Goal: Task Accomplishment & Management: Complete application form

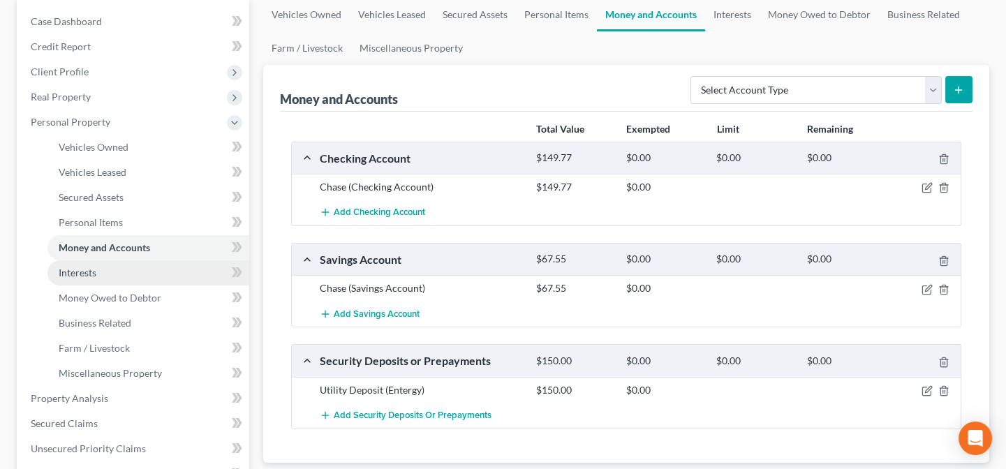
scroll to position [317, 0]
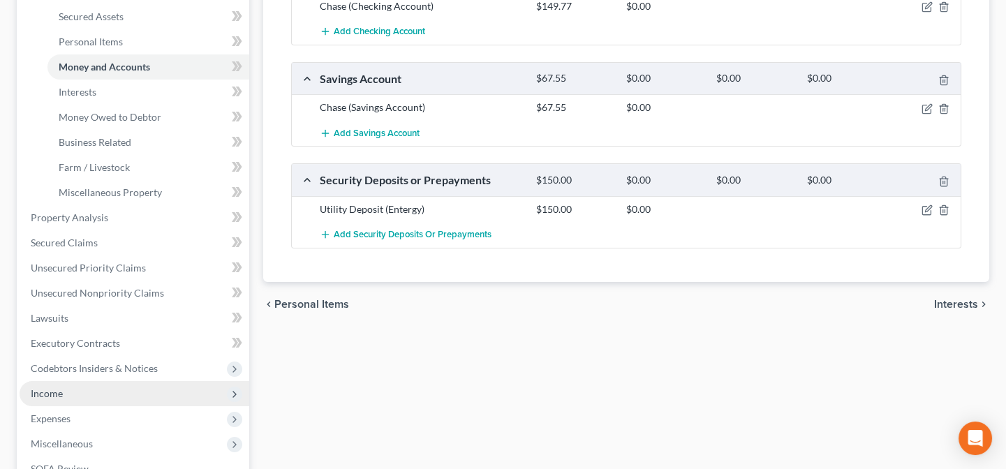
click at [71, 392] on span "Income" at bounding box center [135, 393] width 230 height 25
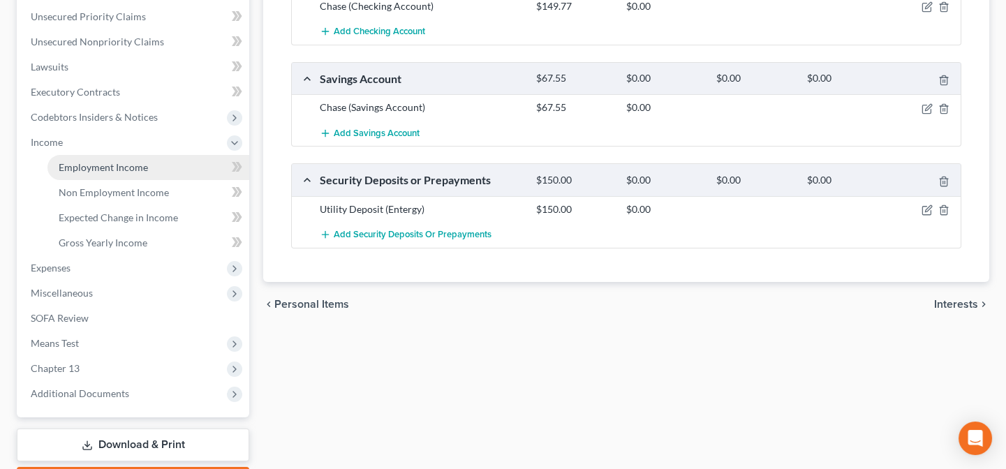
click at [88, 165] on span "Employment Income" at bounding box center [103, 167] width 89 height 12
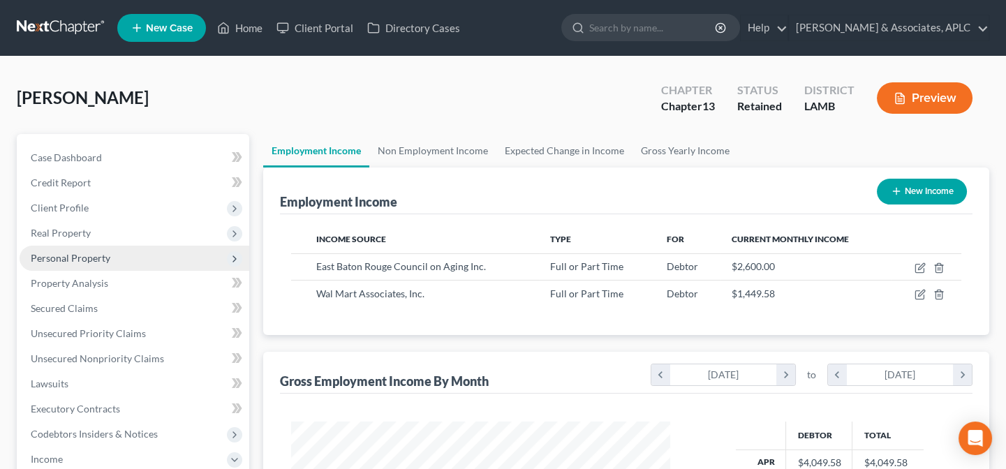
scroll to position [250, 407]
click at [426, 149] on link "Non Employment Income" at bounding box center [432, 151] width 127 height 34
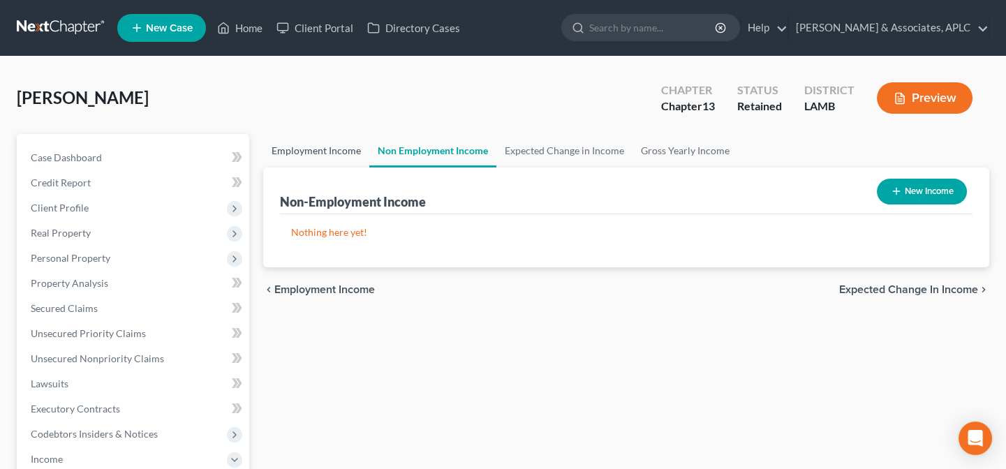
click at [314, 147] on link "Employment Income" at bounding box center [316, 151] width 106 height 34
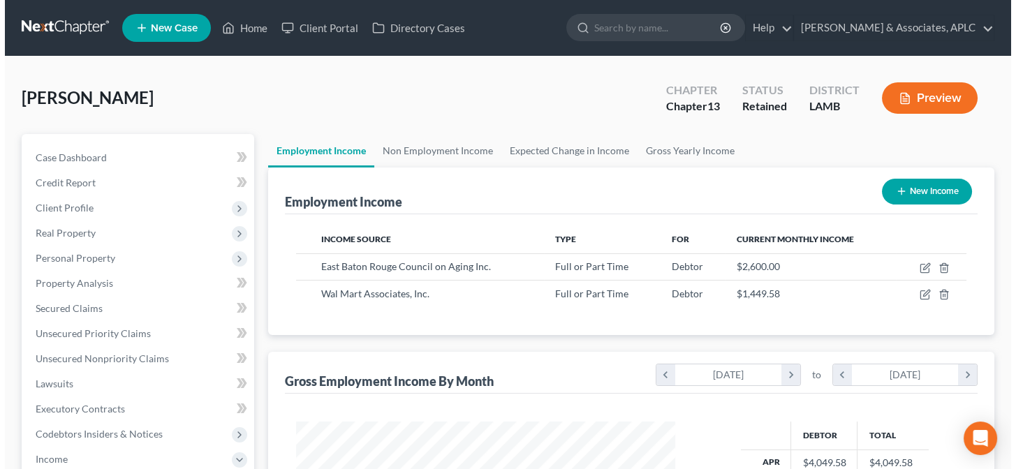
scroll to position [250, 407]
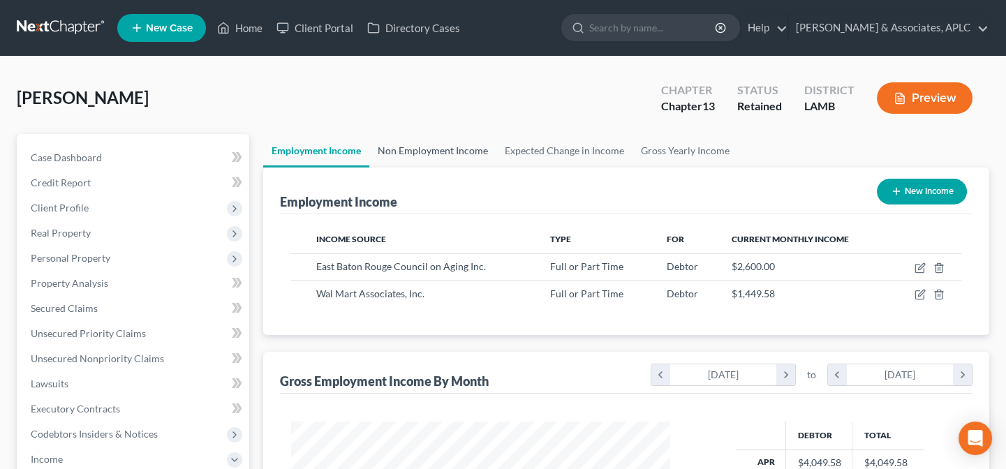
click at [432, 149] on link "Non Employment Income" at bounding box center [432, 151] width 127 height 34
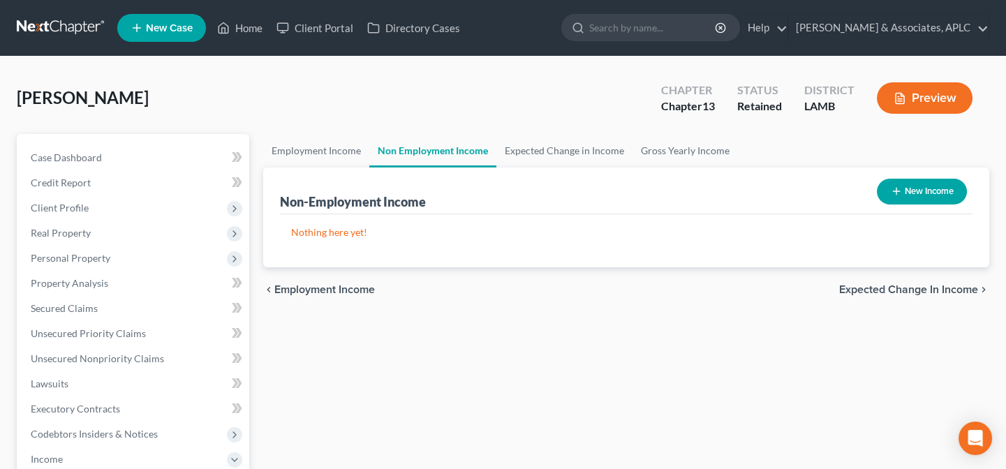
click at [910, 189] on button "New Income" at bounding box center [922, 192] width 90 height 26
select select "0"
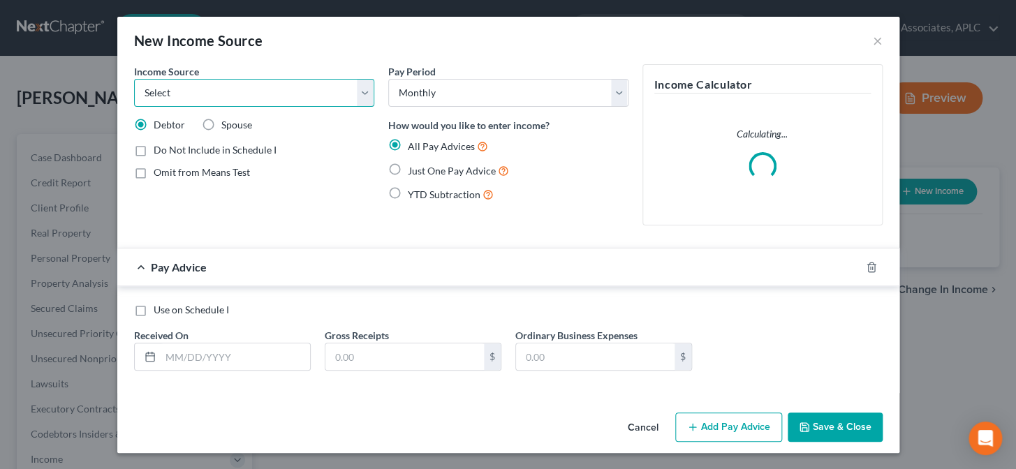
click at [218, 91] on select "Select Unemployment Disability (from employer) Pension Retirement Social Securi…" at bounding box center [254, 93] width 240 height 28
select select "13"
click at [134, 79] on select "Select Unemployment Disability (from employer) Pension Retirement Social Securi…" at bounding box center [254, 93] width 240 height 28
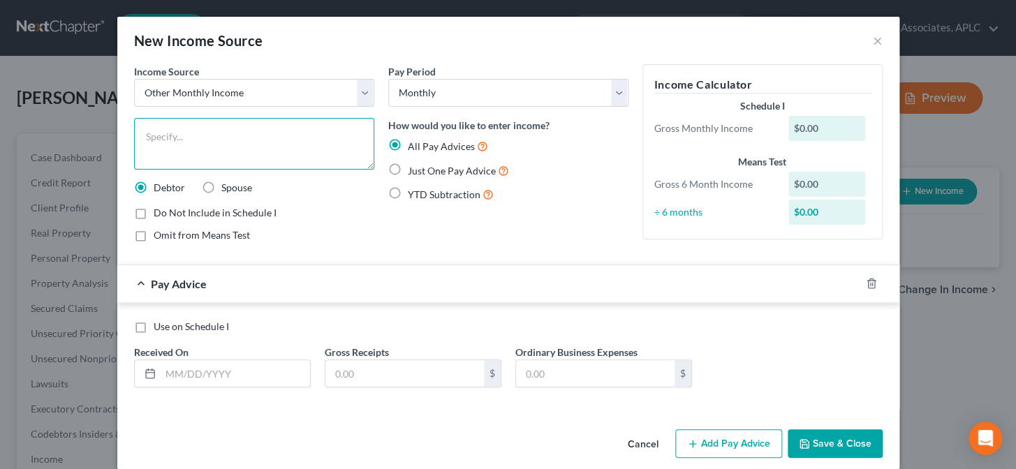
click at [230, 147] on textarea at bounding box center [254, 144] width 240 height 52
type textarea "Wal Mart (part time job)"
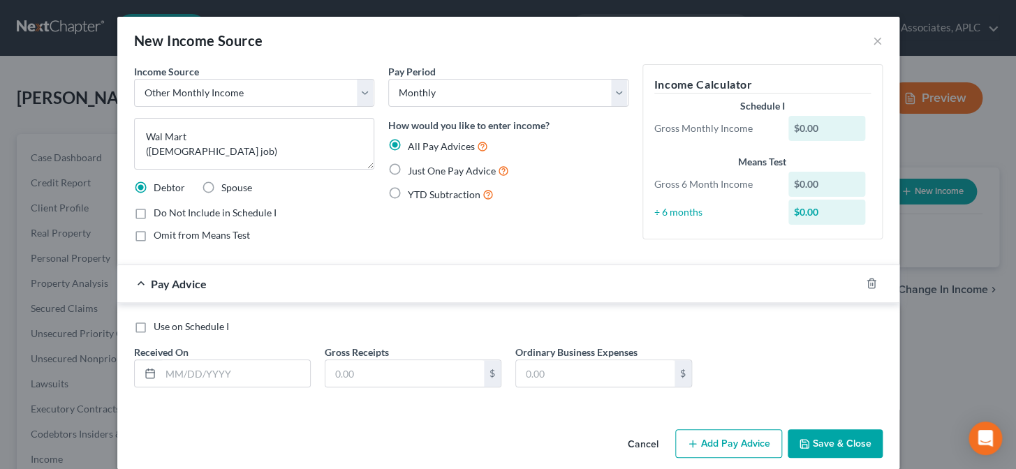
click at [408, 172] on label "Just One Pay Advice" at bounding box center [458, 171] width 101 height 16
click at [413, 172] on input "Just One Pay Advice" at bounding box center [417, 167] width 9 height 9
radio input "true"
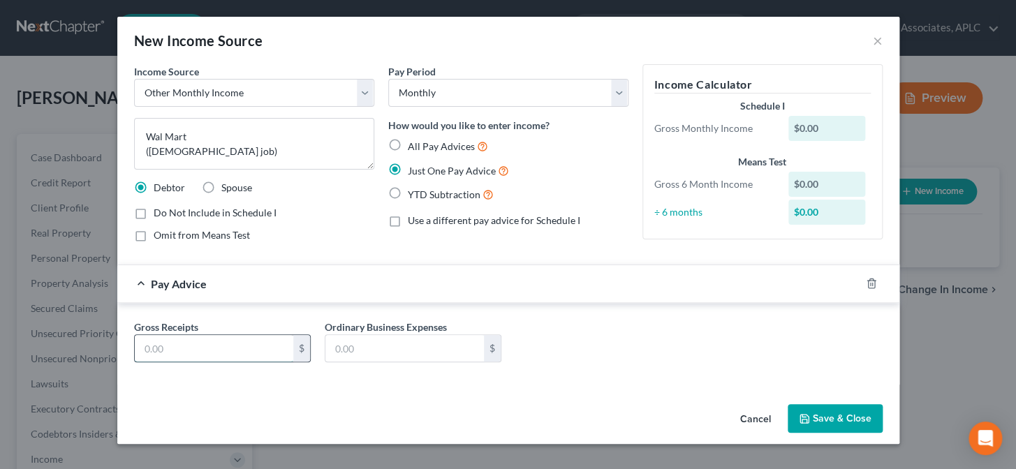
click at [216, 352] on input "text" at bounding box center [214, 348] width 158 height 27
type input "1,449.58"
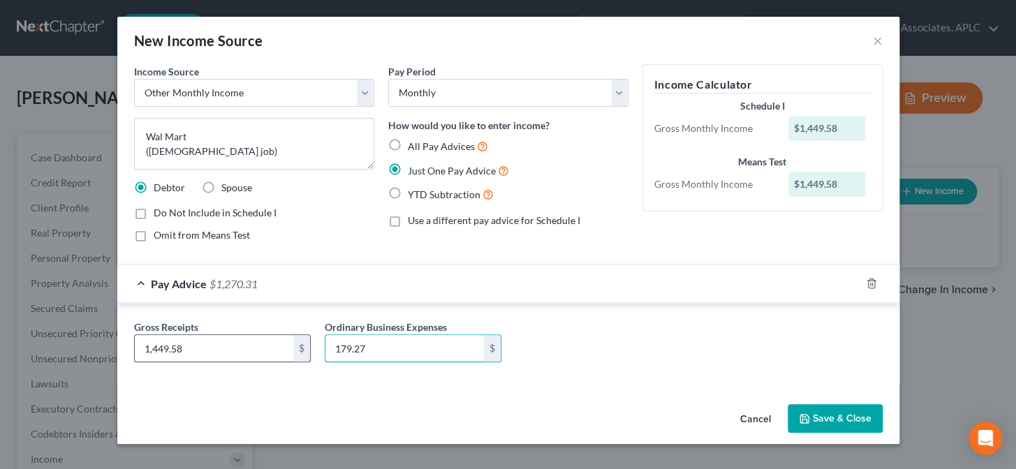
type input "179.27"
click at [843, 414] on button "Save & Close" at bounding box center [834, 418] width 95 height 29
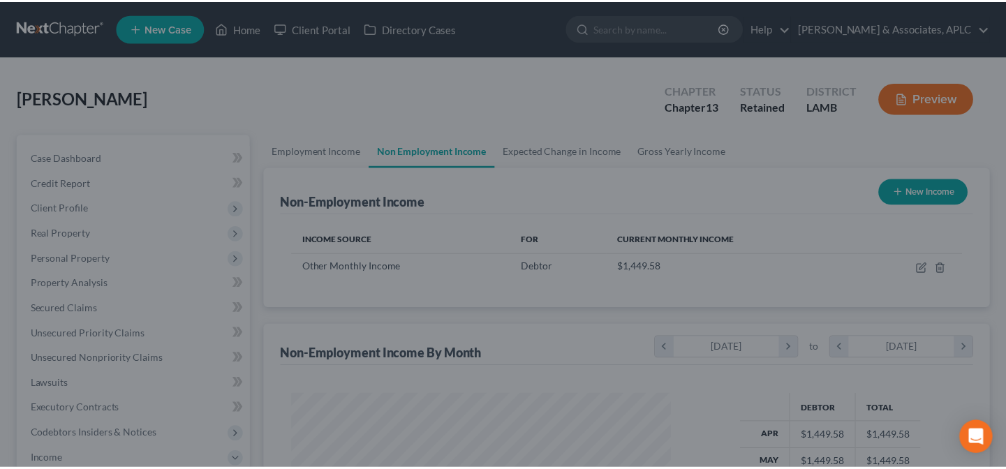
scroll to position [250, 407]
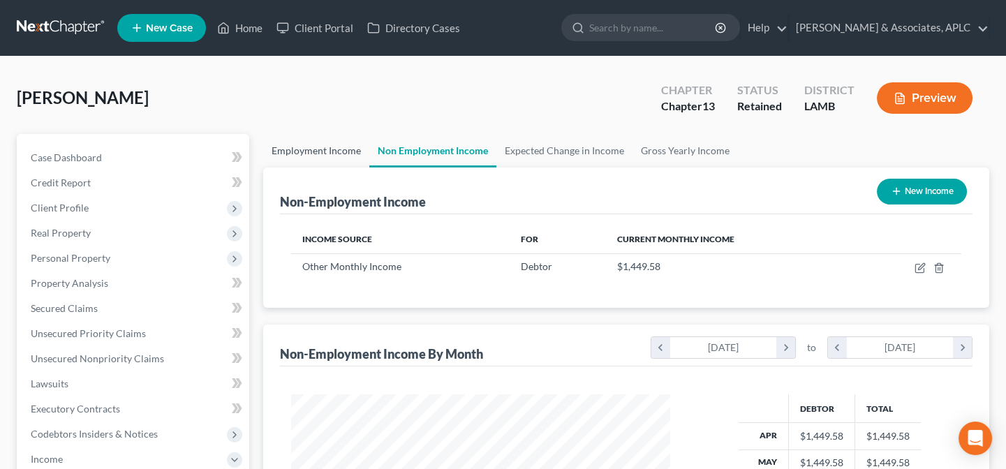
click at [327, 151] on link "Employment Income" at bounding box center [316, 151] width 106 height 34
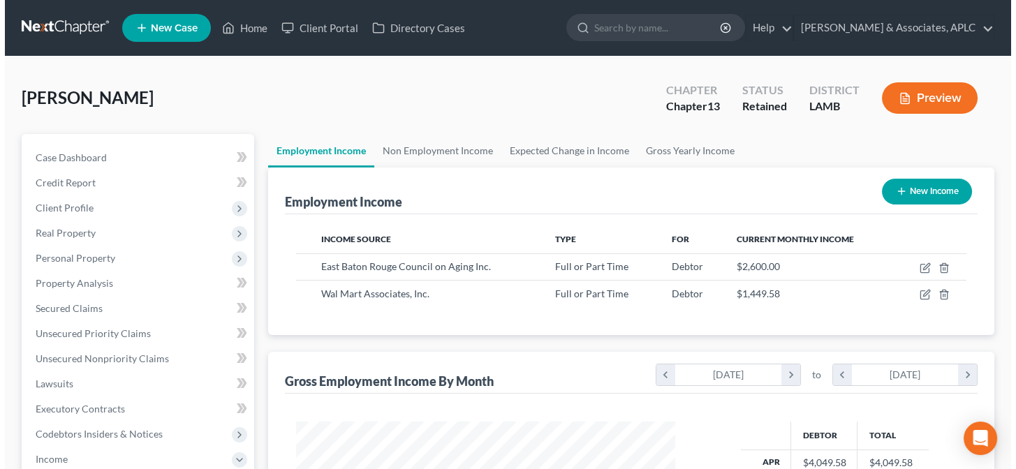
scroll to position [250, 407]
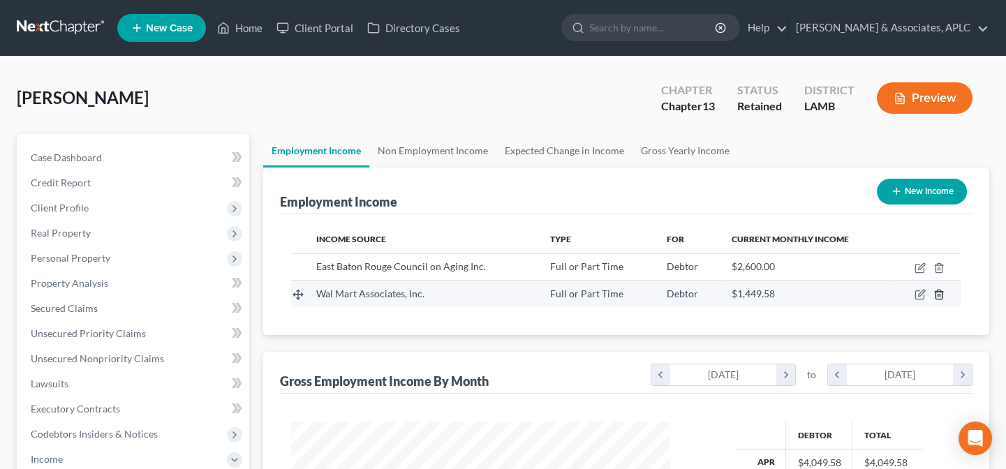
click at [941, 292] on icon "button" at bounding box center [938, 294] width 11 height 11
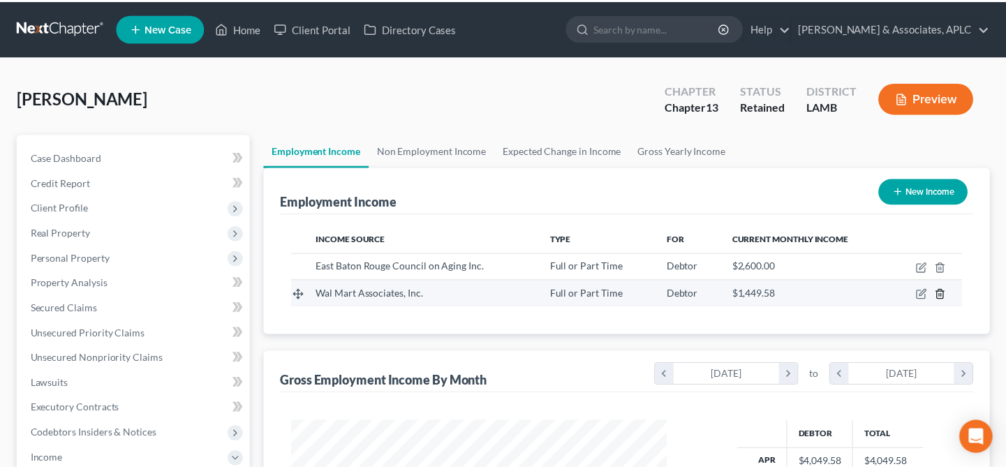
scroll to position [250, 411]
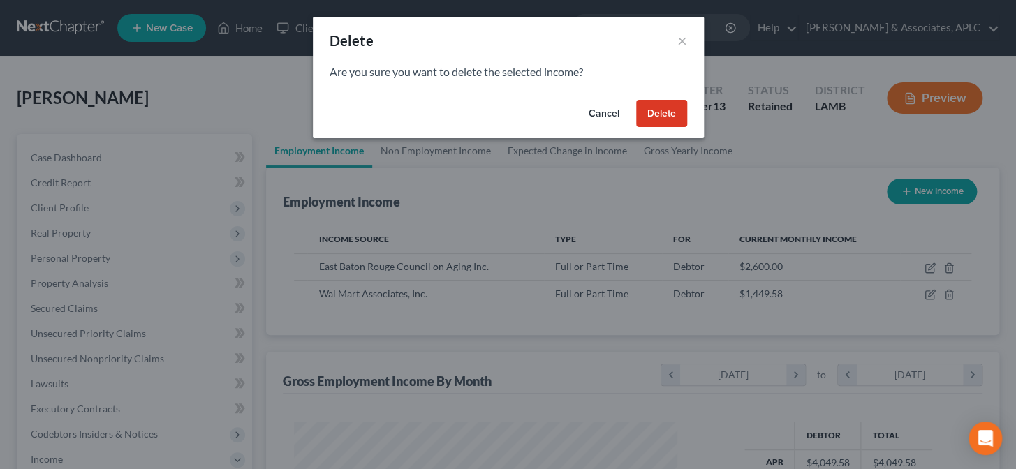
click at [662, 106] on button "Delete" at bounding box center [661, 114] width 51 height 28
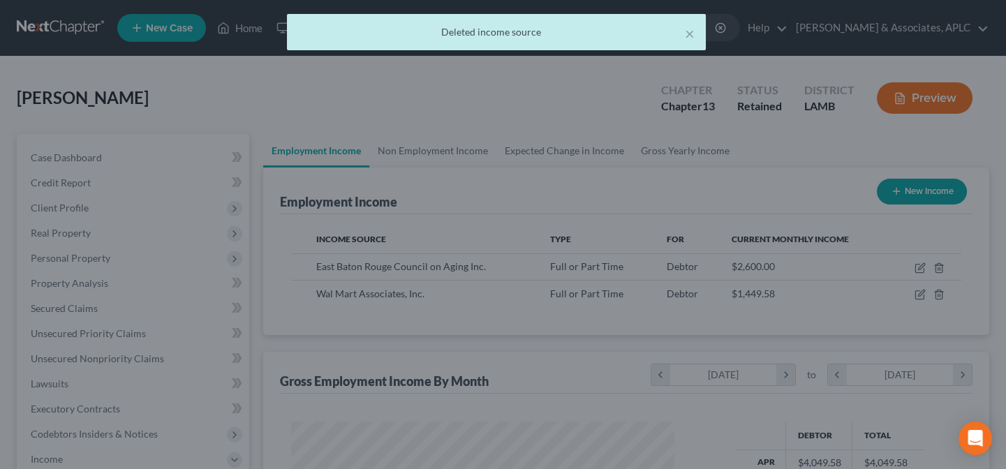
scroll to position [697761, 697604]
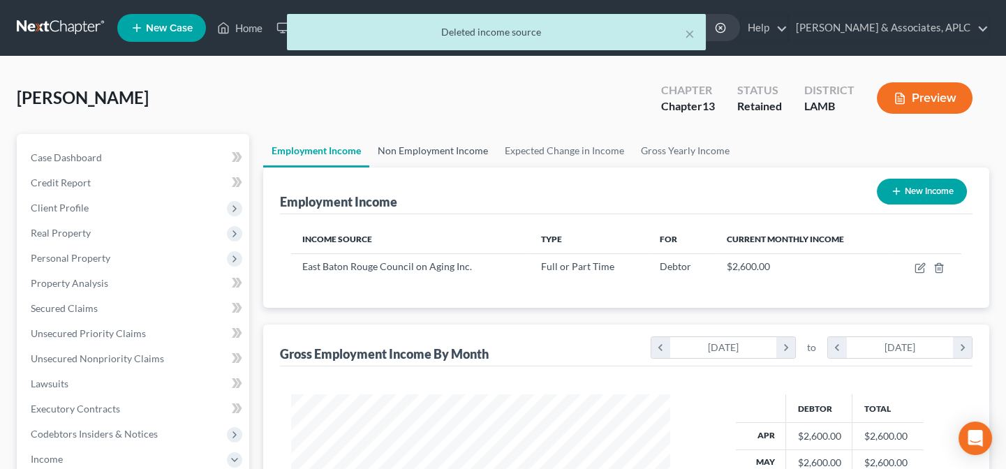
click at [443, 144] on link "Non Employment Income" at bounding box center [432, 151] width 127 height 34
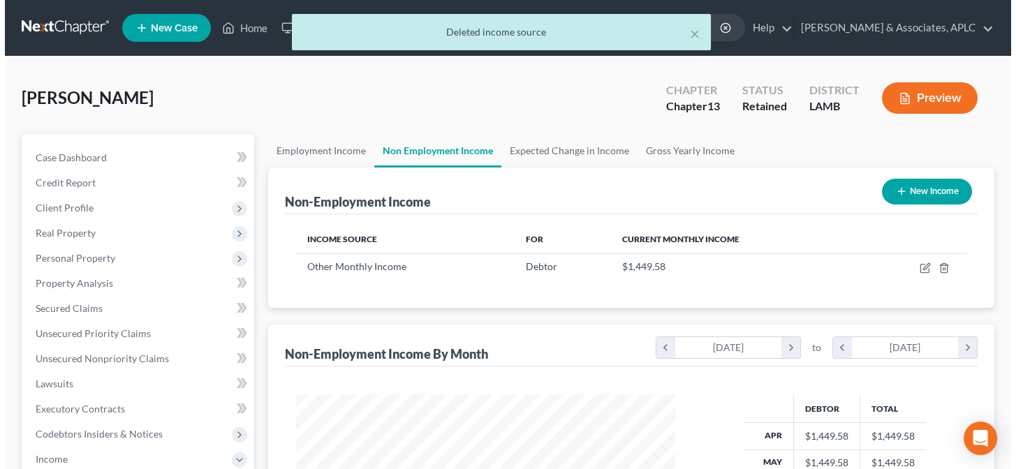
scroll to position [250, 407]
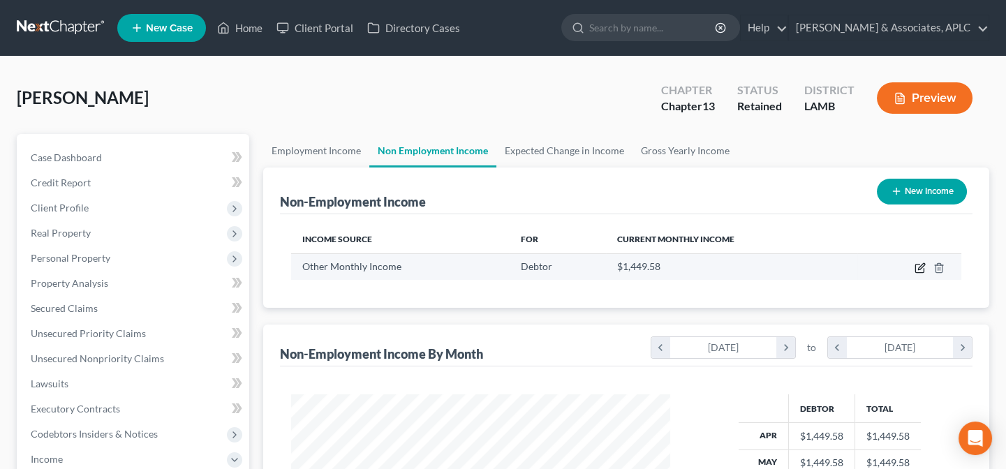
click at [923, 265] on icon "button" at bounding box center [921, 266] width 6 height 6
select select "13"
select select "0"
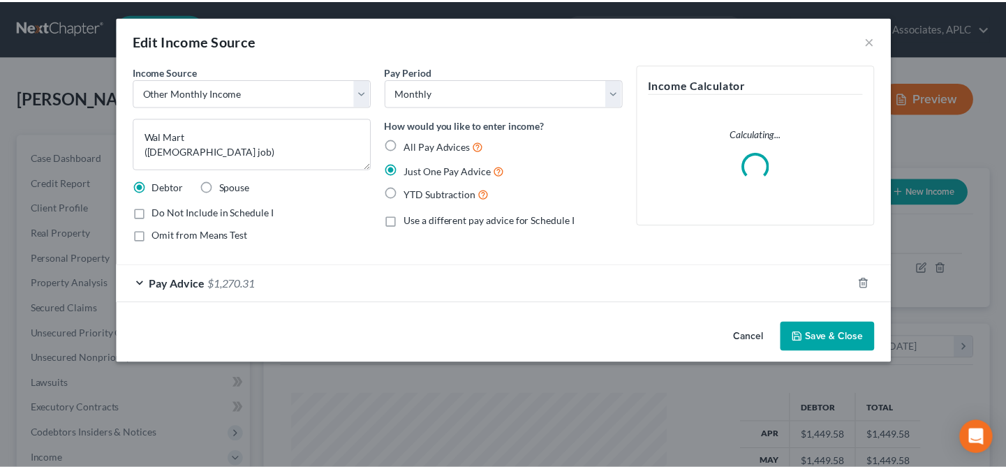
scroll to position [250, 411]
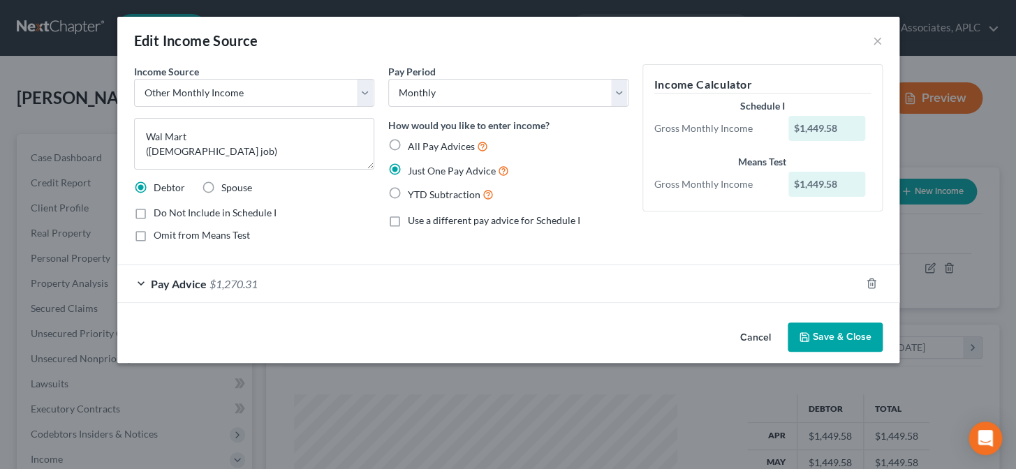
click at [830, 341] on button "Save & Close" at bounding box center [834, 336] width 95 height 29
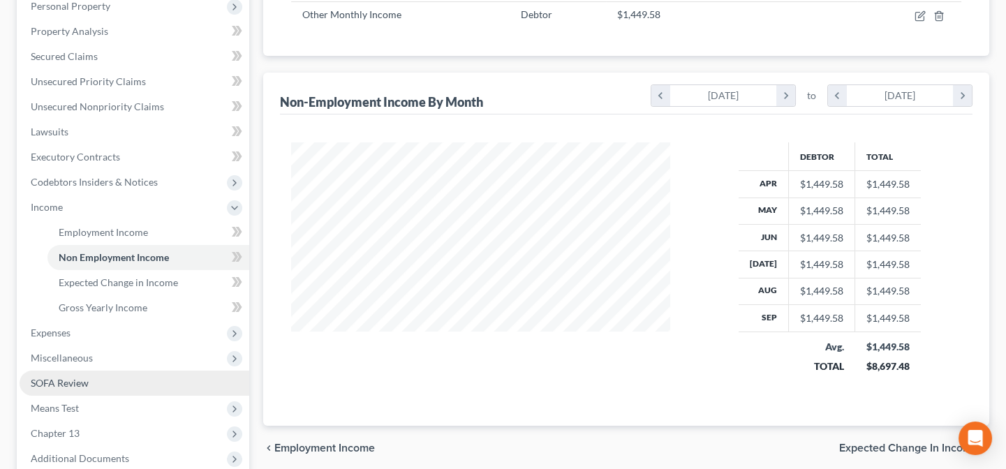
scroll to position [253, 0]
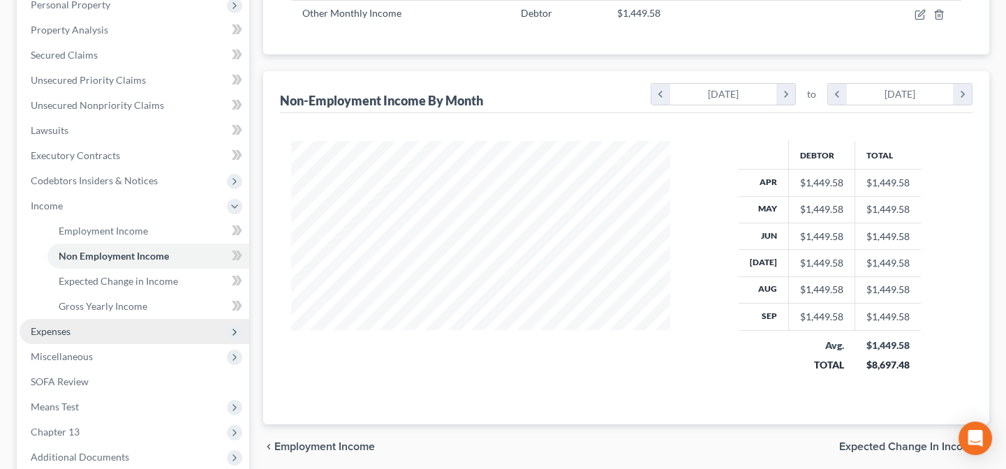
click at [68, 331] on span "Expenses" at bounding box center [51, 331] width 40 height 12
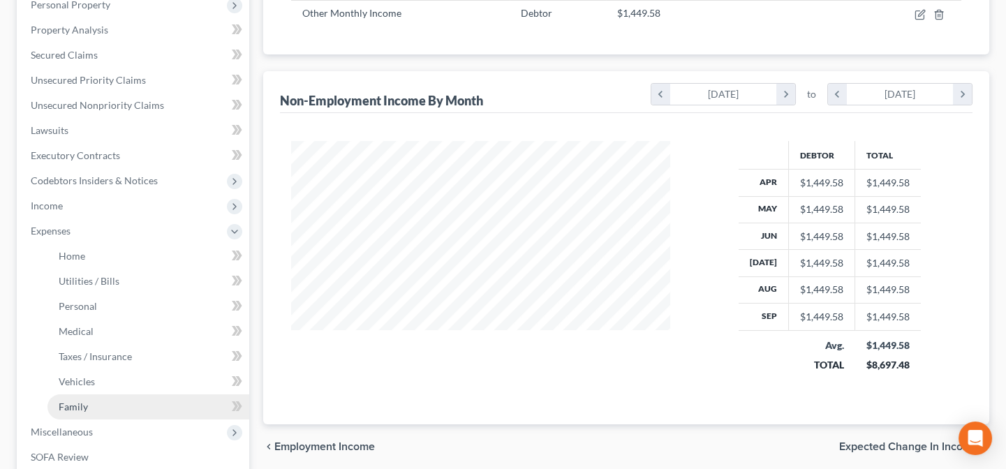
click at [73, 409] on span "Family" at bounding box center [73, 407] width 29 height 12
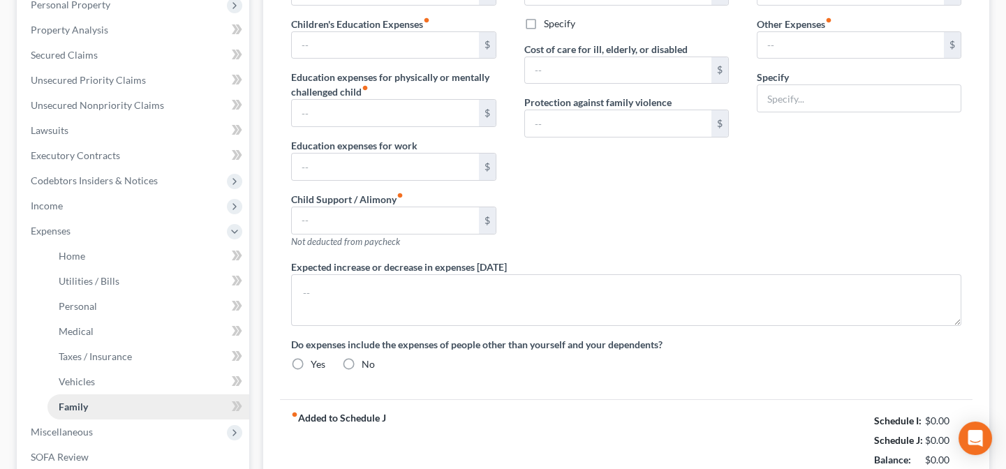
scroll to position [107, 0]
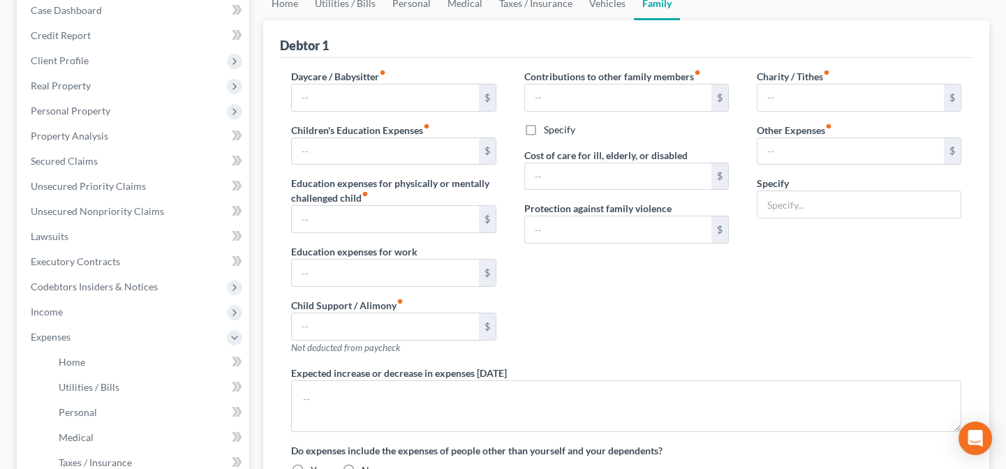
type input "0.00"
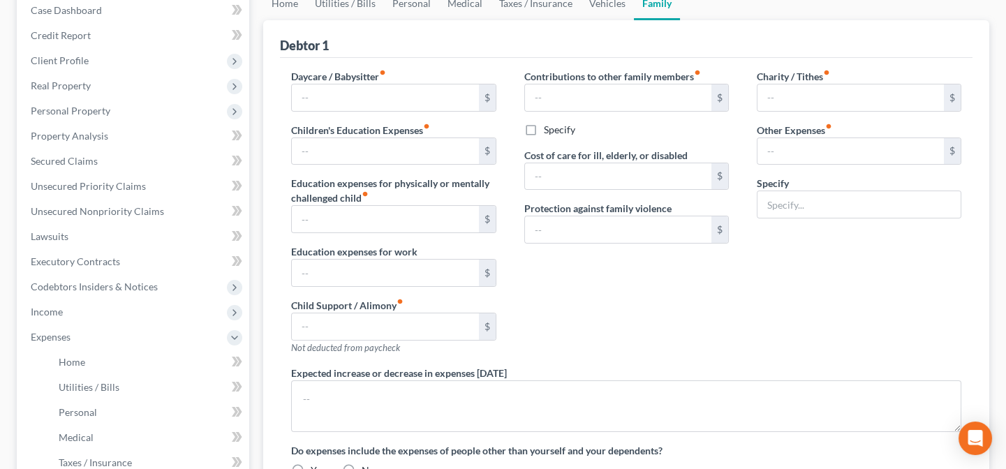
type input "0.00"
type input "780.00"
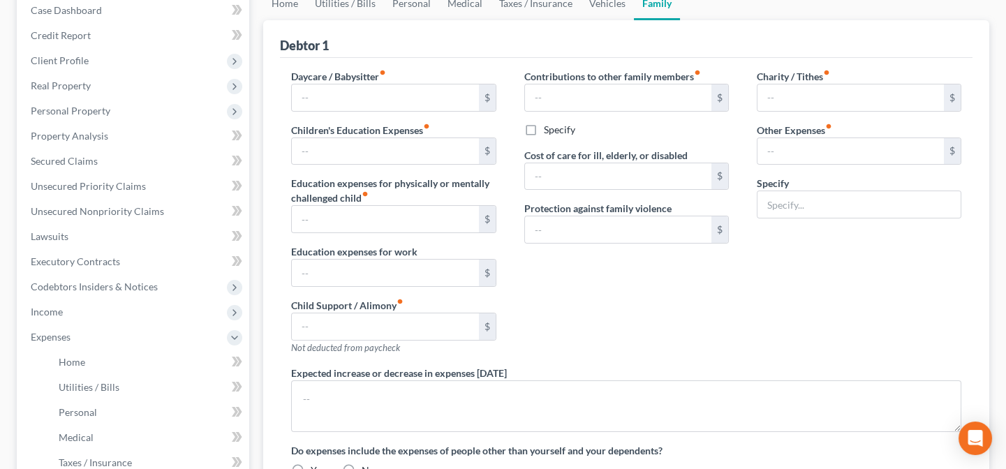
type input "Ch. 13 Plan Payment"
radio input "true"
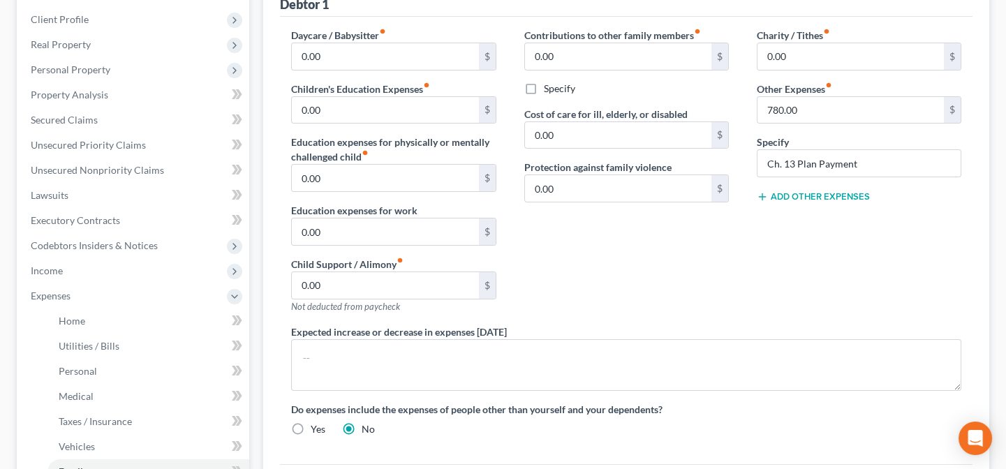
scroll to position [0, 0]
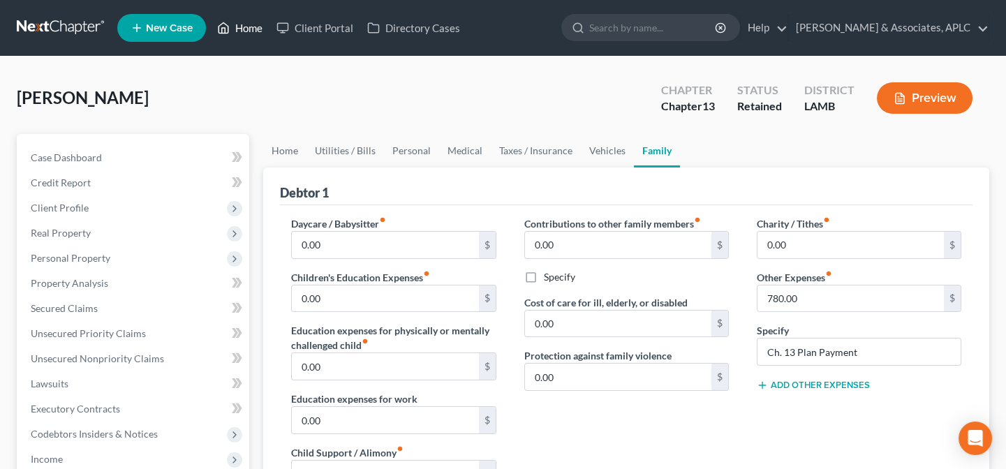
click at [253, 30] on link "Home" at bounding box center [239, 27] width 59 height 25
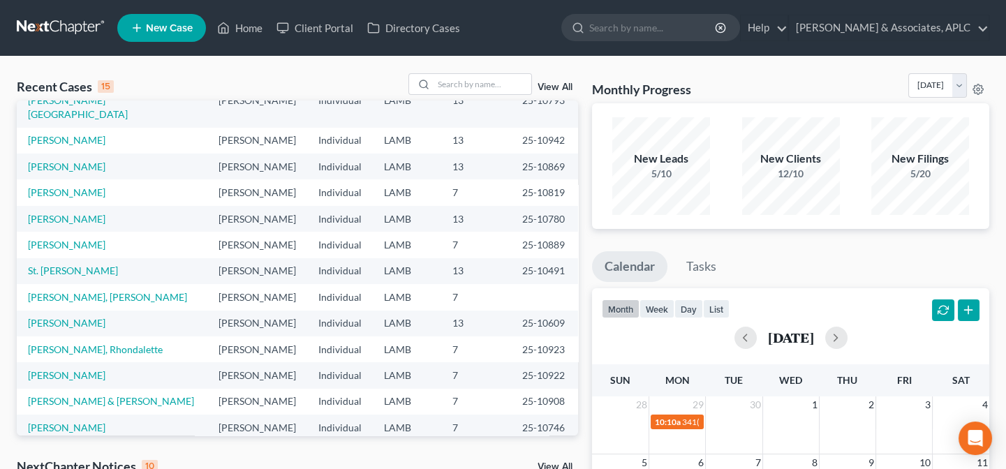
scroll to position [96, 0]
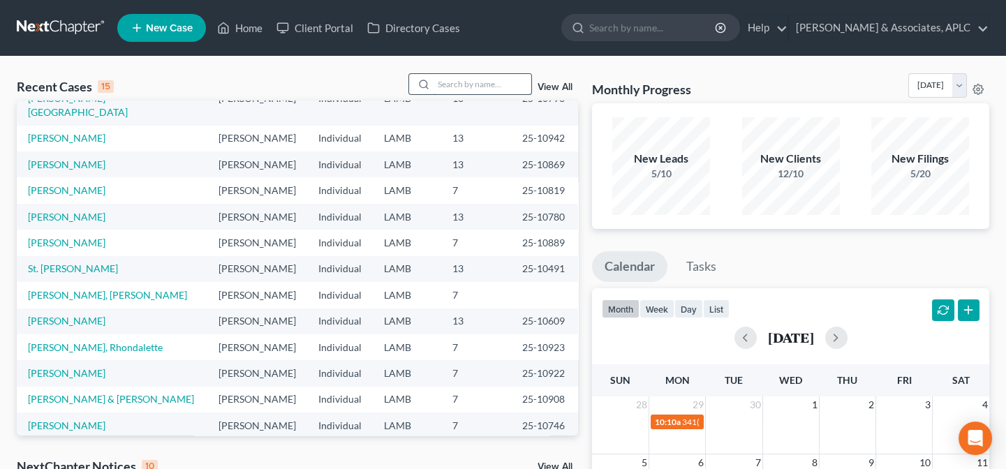
click at [458, 82] on input "search" at bounding box center [482, 84] width 98 height 20
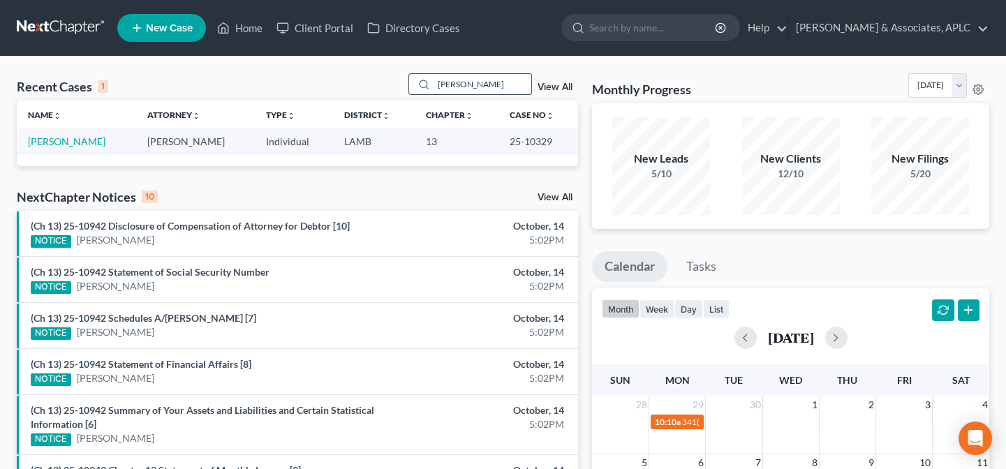
scroll to position [0, 0]
type input "l"
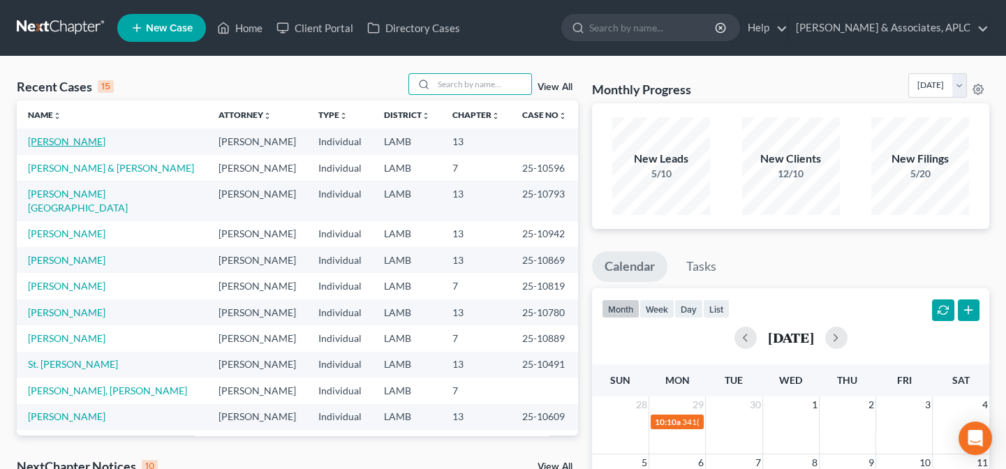
click at [62, 144] on link "[PERSON_NAME]" at bounding box center [66, 141] width 77 height 12
select select "14"
select select "0"
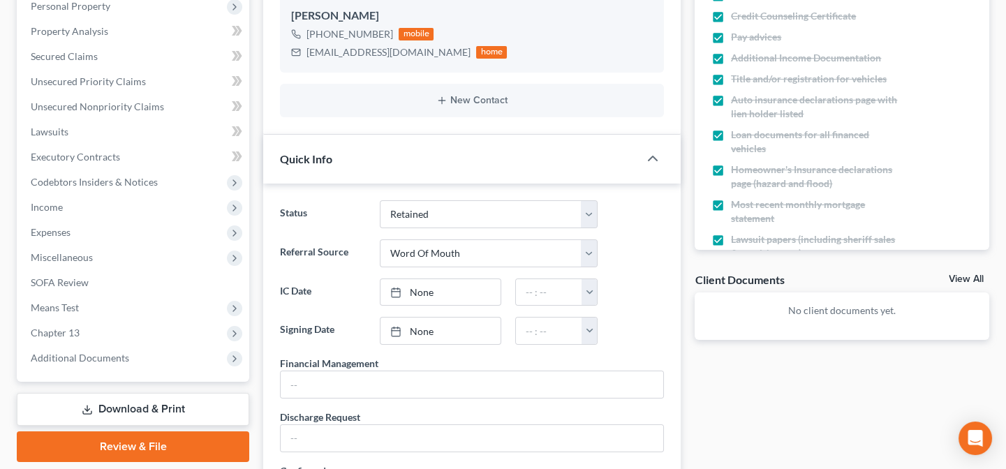
scroll to position [253, 0]
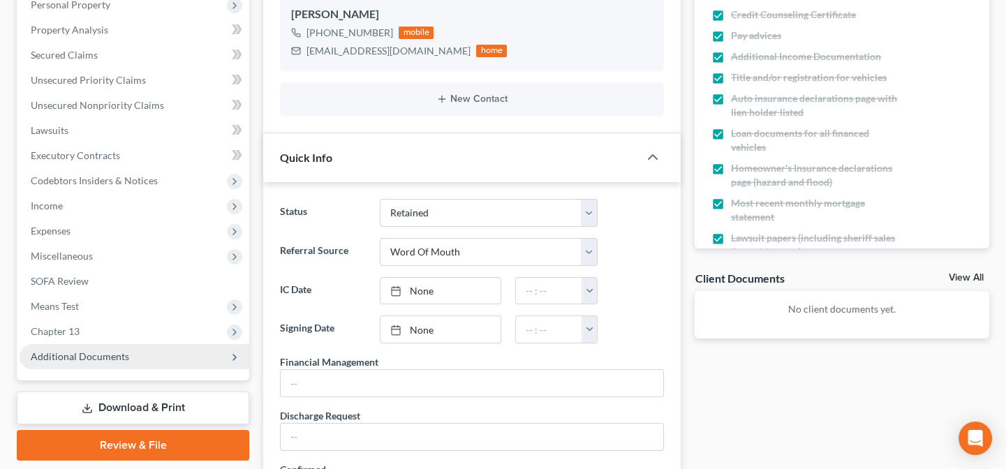
click at [76, 357] on span "Additional Documents" at bounding box center [80, 356] width 98 height 12
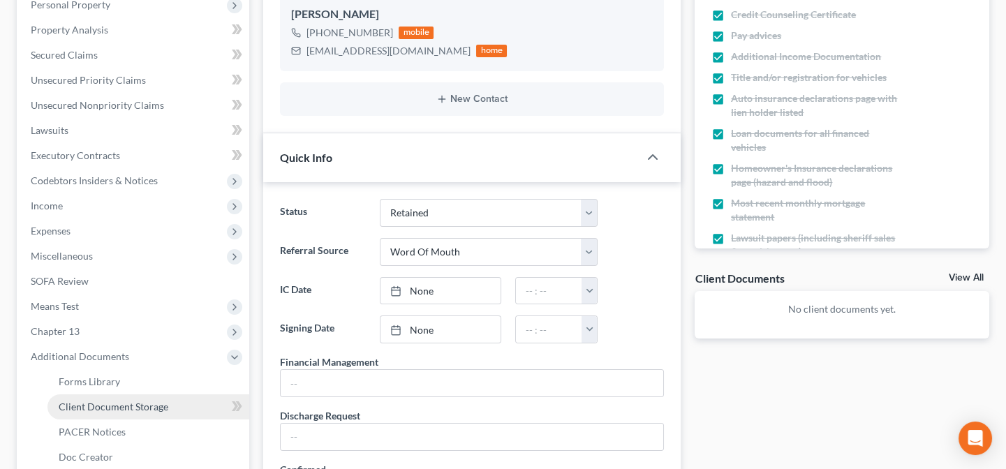
click at [96, 402] on span "Client Document Storage" at bounding box center [114, 407] width 110 height 12
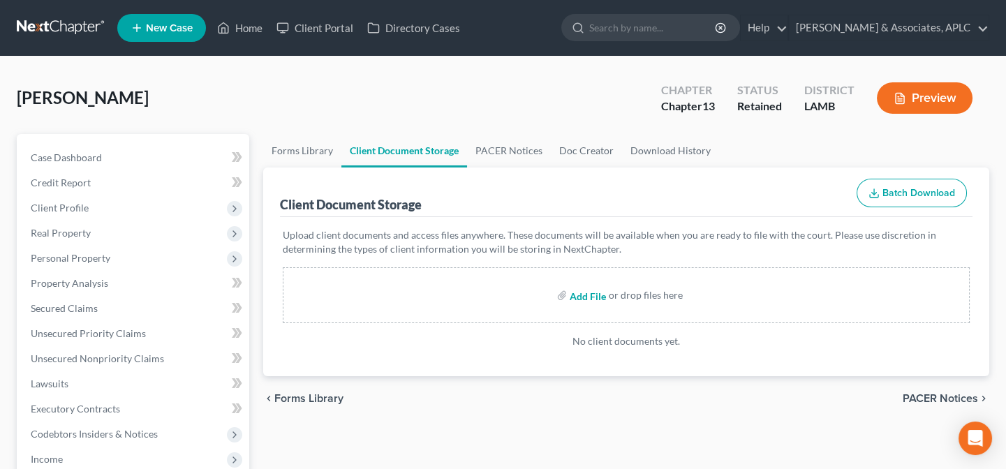
click at [584, 293] on input "file" at bounding box center [587, 295] width 34 height 25
type input "C:\fakepath\CCC.pdf"
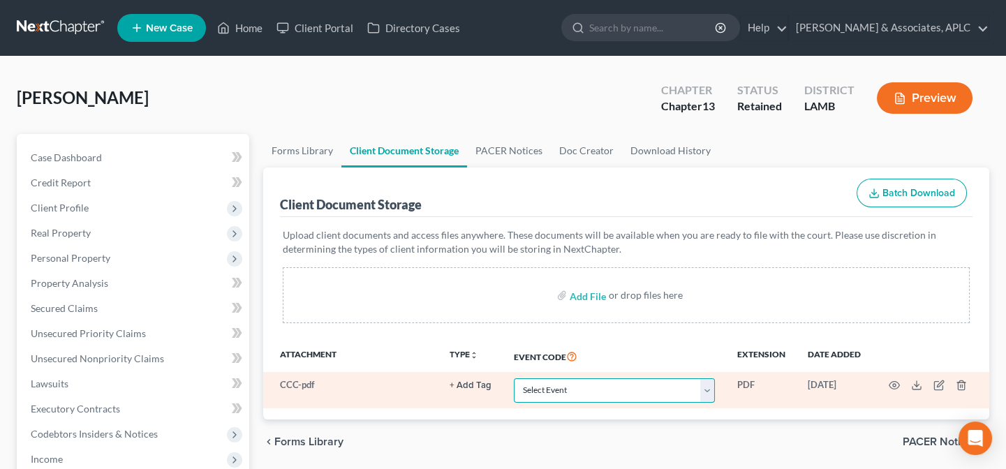
click at [591, 392] on select "Select Event 20 Largest Unsecured Creditors Amended List of Creditors Amended L…" at bounding box center [614, 390] width 201 height 24
select select "13"
click at [514, 378] on select "Select Event 20 Largest Unsecured Creditors Amended List of Creditors Amended L…" at bounding box center [614, 390] width 201 height 24
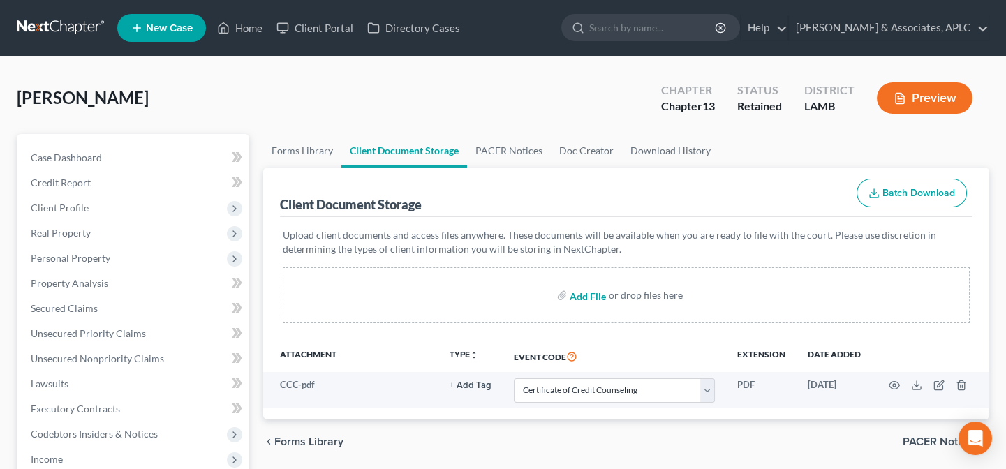
click at [598, 294] on input "file" at bounding box center [587, 295] width 34 height 25
type input "C:\fakepath\Paystubs.pdf"
select select "13"
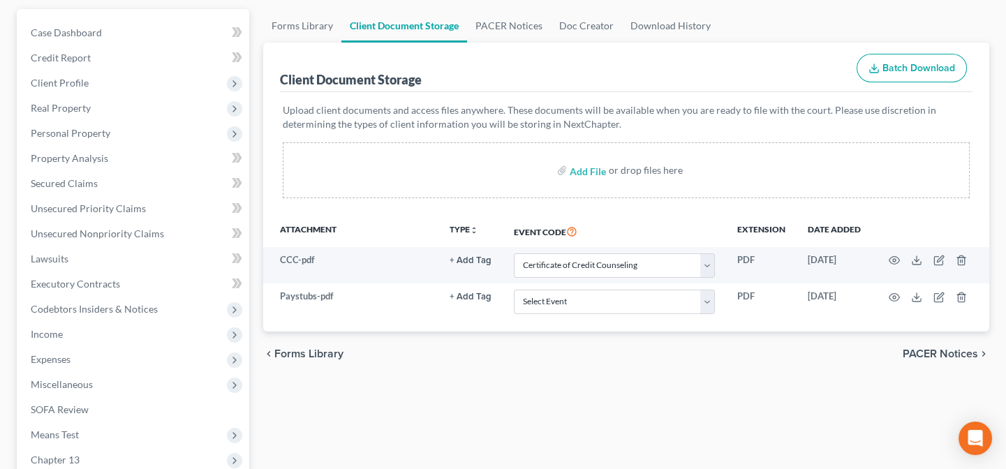
scroll to position [126, 0]
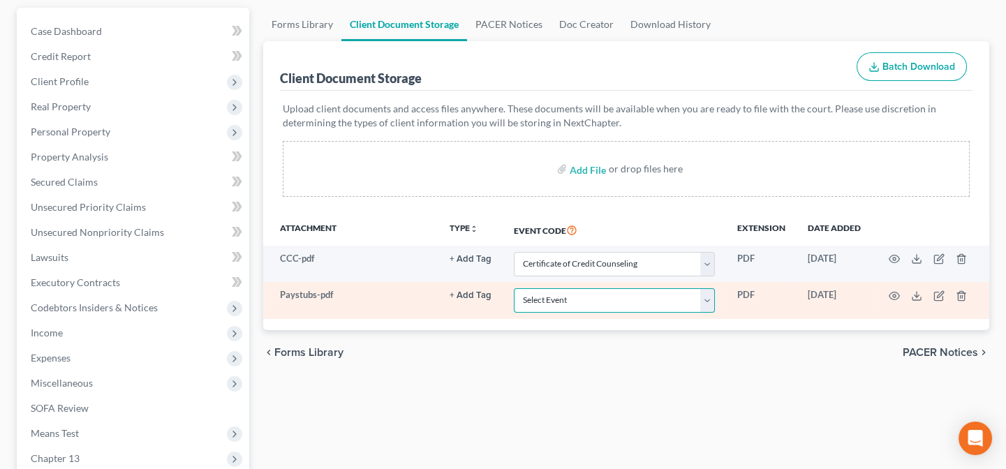
click at [602, 299] on select "Select Event 20 Largest Unsecured Creditors Amended List of Creditors Amended L…" at bounding box center [614, 300] width 201 height 24
select select "39"
click at [514, 288] on select "Select Event 20 Largest Unsecured Creditors Amended List of Creditors Amended L…" at bounding box center [614, 300] width 201 height 24
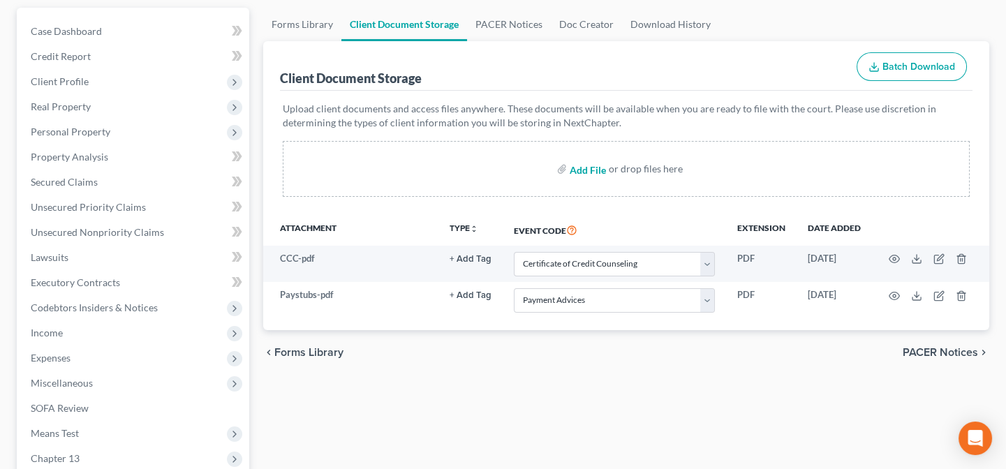
click at [586, 173] on input "file" at bounding box center [587, 168] width 34 height 25
type input "C:\fakepath\Local Form I-Mailing Verification.pdf"
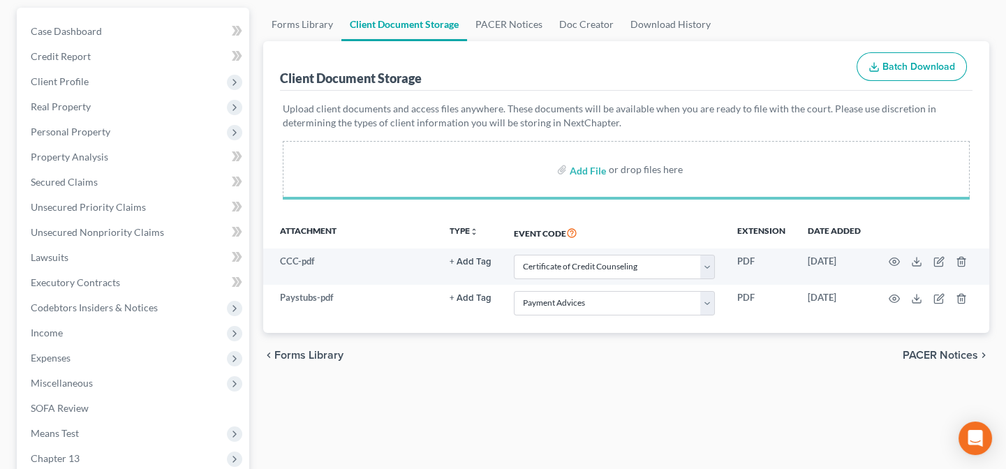
select select "13"
select select "39"
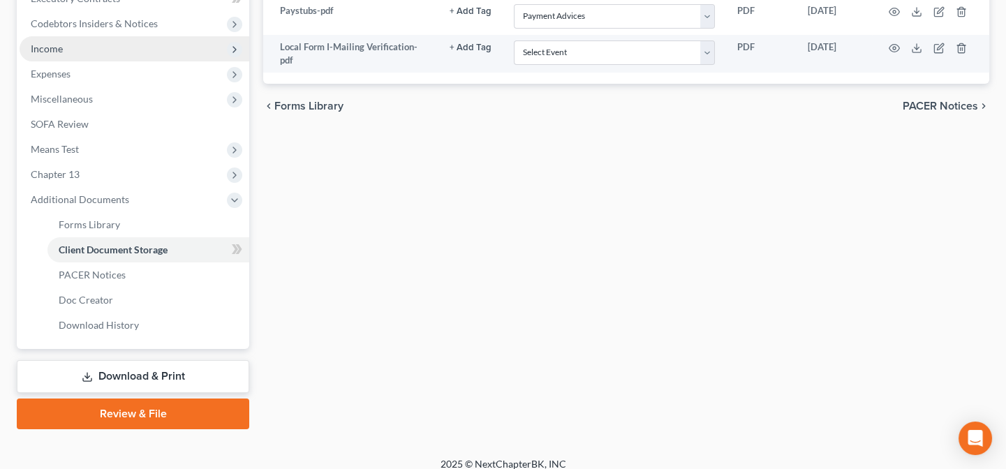
scroll to position [422, 0]
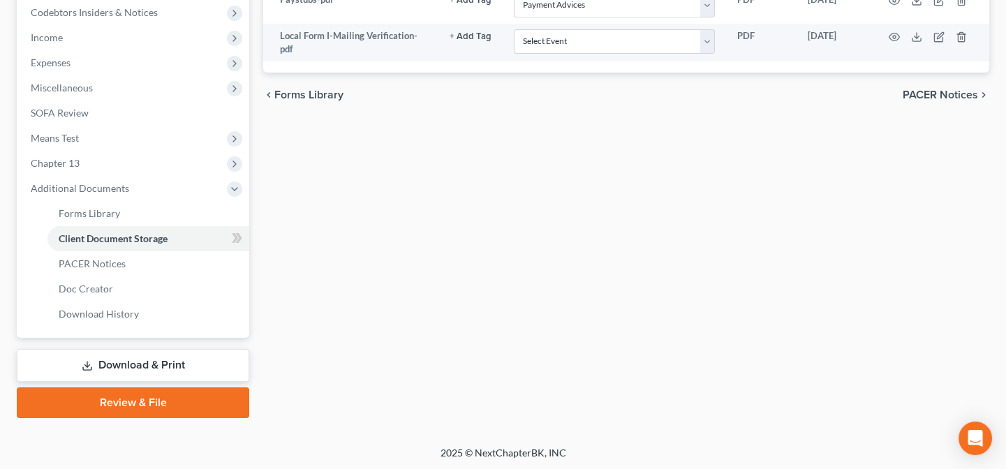
click at [119, 412] on link "Review & File" at bounding box center [133, 402] width 232 height 31
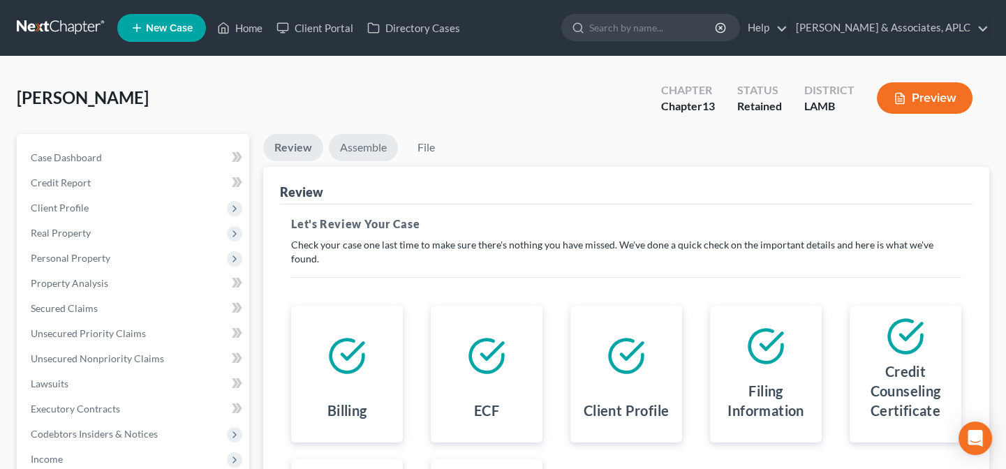
click at [362, 144] on link "Assemble" at bounding box center [363, 147] width 69 height 27
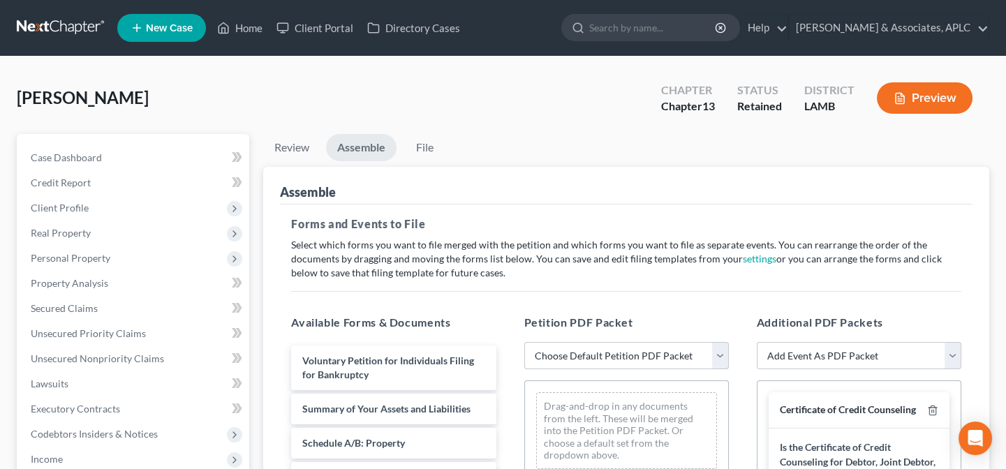
click at [545, 350] on select "Choose Default Petition PDF Packet Emergency Filing (Voluntary Petition and Cre…" at bounding box center [626, 356] width 205 height 28
select select "1"
click at [524, 342] on select "Choose Default Petition PDF Packet Emergency Filing (Voluntary Petition and Cre…" at bounding box center [626, 356] width 205 height 28
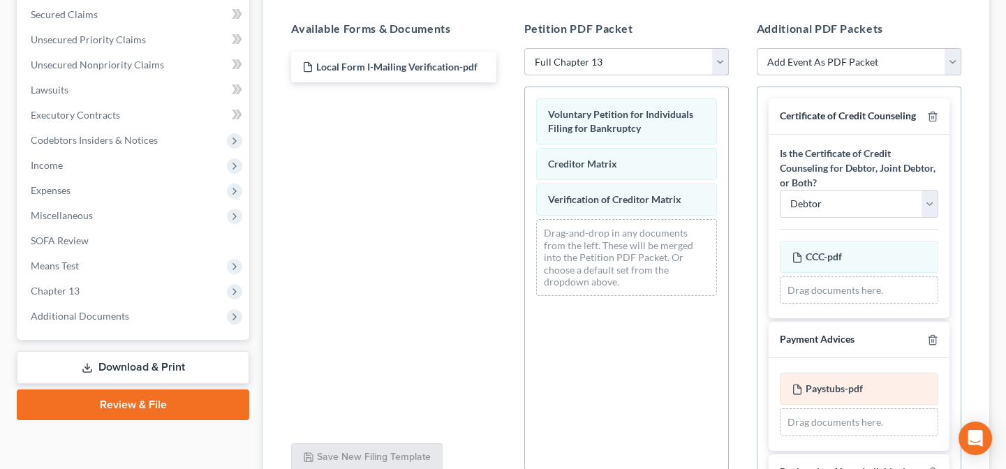
scroll to position [293, 0]
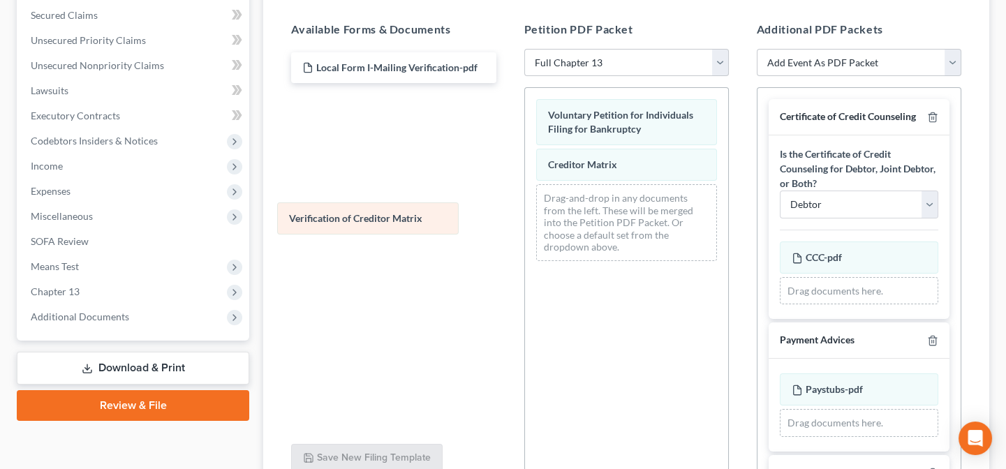
drag, startPoint x: 586, startPoint y: 193, endPoint x: 302, endPoint y: 135, distance: 289.9
click at [525, 210] on div "Verification of Creditor Matrix Voluntary Petition for Individuals Filing for B…" at bounding box center [626, 180] width 203 height 184
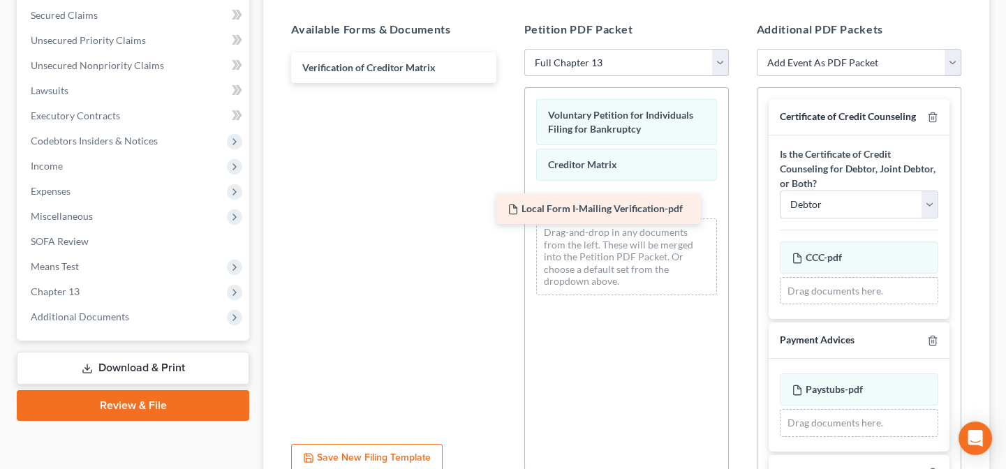
drag, startPoint x: 320, startPoint y: 53, endPoint x: 526, endPoint y: 195, distance: 249.8
click at [507, 83] on div "Local Form I-Mailing Verification-pdf Local Form I-Mailing Verification-pdf Ver…" at bounding box center [393, 67] width 227 height 31
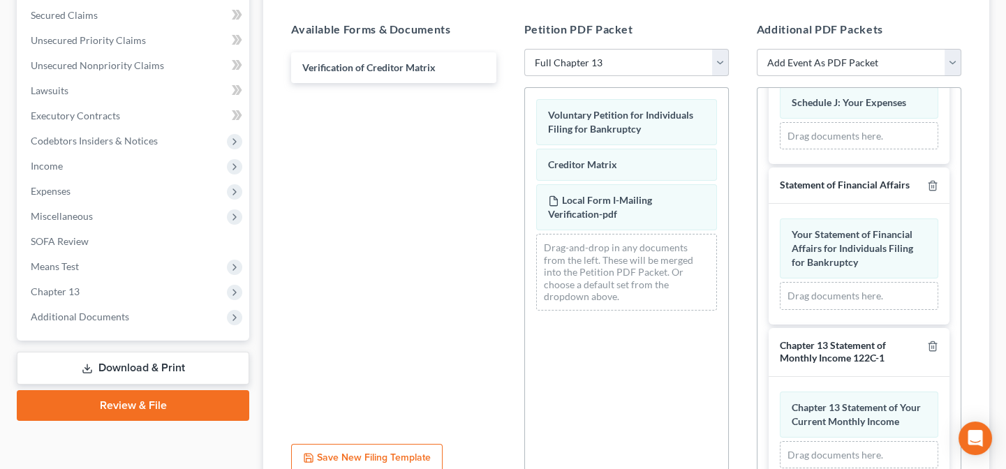
scroll to position [1611, 0]
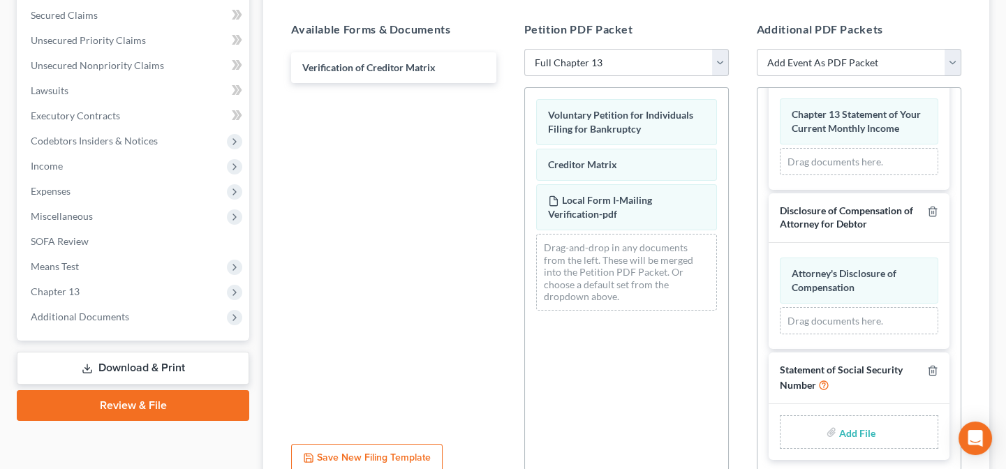
click at [848, 433] on input "file" at bounding box center [856, 432] width 34 height 25
type input "C:\fakepath\Statement About Social Security Number.pdf"
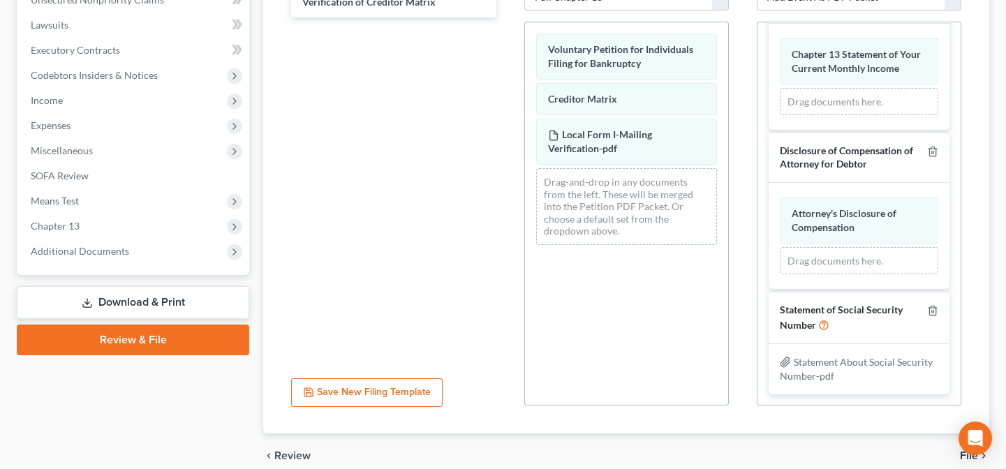
scroll to position [420, 0]
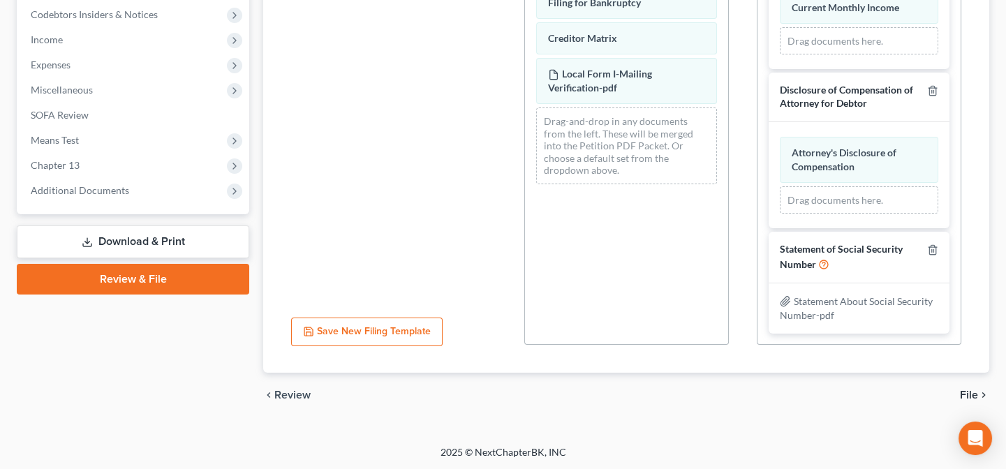
click at [972, 394] on span "File" at bounding box center [969, 394] width 18 height 11
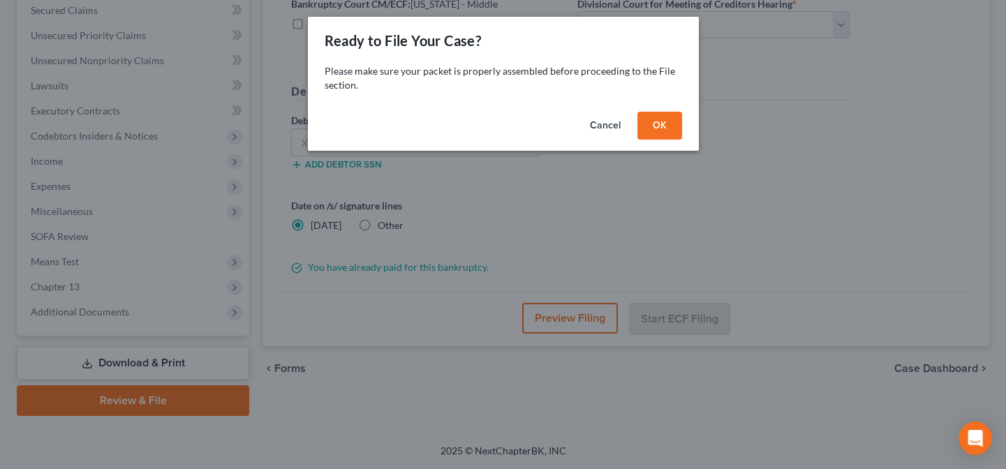
scroll to position [296, 0]
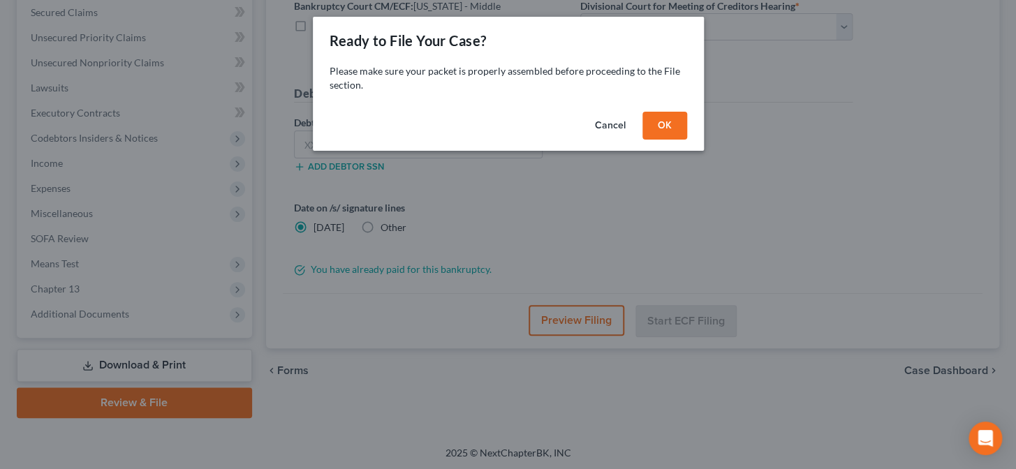
click at [669, 127] on button "OK" at bounding box center [664, 126] width 45 height 28
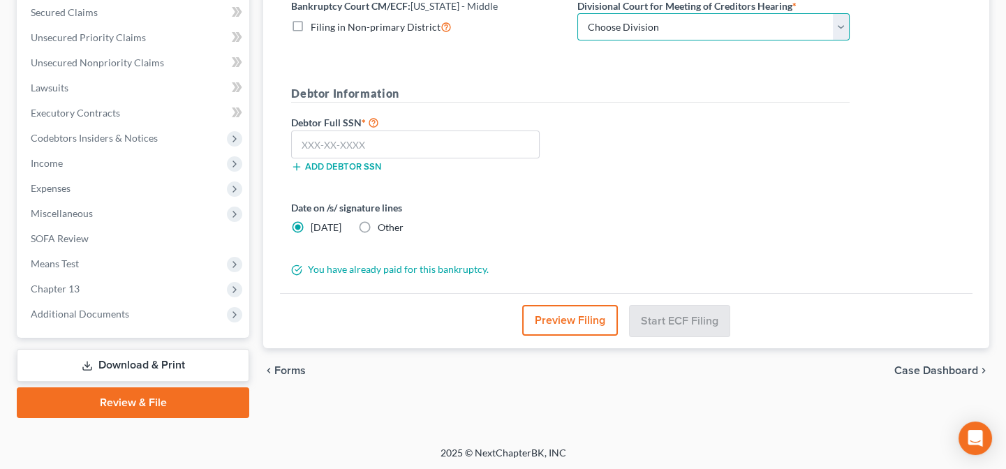
click at [648, 23] on select "Choose Division Baton Rouge" at bounding box center [713, 27] width 272 height 28
select select "0"
click at [577, 13] on select "Choose Division Baton Rouge" at bounding box center [713, 27] width 272 height 28
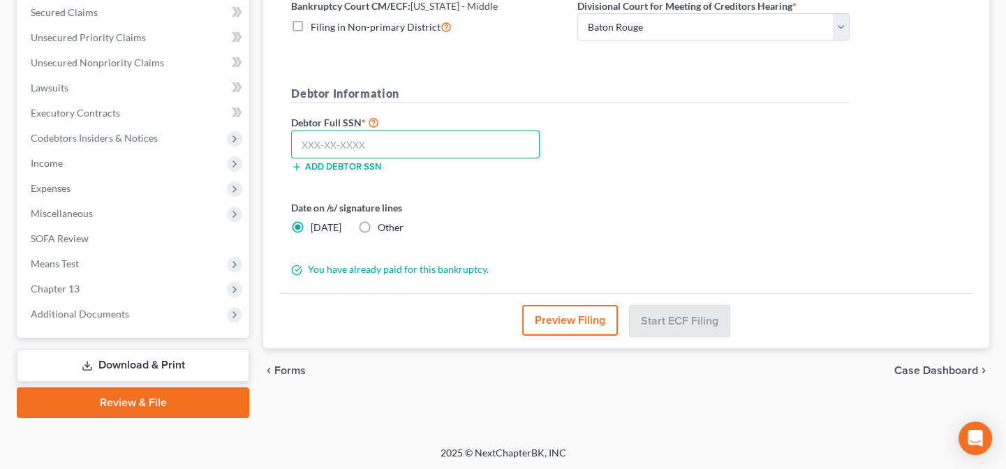
click at [433, 140] on input "text" at bounding box center [415, 145] width 248 height 28
type input "434-23-4247"
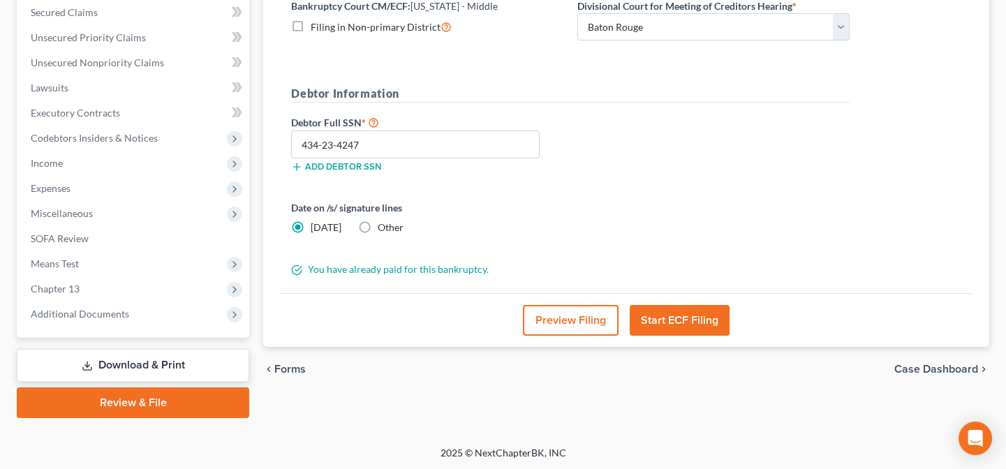
click at [711, 323] on button "Start ECF Filing" at bounding box center [680, 320] width 100 height 31
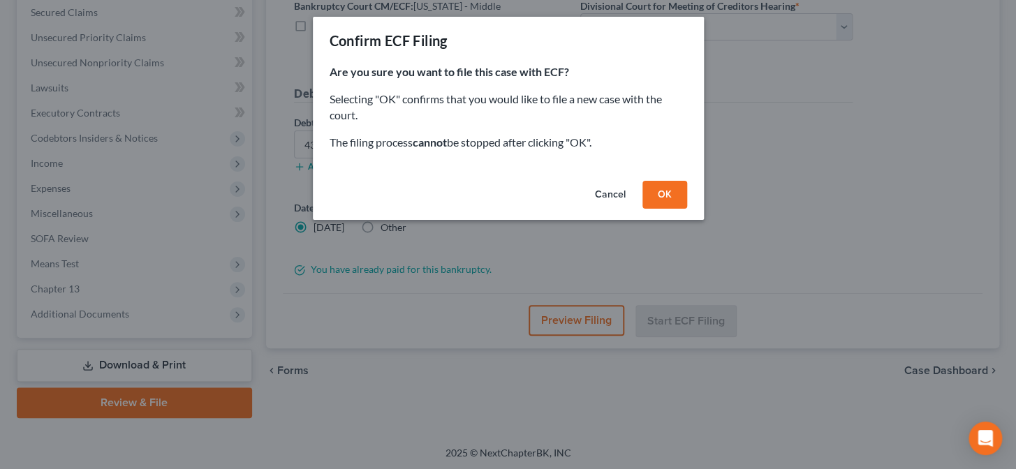
click at [665, 193] on button "OK" at bounding box center [664, 195] width 45 height 28
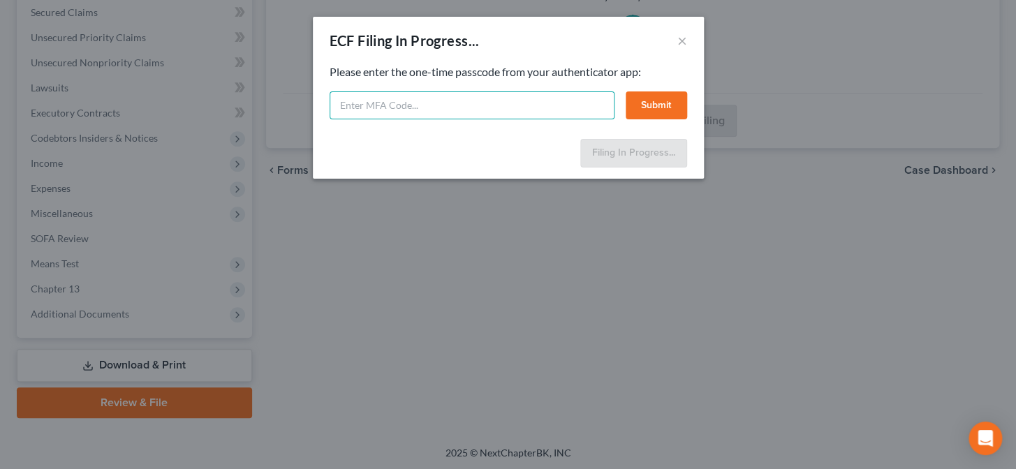
click at [477, 107] on input "text" at bounding box center [471, 105] width 285 height 28
type input "705271"
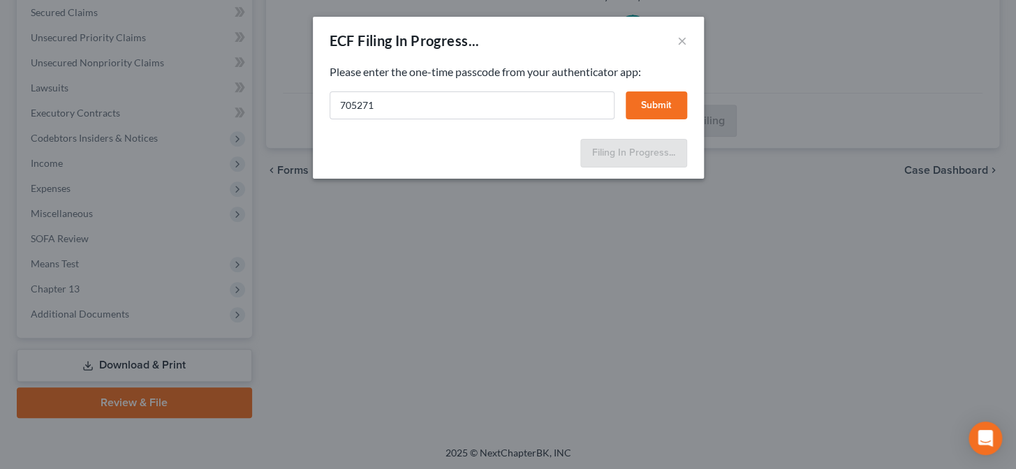
click at [660, 105] on button "Submit" at bounding box center [655, 105] width 61 height 28
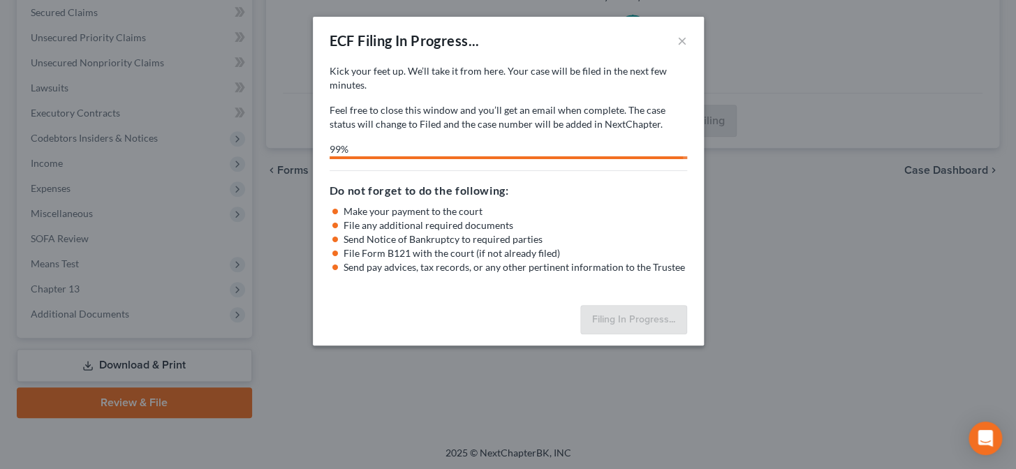
select select "0"
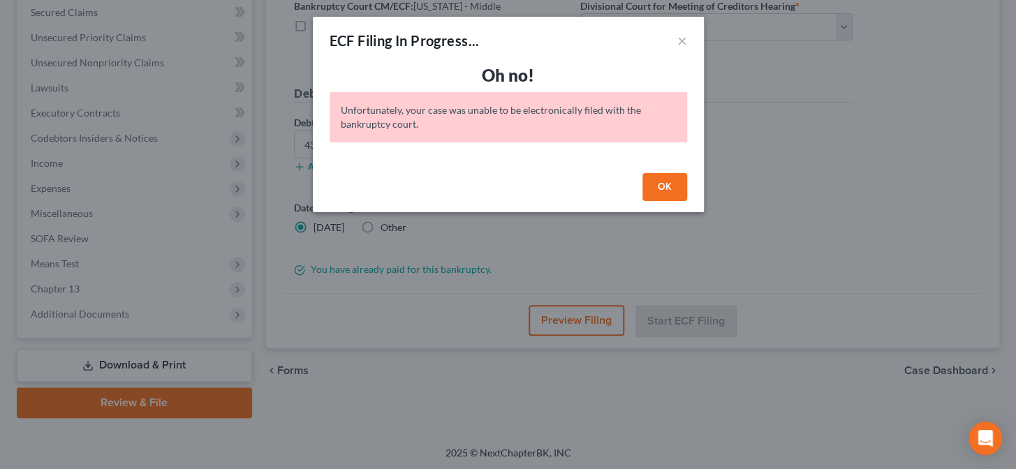
click at [669, 188] on button "OK" at bounding box center [664, 187] width 45 height 28
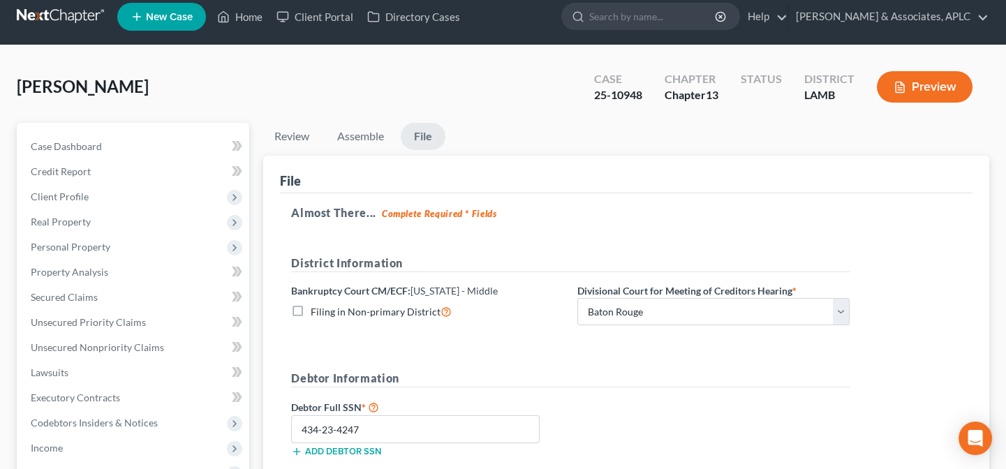
scroll to position [0, 0]
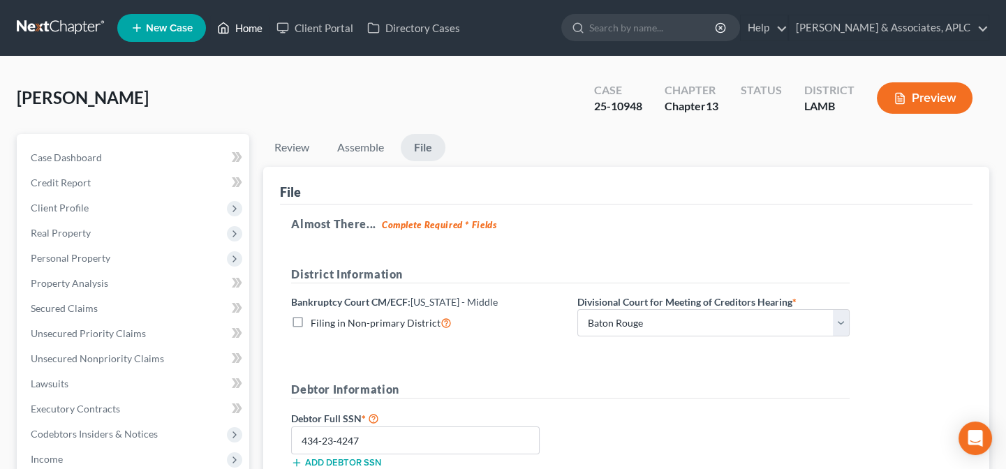
click at [255, 24] on link "Home" at bounding box center [239, 27] width 59 height 25
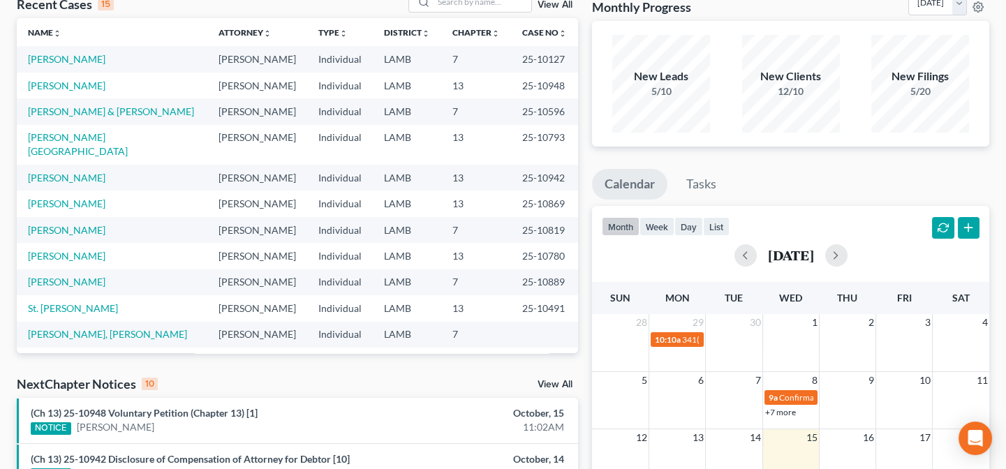
scroll to position [253, 0]
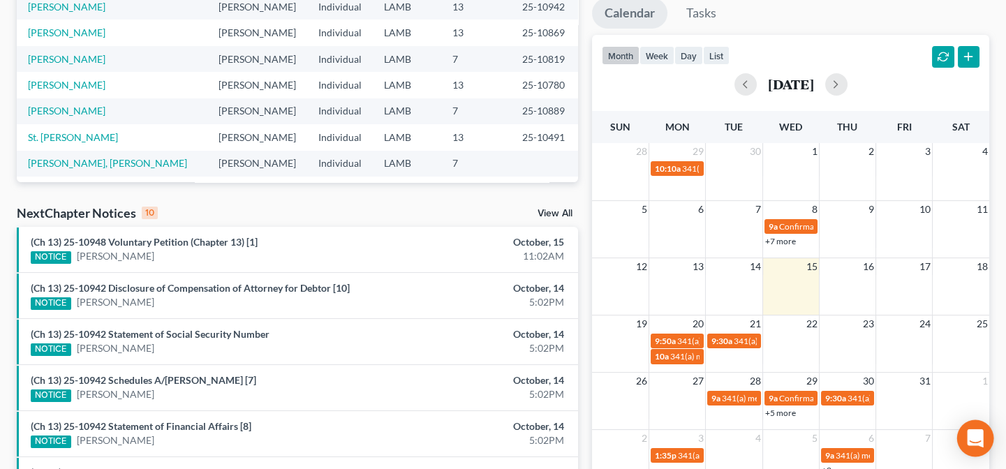
click at [977, 437] on icon "Open Intercom Messenger" at bounding box center [975, 438] width 16 height 18
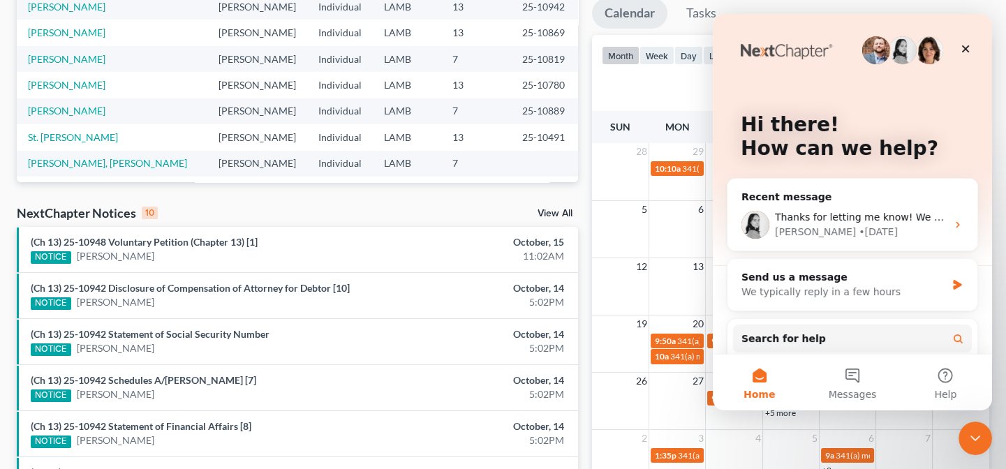
scroll to position [0, 0]
click at [859, 231] on div "• 6d ago" at bounding box center [878, 232] width 39 height 15
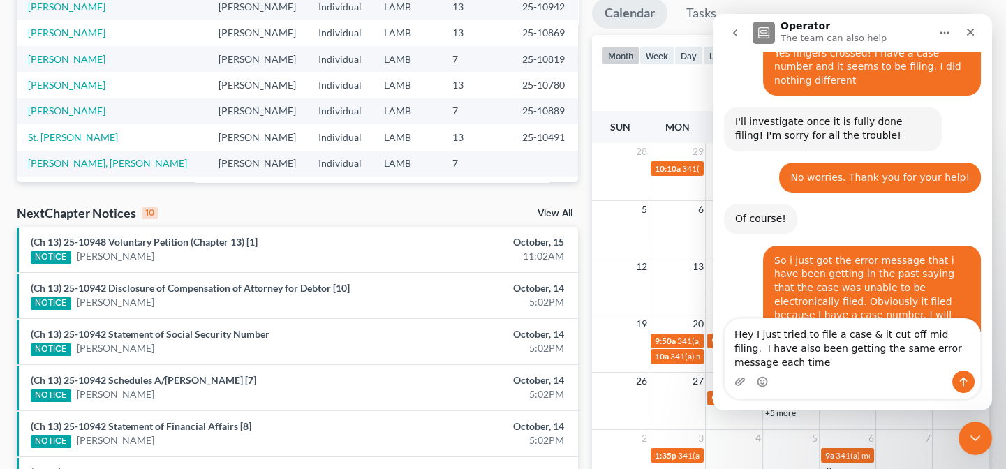
scroll to position [3498, 0]
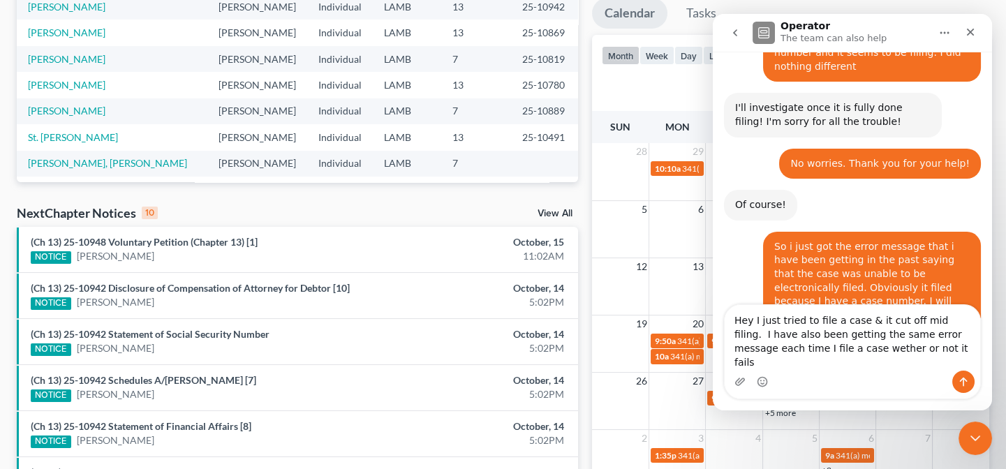
type textarea "Hey I just tried to file a case & it cut off mid filing. I have also been getti…"
click at [965, 383] on icon "Send a message…" at bounding box center [963, 381] width 11 height 11
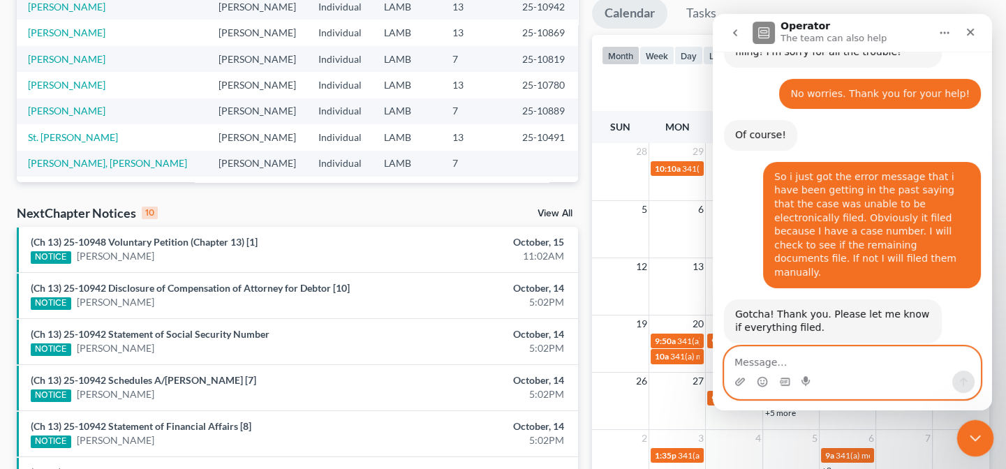
scroll to position [3572, 0]
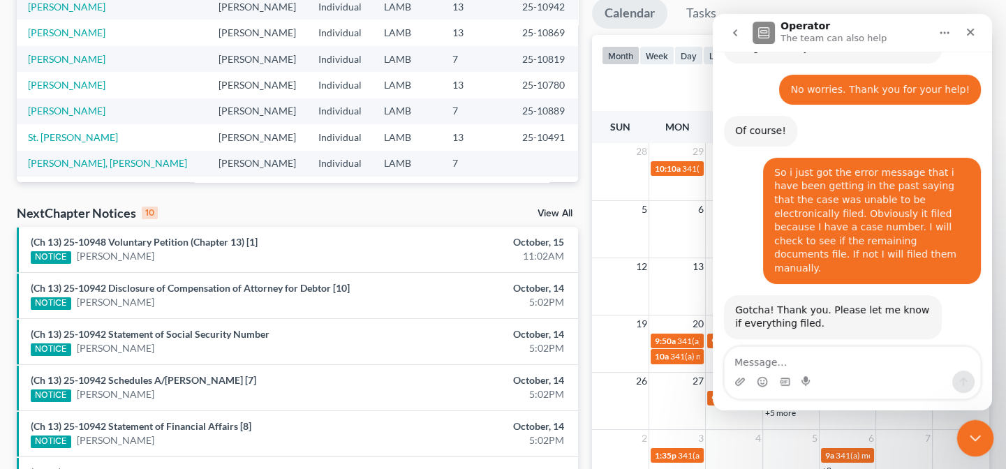
click at [970, 430] on icon "Close Intercom Messenger" at bounding box center [973, 436] width 17 height 17
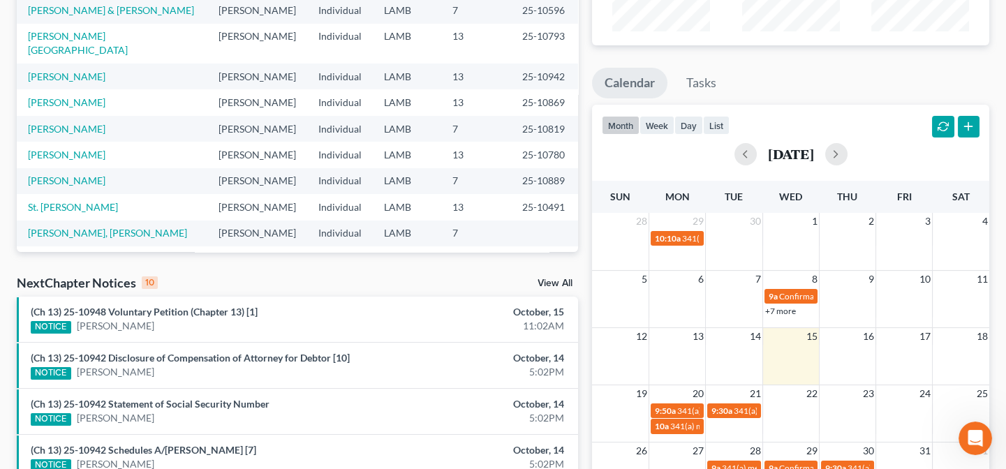
scroll to position [0, 0]
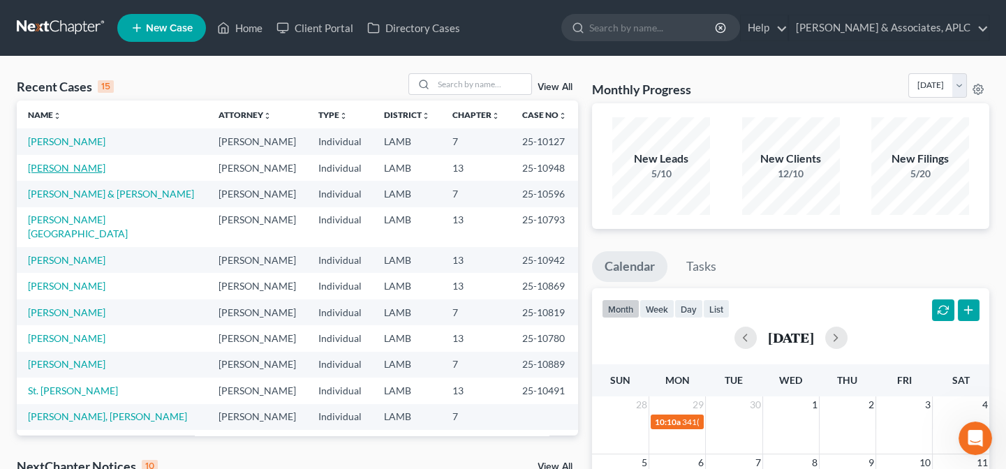
click at [68, 171] on link "[PERSON_NAME]" at bounding box center [66, 168] width 77 height 12
select select "14"
select select "0"
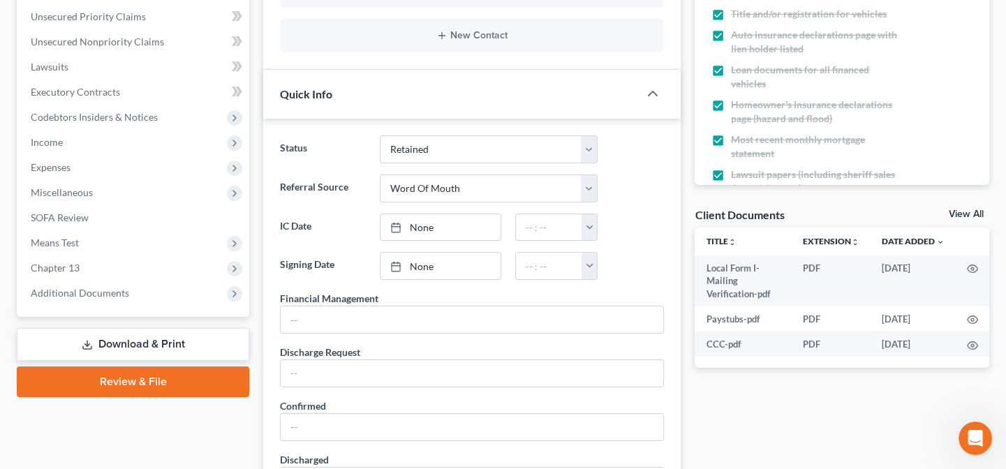
click at [143, 377] on link "Review & File" at bounding box center [133, 381] width 232 height 31
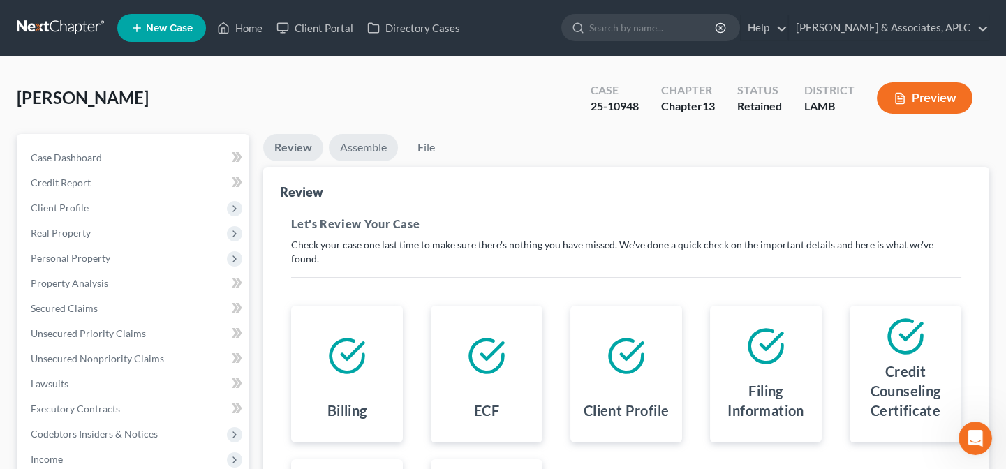
click at [372, 147] on link "Assemble" at bounding box center [363, 147] width 69 height 27
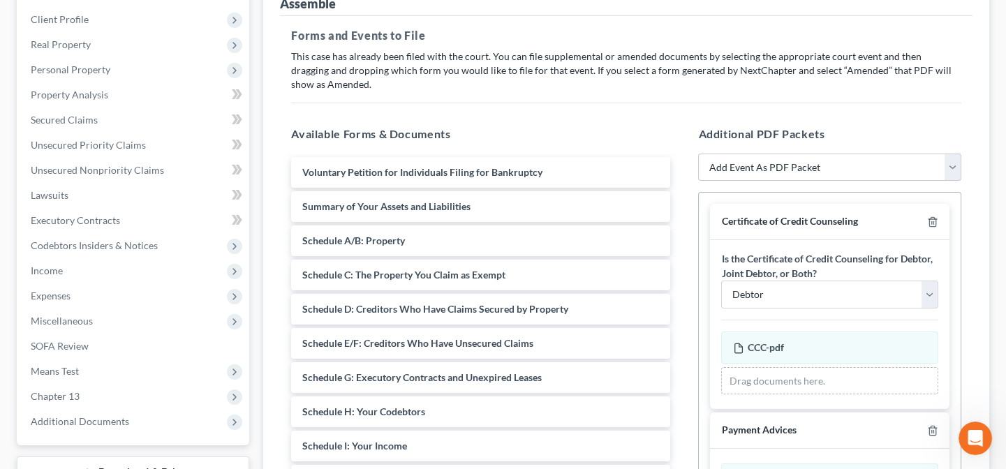
scroll to position [190, 0]
click at [930, 218] on icon "button" at bounding box center [932, 220] width 11 height 11
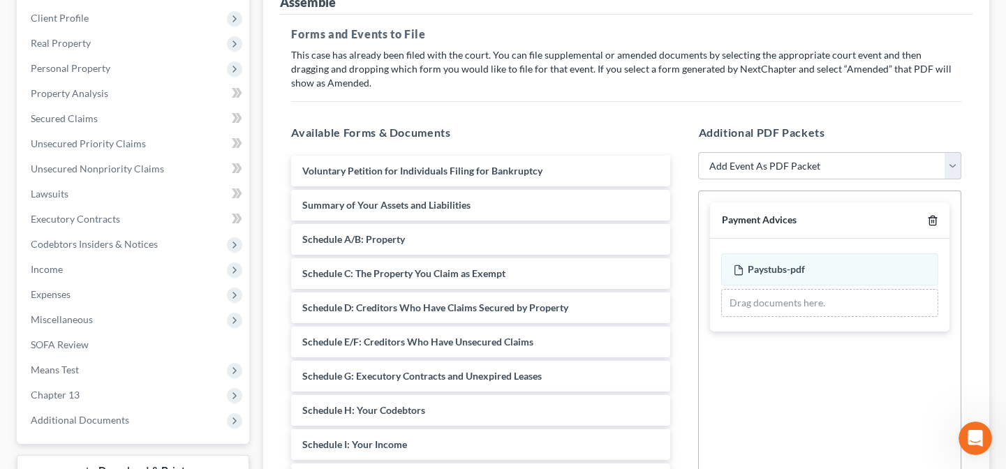
click at [930, 217] on icon "button" at bounding box center [932, 220] width 11 height 11
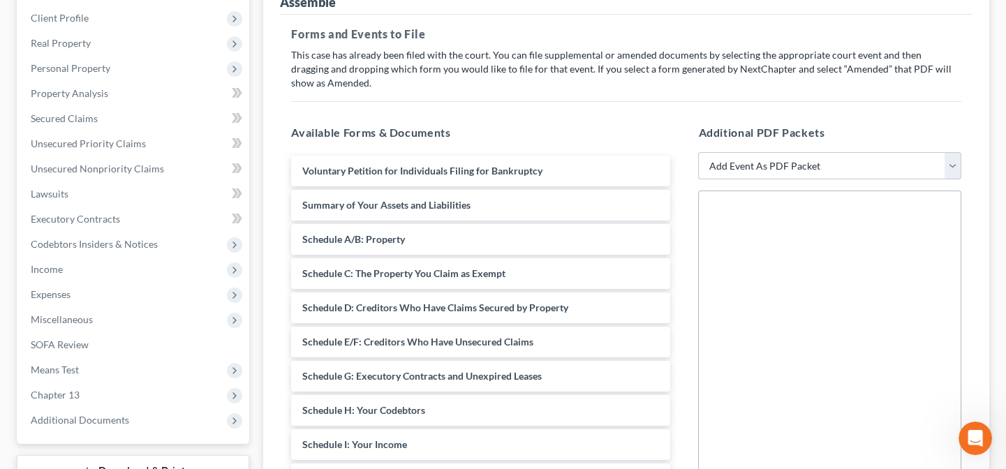
click at [804, 162] on select "Add Event As PDF Packet Amended List of Creditors Amended List of Creditors and…" at bounding box center [829, 166] width 263 height 28
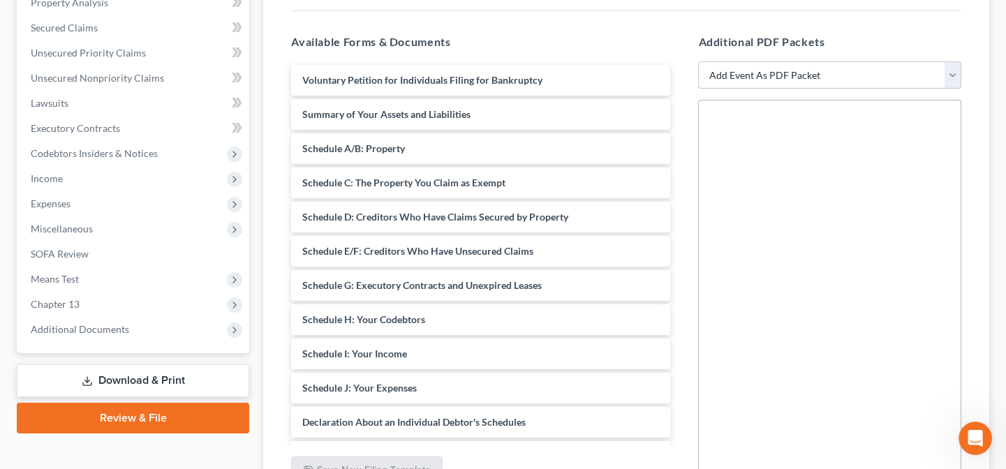
scroll to position [317, 0]
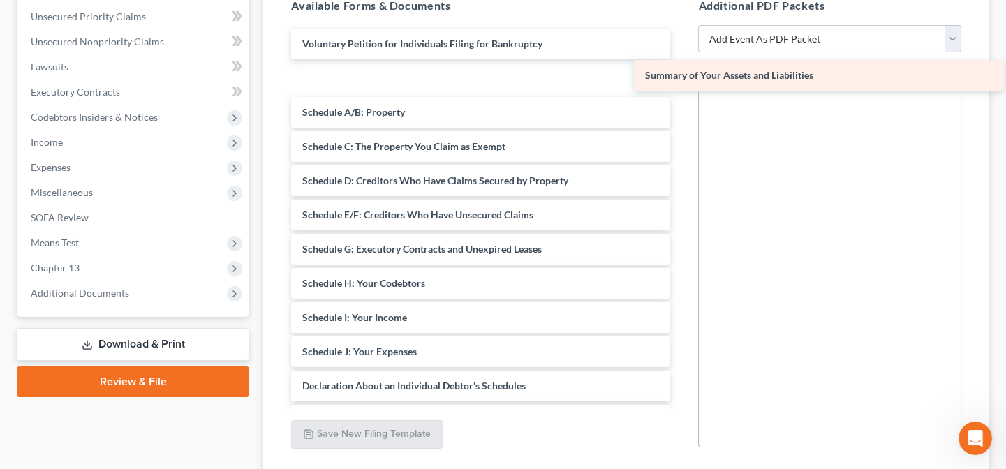
drag, startPoint x: 407, startPoint y: 74, endPoint x: 750, endPoint y: 73, distance: 342.7
click at [681, 73] on div "Summary of Your Assets and Liabilities Voluntary Petition for Individuals Filin…" at bounding box center [480, 369] width 401 height 681
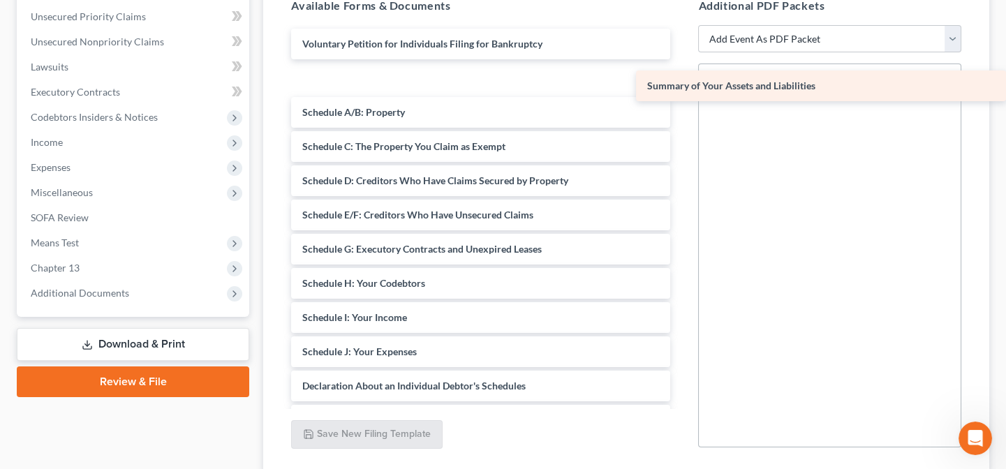
drag, startPoint x: 441, startPoint y: 71, endPoint x: 859, endPoint y: 81, distance: 417.5
click at [681, 81] on div "Summary of Your Assets and Liabilities Voluntary Petition for Individuals Filin…" at bounding box center [480, 369] width 401 height 681
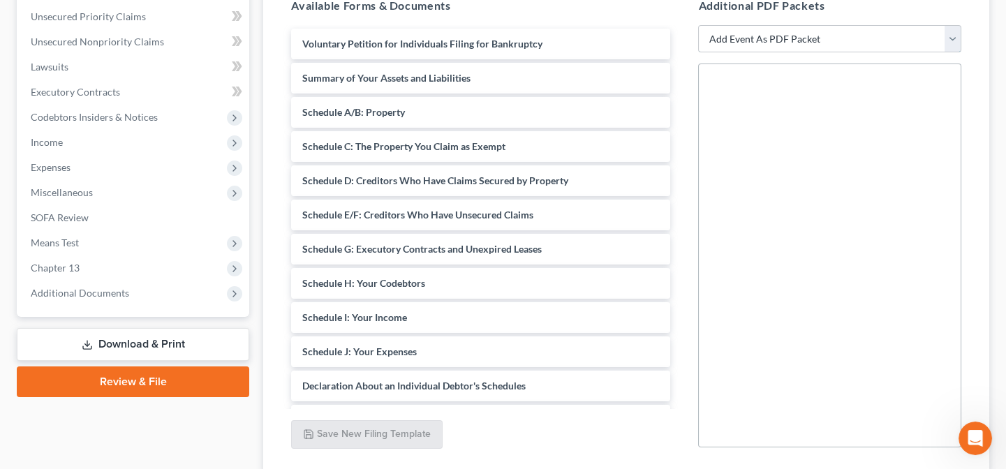
click at [814, 35] on select "Add Event As PDF Packet Amended List of Creditors Amended List of Creditors and…" at bounding box center [829, 39] width 263 height 28
click at [590, 441] on div "Available Forms & Documents Voluntary Petition for Individuals Filing for Bankr…" at bounding box center [480, 222] width 407 height 473
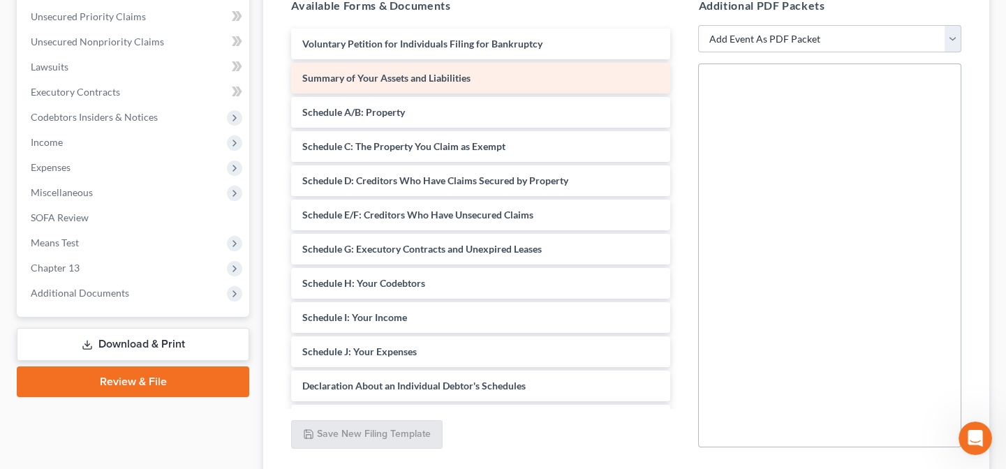
click at [463, 82] on div "Summary of Your Assets and Liabilities" at bounding box center [480, 78] width 379 height 31
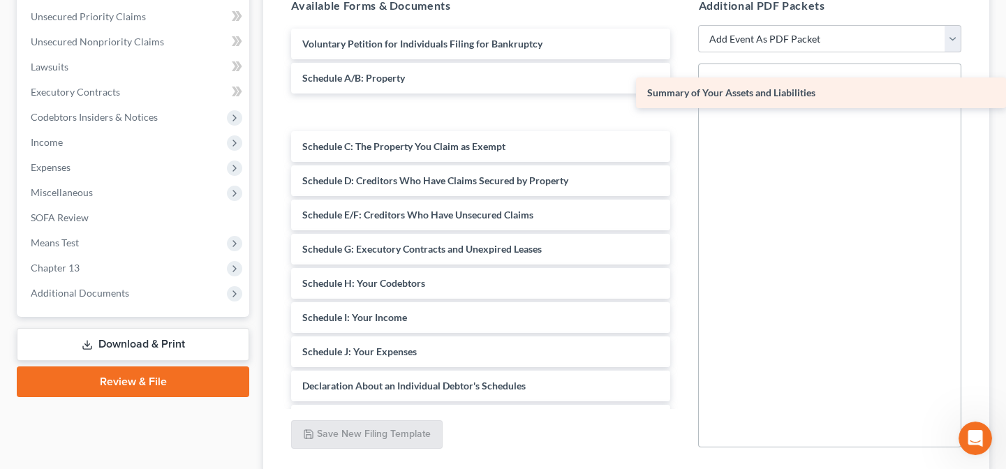
drag, startPoint x: 463, startPoint y: 82, endPoint x: 890, endPoint y: 99, distance: 426.8
click at [681, 99] on div "Summary of Your Assets and Liabilities Voluntary Petition for Individuals Filin…" at bounding box center [480, 369] width 401 height 681
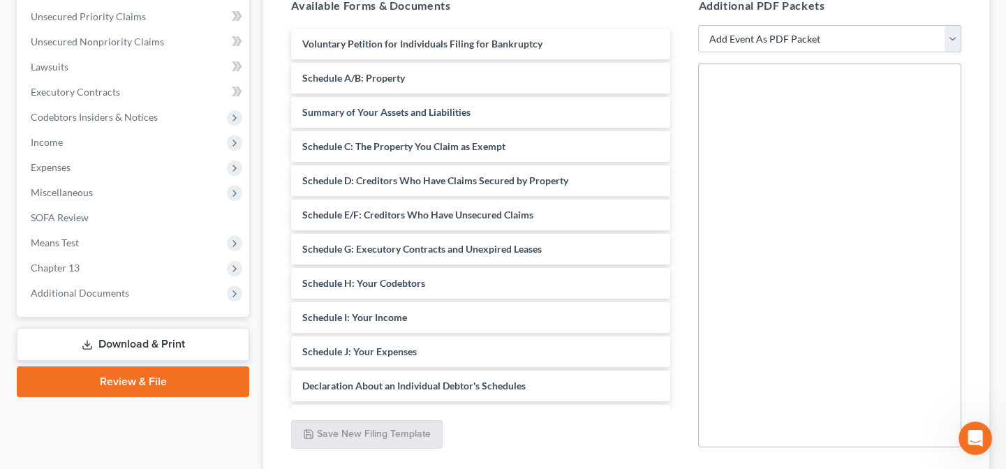
click at [893, 45] on select "Add Event As PDF Packet Amended List of Creditors Amended List of Creditors and…" at bounding box center [829, 39] width 263 height 28
select select "44"
click at [698, 25] on select "Add Event As PDF Packet Amended List of Creditors Amended List of Creditors and…" at bounding box center [829, 39] width 263 height 28
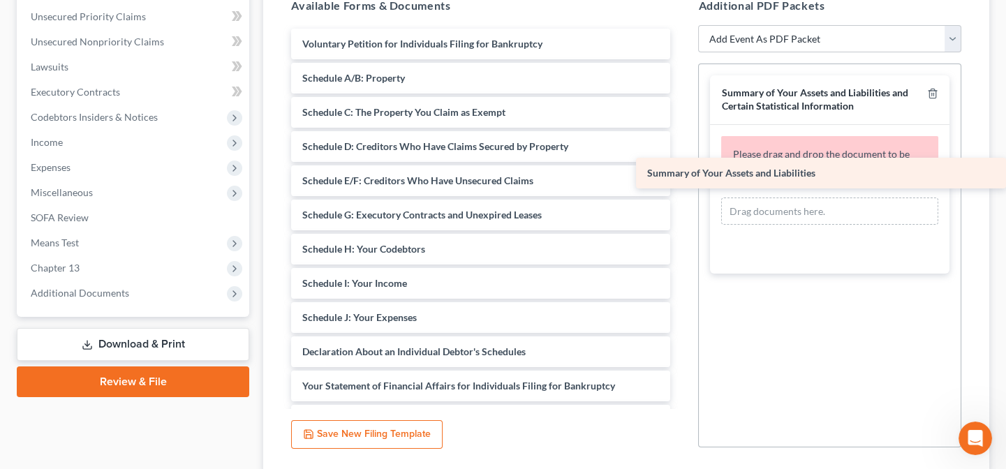
drag, startPoint x: 372, startPoint y: 116, endPoint x: 782, endPoint y: 181, distance: 415.0
click at [681, 180] on div "Summary of Your Assets and Liabilities Voluntary Petition for Individuals Filin…" at bounding box center [480, 352] width 401 height 646
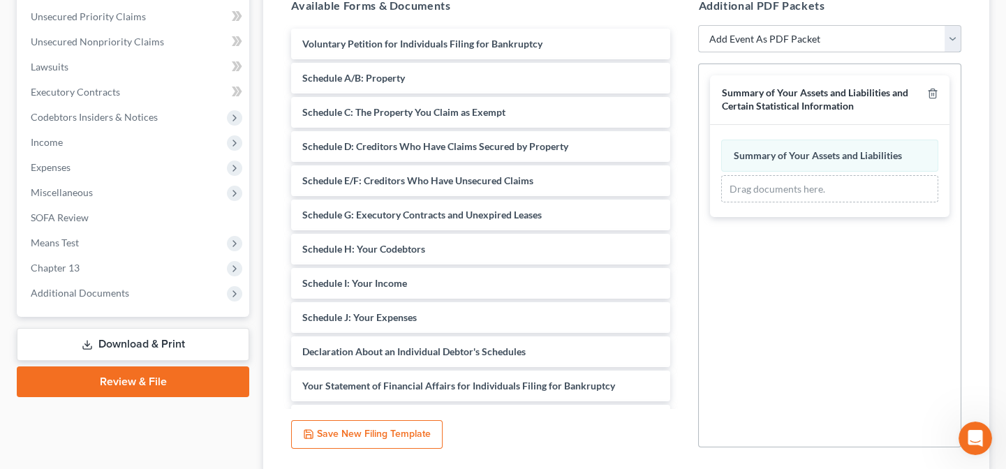
click at [757, 36] on select "Add Event As PDF Packet Amended List of Creditors Amended List of Creditors and…" at bounding box center [829, 39] width 263 height 28
select select "37"
click at [698, 25] on select "Add Event As PDF Packet Amended List of Creditors Amended List of Creditors and…" at bounding box center [829, 39] width 263 height 28
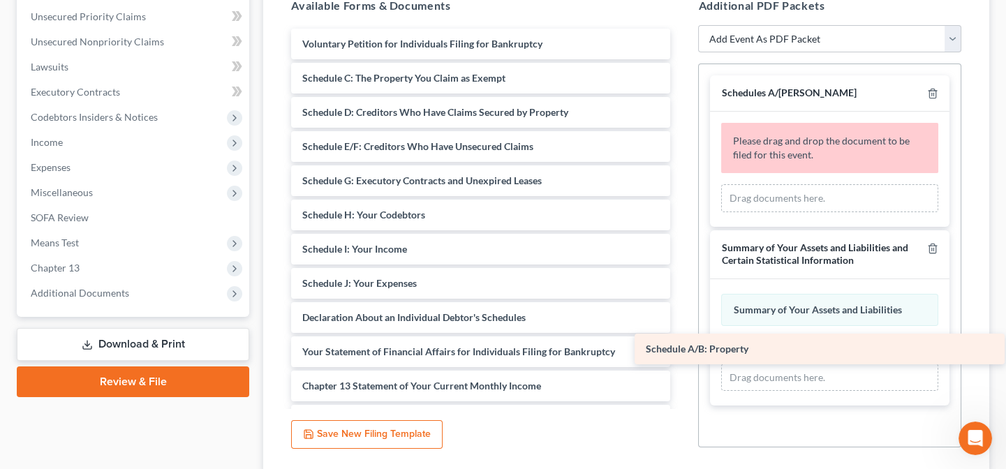
drag, startPoint x: 387, startPoint y: 76, endPoint x: 730, endPoint y: 349, distance: 438.7
click at [681, 349] on div "Schedule A/B: Property Voluntary Petition for Individuals Filing for Bankruptcy…" at bounding box center [480, 335] width 401 height 612
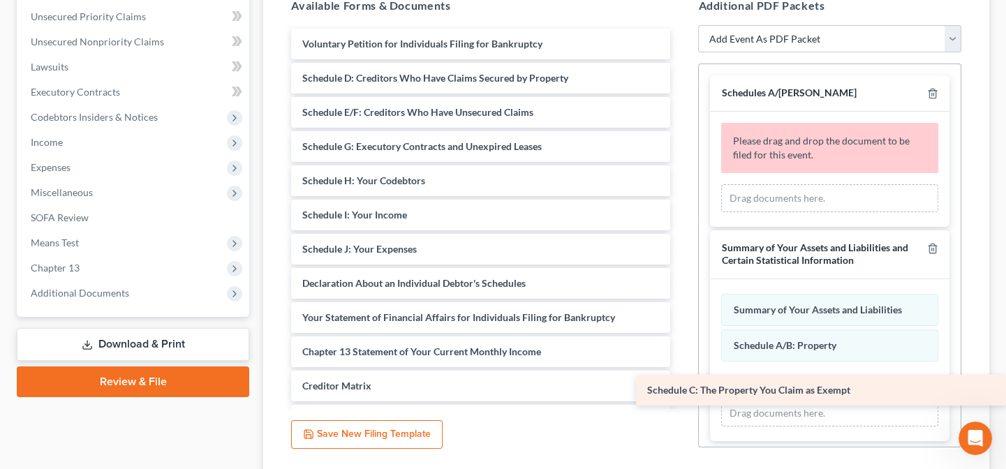
drag, startPoint x: 405, startPoint y: 76, endPoint x: 771, endPoint y: 386, distance: 479.4
click at [681, 389] on div "Schedule C: The Property You Claim as Exempt Voluntary Petition for Individuals…" at bounding box center [480, 318] width 401 height 578
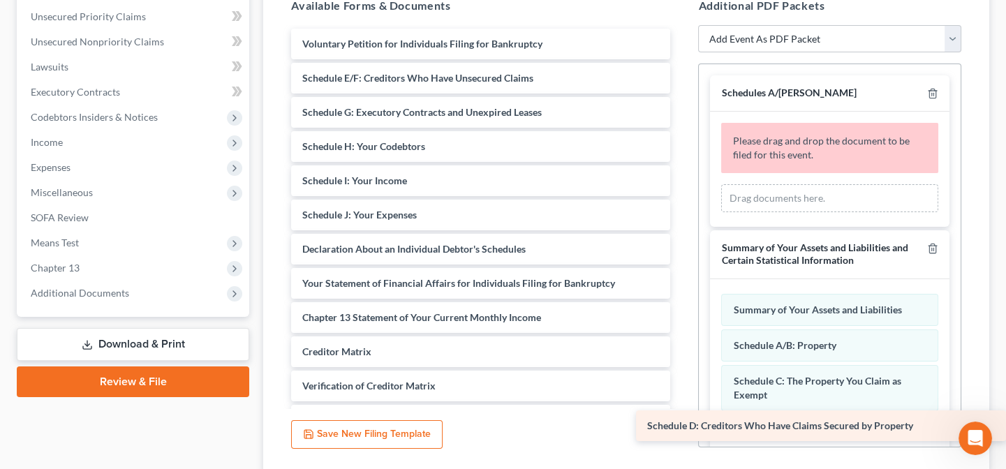
drag, startPoint x: 399, startPoint y: 74, endPoint x: 794, endPoint y: 420, distance: 525.3
click at [681, 420] on div "Schedule D: Creditors Who Have Claims Secured by Property Voluntary Petition fo…" at bounding box center [480, 301] width 401 height 544
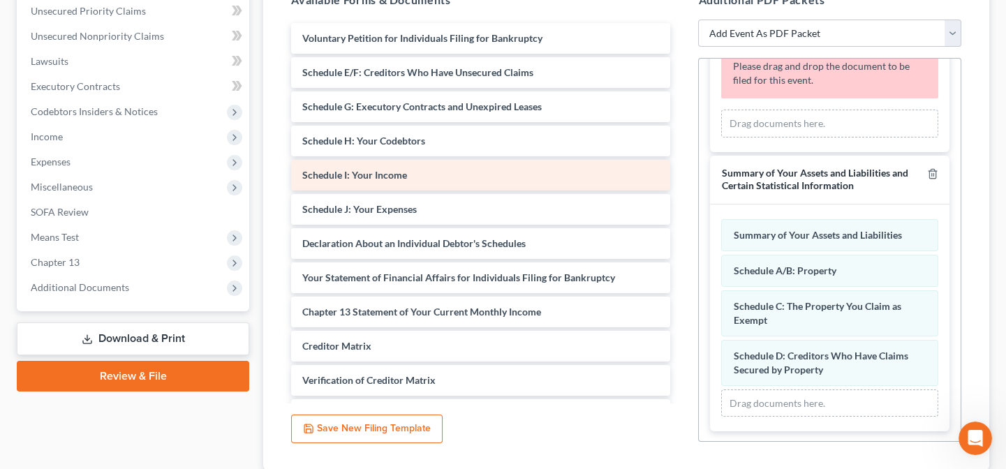
scroll to position [293, 0]
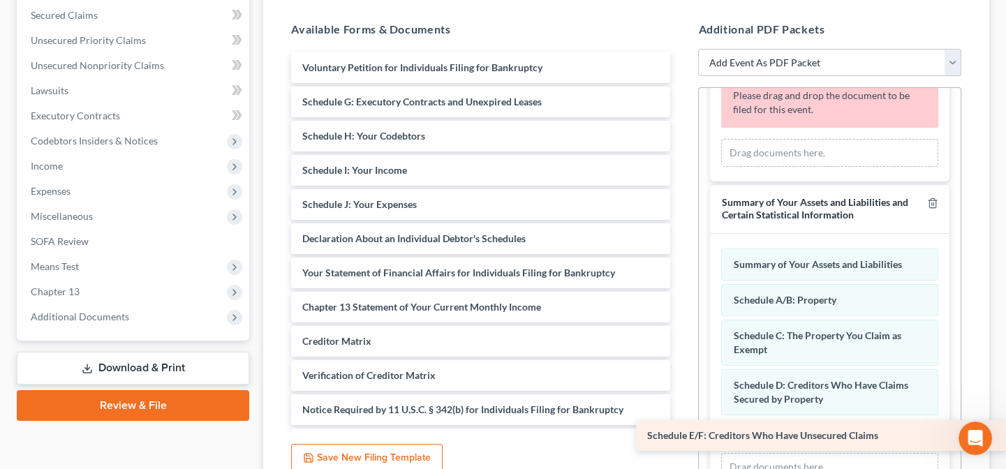
drag, startPoint x: 380, startPoint y: 104, endPoint x: 776, endPoint y: 439, distance: 519.1
click at [681, 439] on div "Schedule E/F: Creditors Who Have Unsecured Claims Voluntary Petition for Indivi…" at bounding box center [480, 307] width 401 height 510
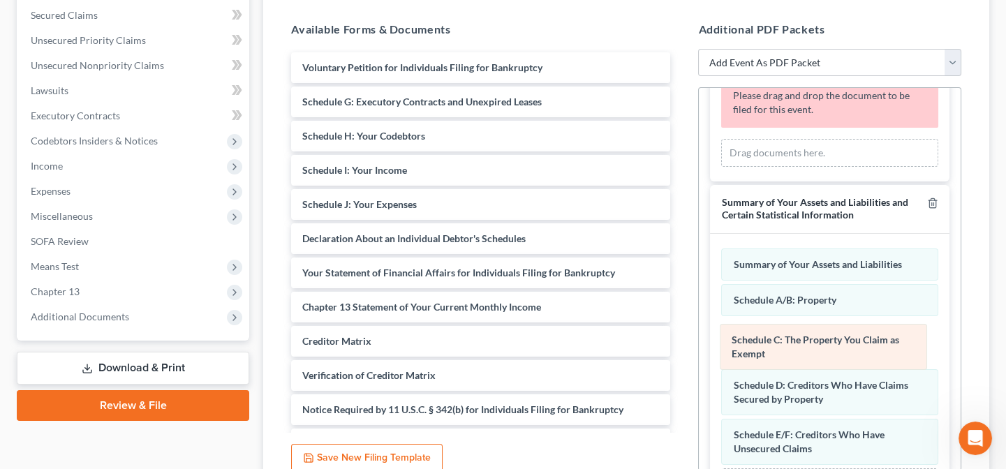
click at [783, 327] on div "Schedule C: The Property You Claim as Exempt Amended Schedule C: The Property Y…" at bounding box center [829, 371] width 217 height 247
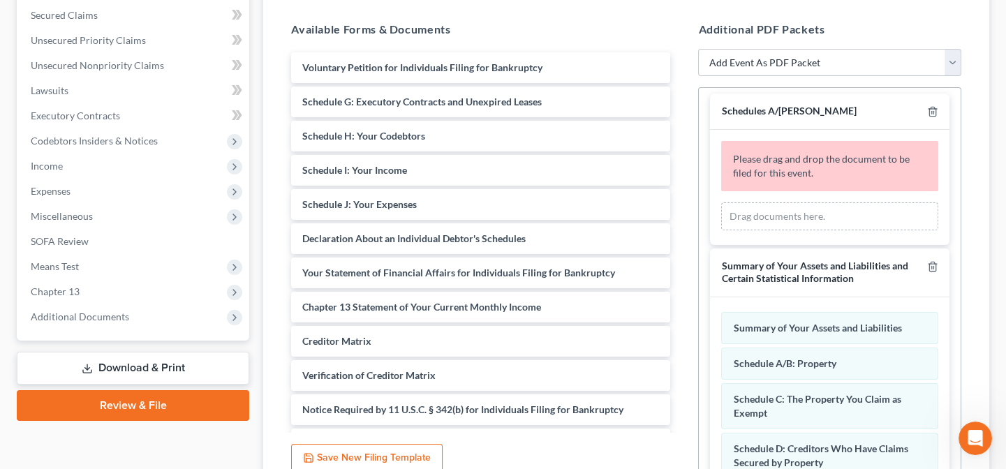
scroll to position [0, 0]
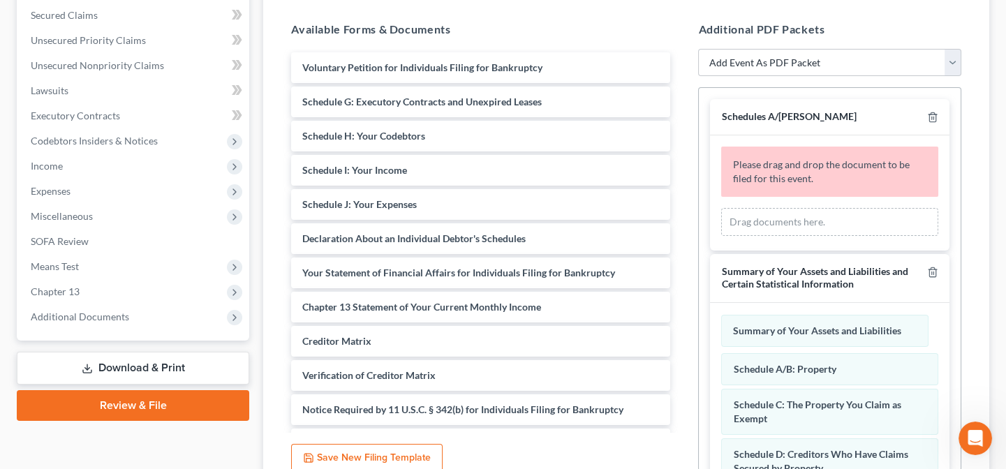
click at [831, 334] on div "Summary of Your Assets and Liabilities Amended Summary of Your Assets and Liabi…" at bounding box center [829, 441] width 217 height 247
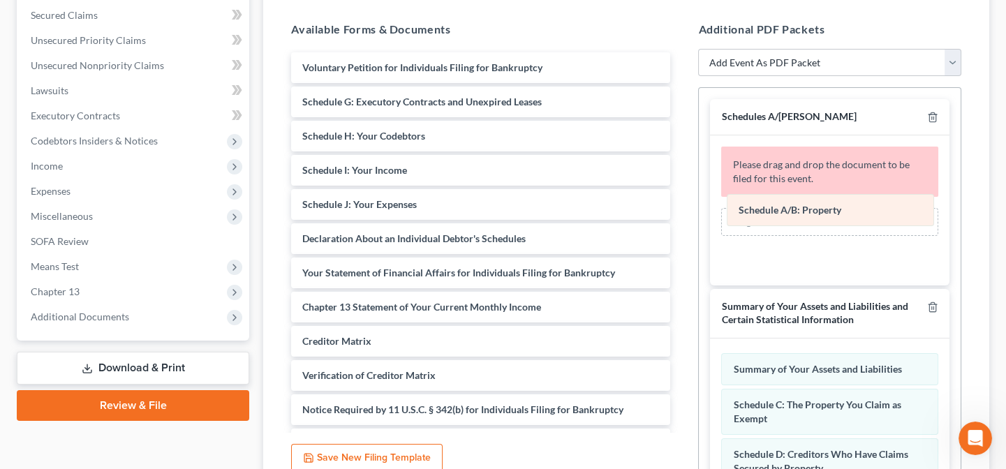
drag, startPoint x: 817, startPoint y: 373, endPoint x: 823, endPoint y: 216, distance: 157.2
click at [823, 353] on div "Schedule A/B: Property Amended Schedule A/B: Property Summary of Your Assets an…" at bounding box center [829, 459] width 217 height 212
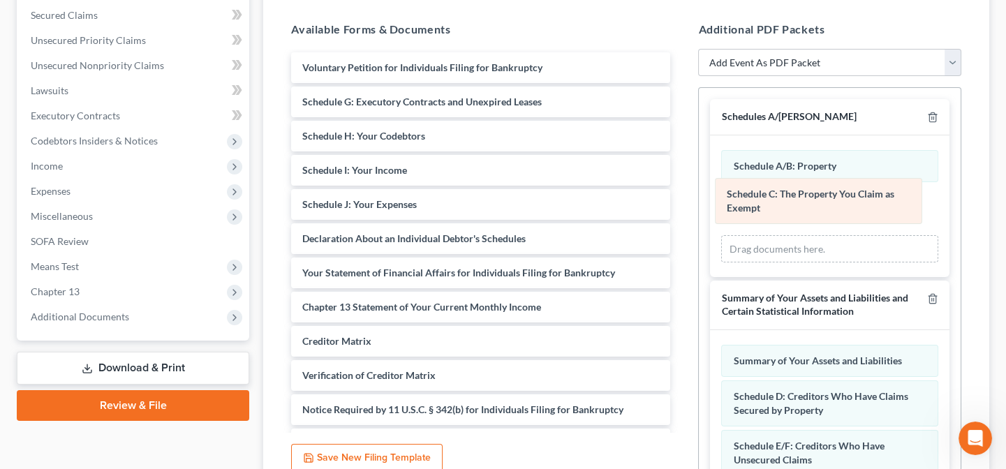
drag, startPoint x: 811, startPoint y: 357, endPoint x: 805, endPoint y: 206, distance: 150.9
click at [805, 345] on div "Schedule C: The Property You Claim as Exempt Amended Schedule C: The Property Y…" at bounding box center [829, 426] width 217 height 163
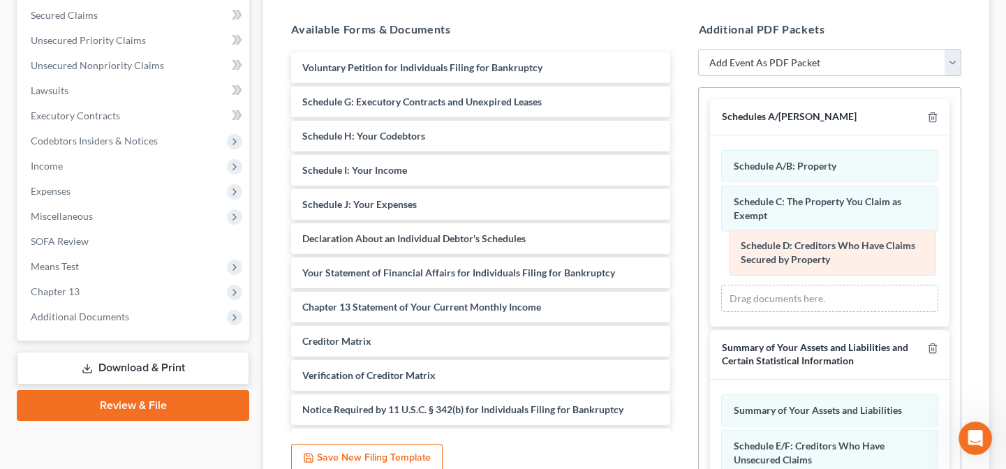
drag, startPoint x: 810, startPoint y: 403, endPoint x: 817, endPoint y: 255, distance: 148.2
click at [817, 394] on div "Schedule D: Creditors Who Have Claims Secured by Property Amended Schedule D: C…" at bounding box center [829, 450] width 217 height 113
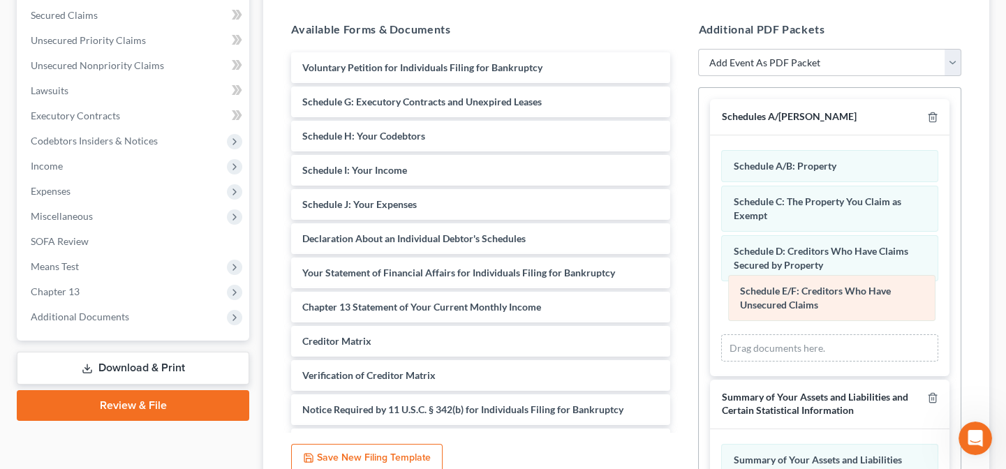
drag, startPoint x: 817, startPoint y: 447, endPoint x: 824, endPoint y: 295, distance: 153.0
click at [824, 444] on div "Schedule E/F: Creditors Who Have Unsecured Claims Amended Schedule E/F: Credito…" at bounding box center [829, 476] width 217 height 64
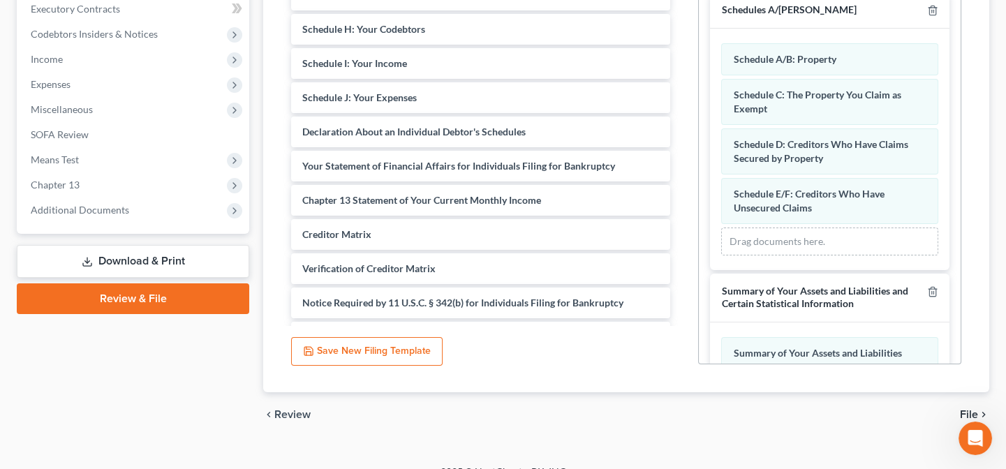
scroll to position [420, 0]
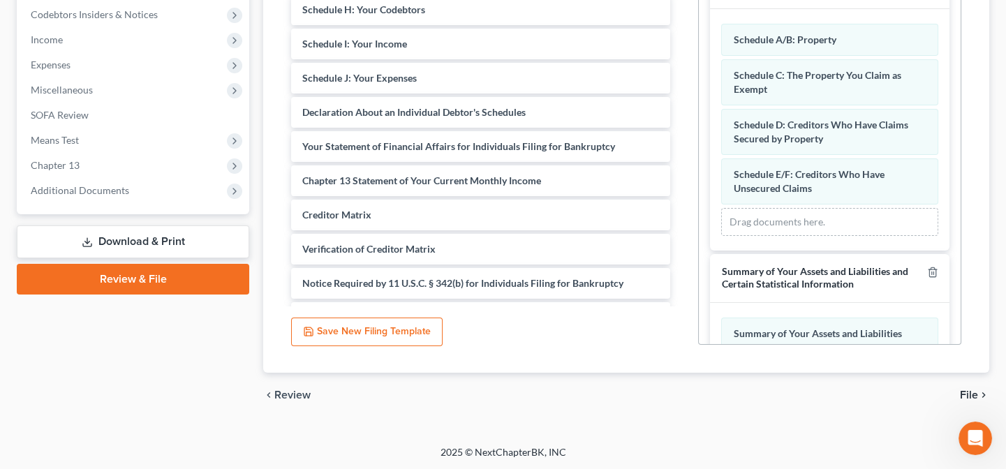
click at [861, 276] on div "Summary of Your Assets and Liabilities and Certain Statistical Information" at bounding box center [821, 278] width 200 height 26
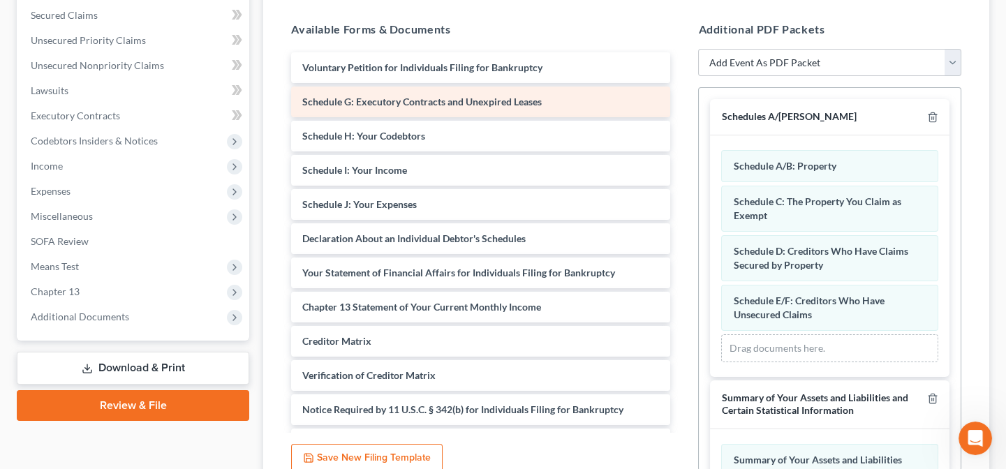
scroll to position [293, 0]
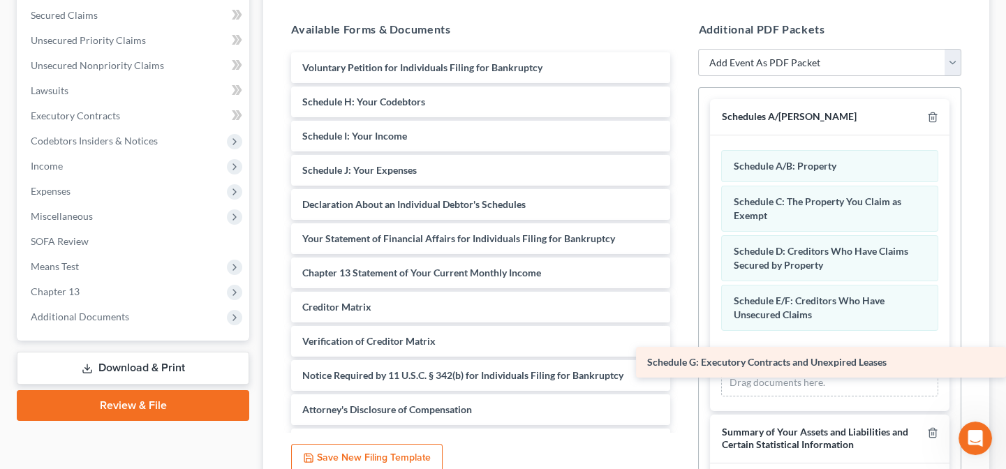
drag, startPoint x: 398, startPoint y: 104, endPoint x: 809, endPoint y: 366, distance: 487.4
click at [681, 366] on div "Schedule G: Executory Contracts and Unexpired Leases Voluntary Petition for Ind…" at bounding box center [480, 289] width 401 height 475
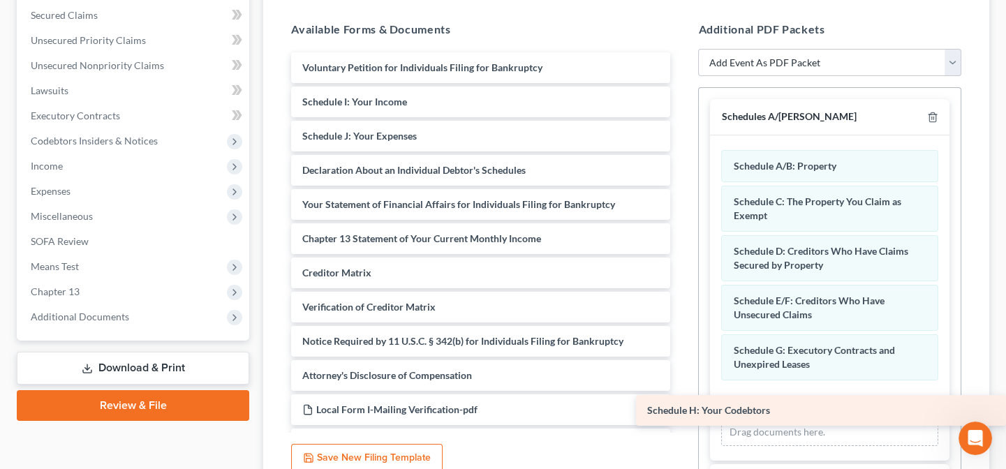
drag, startPoint x: 386, startPoint y: 103, endPoint x: 859, endPoint y: 413, distance: 565.1
click at [681, 413] on div "Schedule H: Your Codebtors Voluntary Petition for Individuals Filing for Bankru…" at bounding box center [480, 272] width 401 height 441
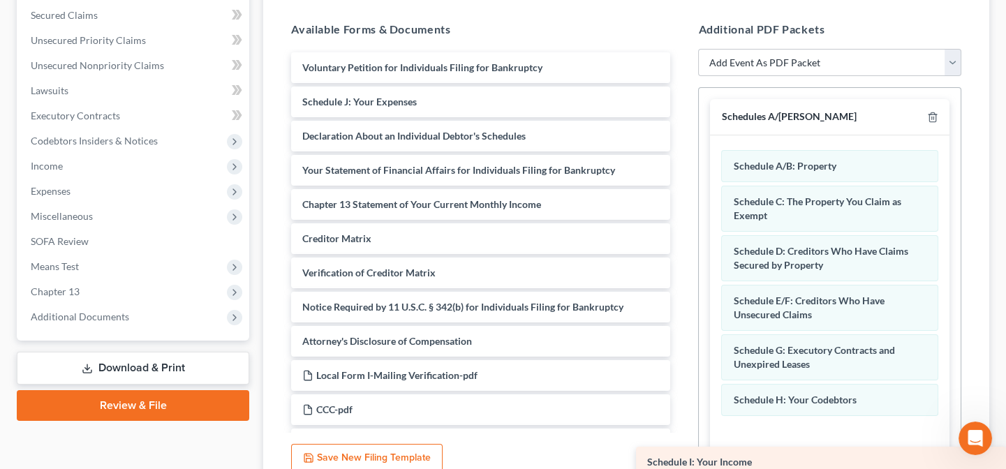
drag, startPoint x: 383, startPoint y: 101, endPoint x: 846, endPoint y: 462, distance: 587.3
click at [681, 459] on div "Schedule I: Your Income Voluntary Petition for Individuals Filing for Bankruptc…" at bounding box center [480, 255] width 401 height 407
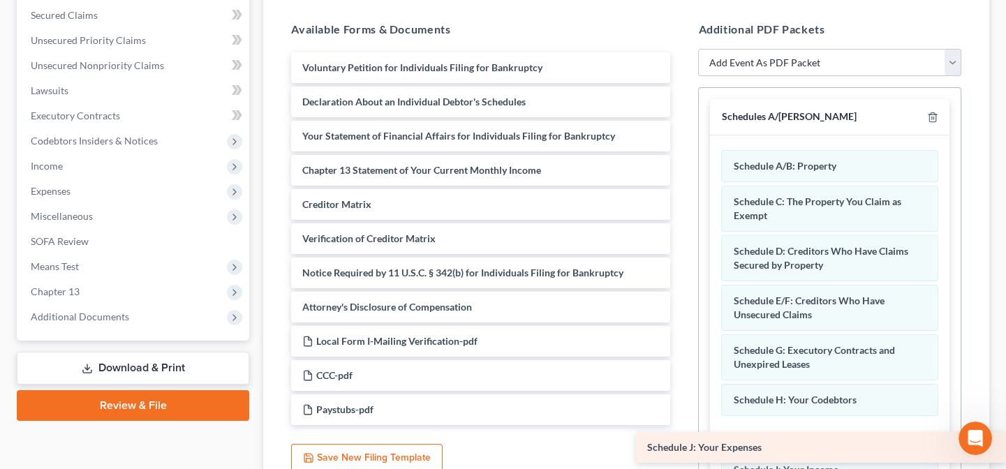
drag, startPoint x: 383, startPoint y: 98, endPoint x: 914, endPoint y: 444, distance: 634.6
click at [681, 425] on div "Schedule J: Your Expenses Voluntary Petition for Individuals Filing for Bankrup…" at bounding box center [480, 238] width 401 height 373
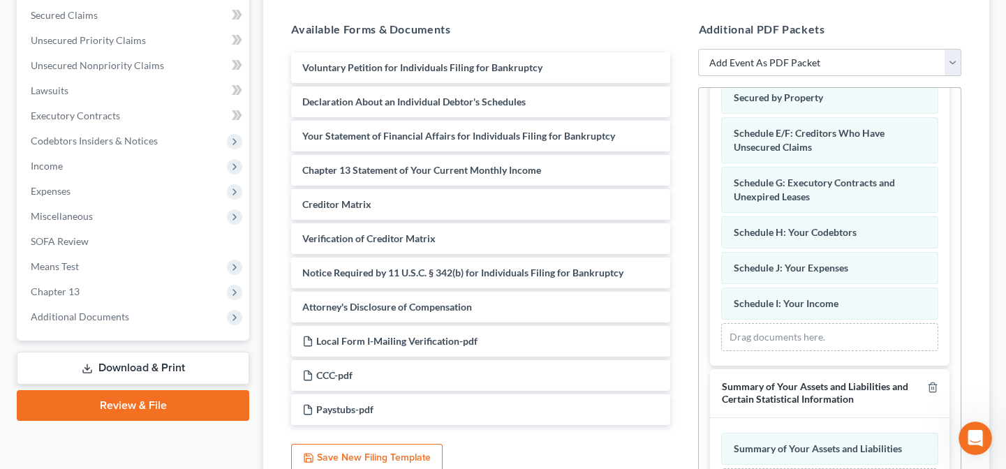
scroll to position [190, 0]
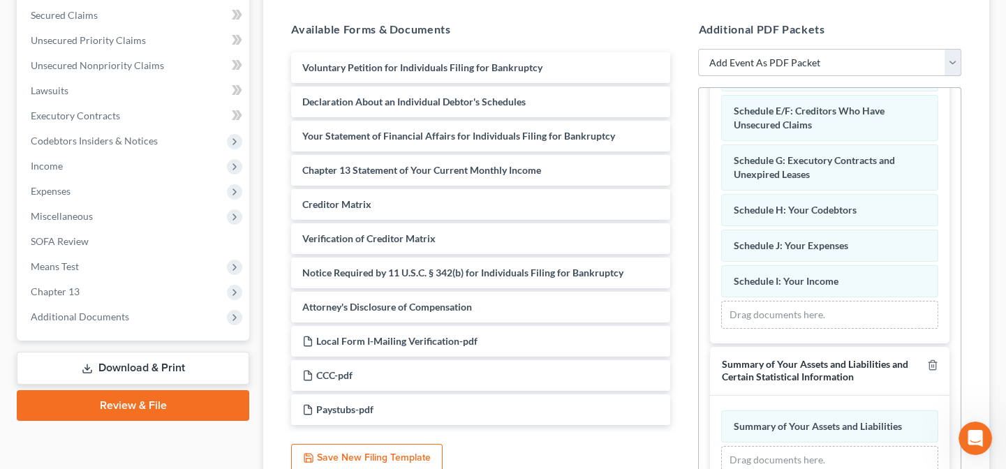
click at [733, 61] on select "Add Event As PDF Packet Amended List of Creditors Amended List of Creditors and…" at bounding box center [829, 63] width 263 height 28
select select "40"
click at [698, 49] on select "Add Event As PDF Packet Amended List of Creditors Amended List of Creditors and…" at bounding box center [829, 63] width 263 height 28
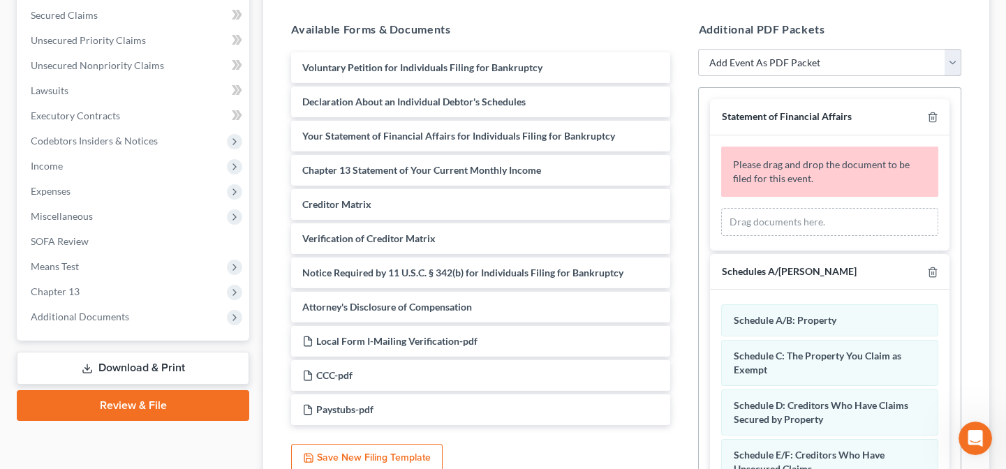
scroll to position [0, 0]
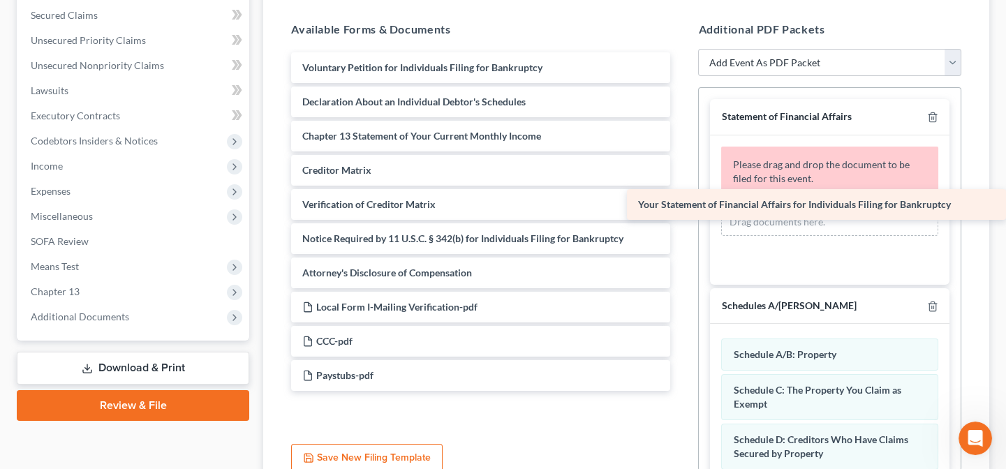
drag, startPoint x: 380, startPoint y: 138, endPoint x: 759, endPoint y: 207, distance: 385.3
click at [681, 207] on div "Your Statement of Financial Affairs for Individuals Filing for Bankruptcy Volun…" at bounding box center [480, 221] width 401 height 339
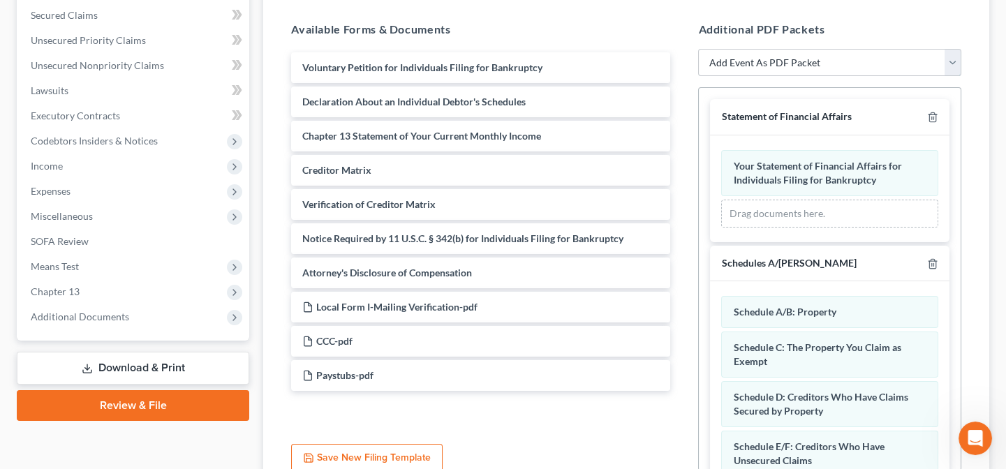
click at [796, 61] on select "Add Event As PDF Packet Amended List of Creditors Amended List of Creditors and…" at bounding box center [829, 63] width 263 height 28
select select "13"
click at [698, 49] on select "Add Event As PDF Packet Amended List of Creditors Amended List of Creditors and…" at bounding box center [829, 63] width 263 height 28
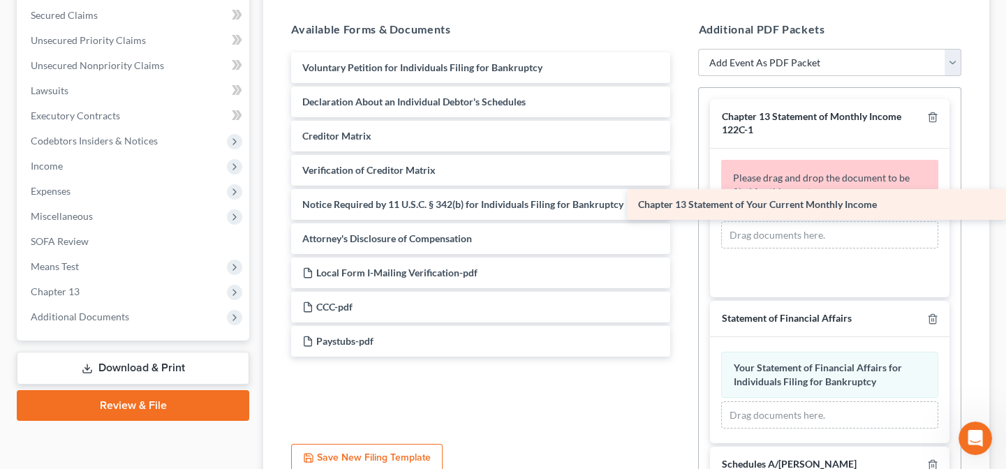
drag, startPoint x: 452, startPoint y: 138, endPoint x: 782, endPoint y: 206, distance: 337.0
click at [681, 206] on div "Chapter 13 Statement of Your Current Monthly Income Voluntary Petition for Indi…" at bounding box center [480, 204] width 401 height 304
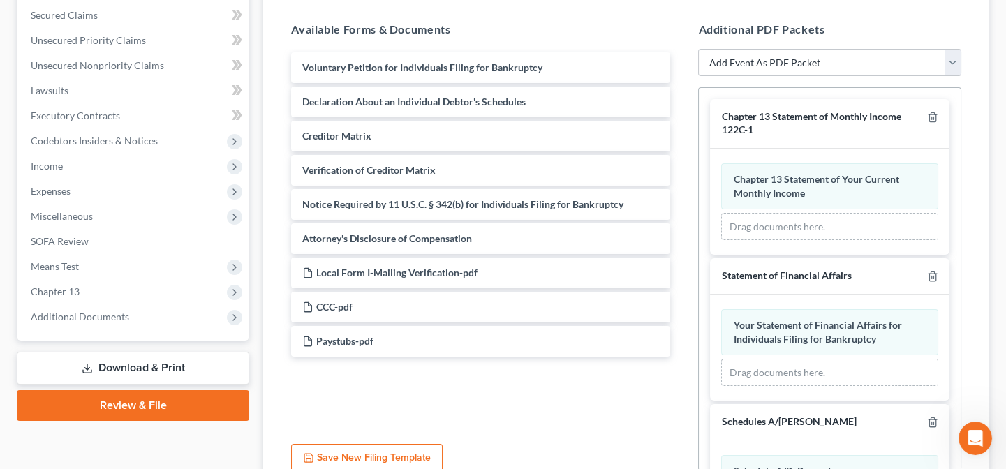
click at [808, 61] on select "Add Event As PDF Packet Amended List of Creditors Amended List of Creditors and…" at bounding box center [829, 63] width 263 height 28
select select "25"
click at [698, 49] on select "Add Event As PDF Packet Amended List of Creditors Amended List of Creditors and…" at bounding box center [829, 63] width 263 height 28
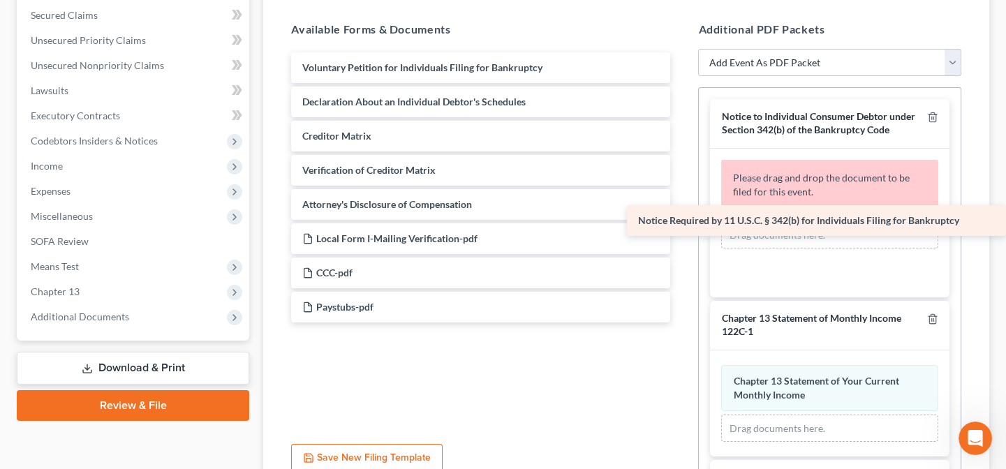
drag, startPoint x: 420, startPoint y: 200, endPoint x: 771, endPoint y: 218, distance: 351.5
click at [681, 218] on div "Notice Required by 11 U.S.C. § 342(b) for Individuals Filing for Bankruptcy Vol…" at bounding box center [480, 187] width 401 height 270
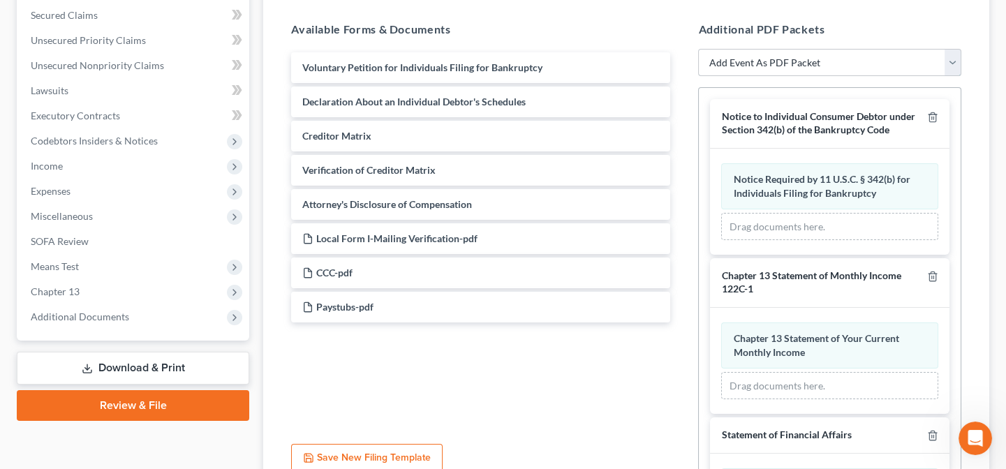
click at [827, 57] on select "Add Event As PDF Packet Amended List of Creditors Amended List of Creditors and…" at bounding box center [829, 63] width 263 height 28
select select "20"
click at [698, 49] on select "Add Event As PDF Packet Amended List of Creditors Amended List of Creditors and…" at bounding box center [829, 63] width 263 height 28
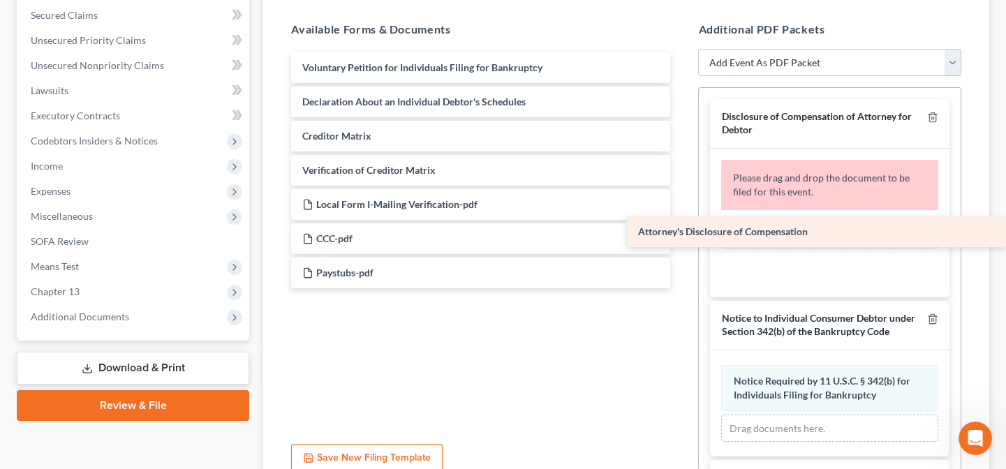
drag, startPoint x: 398, startPoint y: 203, endPoint x: 796, endPoint y: 232, distance: 398.9
click at [681, 232] on div "Attorney's Disclosure of Compensation Voluntary Petition for Individuals Filing…" at bounding box center [480, 170] width 401 height 236
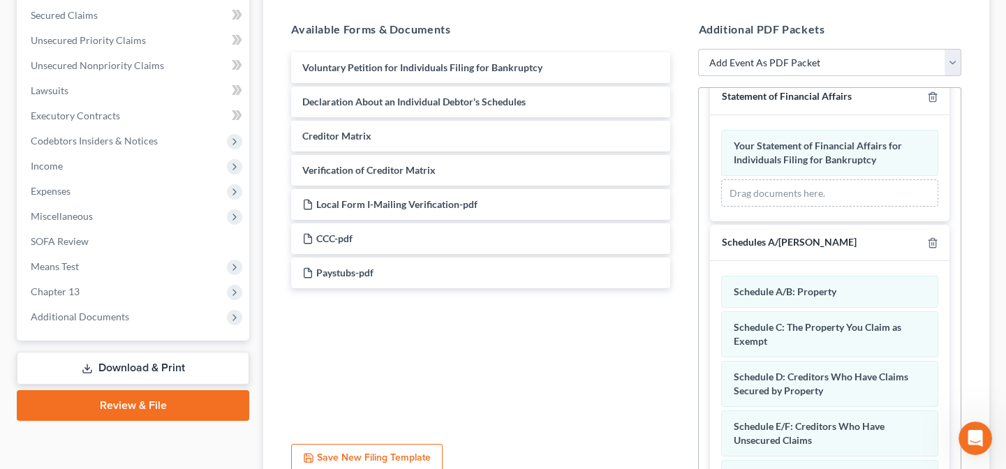
scroll to position [456, 0]
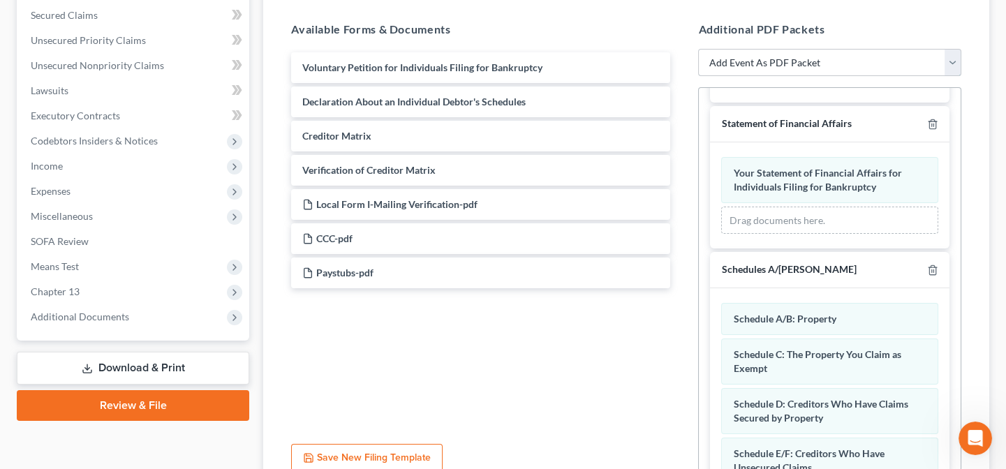
click at [803, 61] on select "Add Event As PDF Packet Amended List of Creditors Amended List of Creditors and…" at bounding box center [829, 63] width 263 height 28
select select "43"
click at [698, 49] on select "Add Event As PDF Packet Amended List of Creditors Amended List of Creditors and…" at bounding box center [829, 63] width 263 height 28
select select
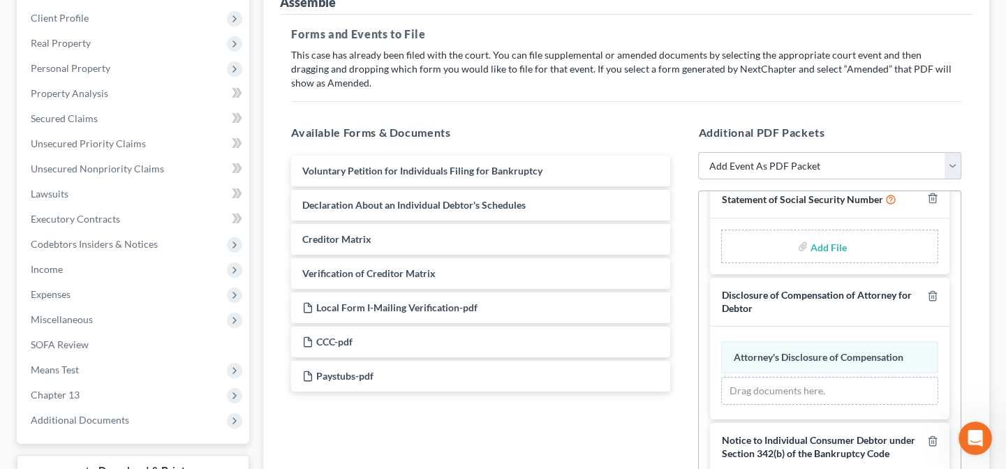
scroll to position [0, 0]
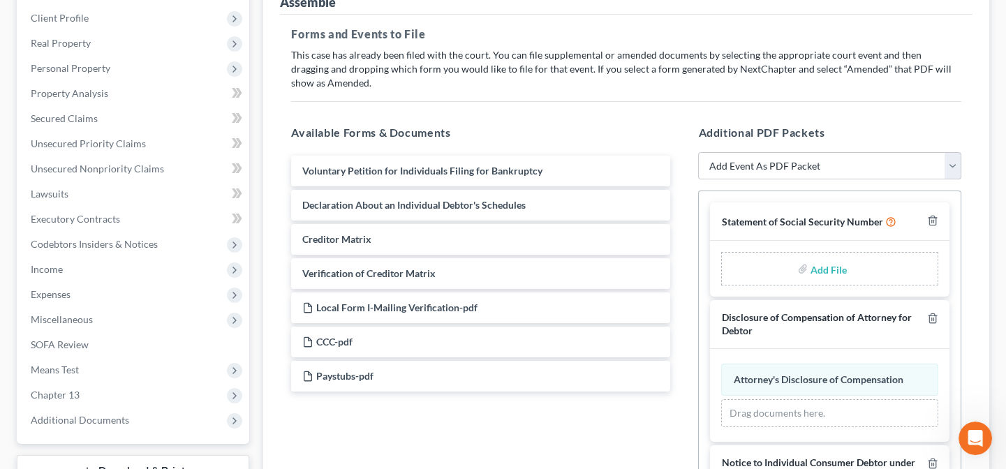
click at [824, 267] on input "file" at bounding box center [827, 268] width 34 height 25
type input "C:\fakepath\Statement About Social Security Number.pdf"
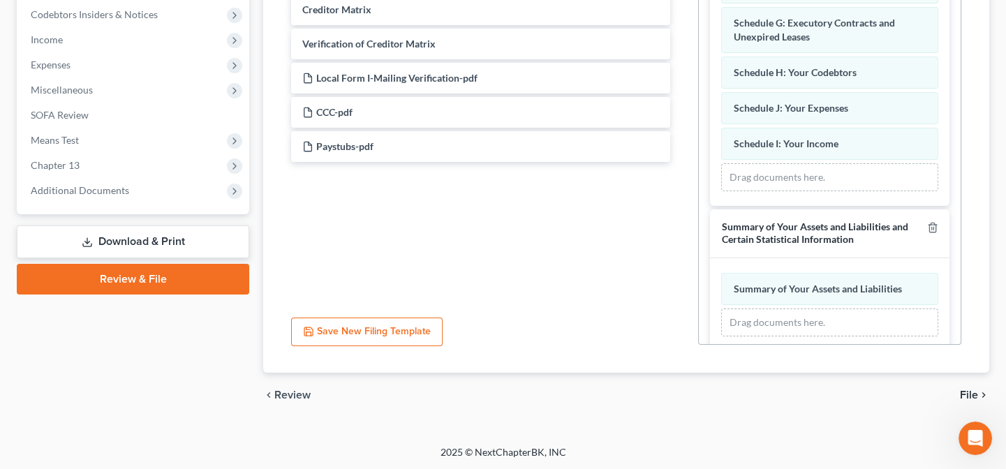
scroll to position [914, 0]
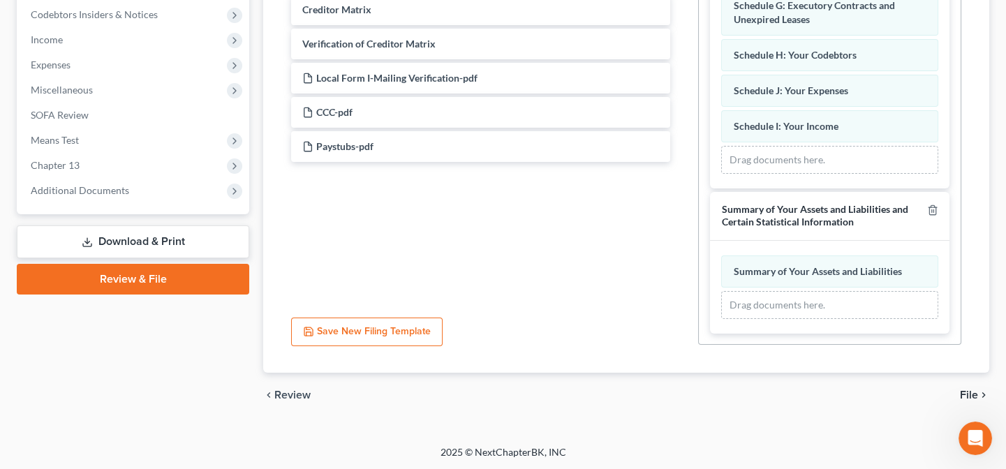
click at [964, 392] on span "File" at bounding box center [969, 394] width 18 height 11
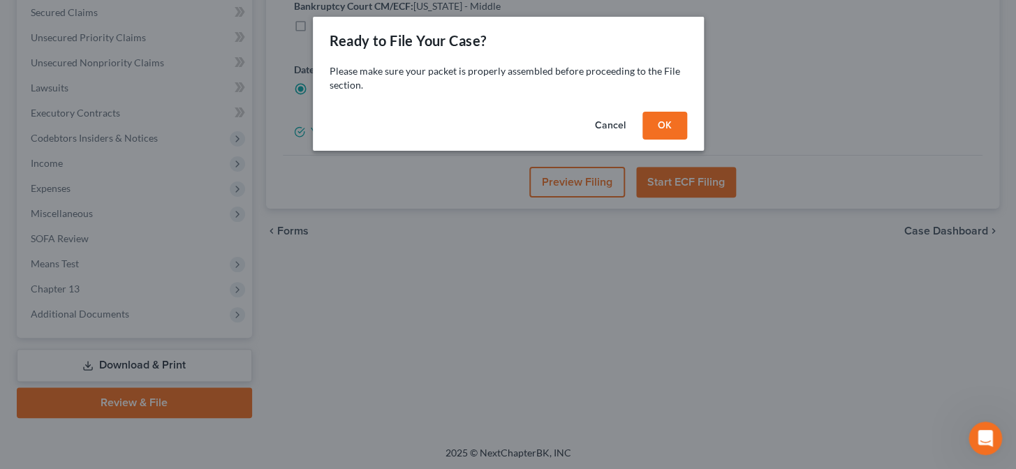
click at [662, 124] on button "OK" at bounding box center [664, 126] width 45 height 28
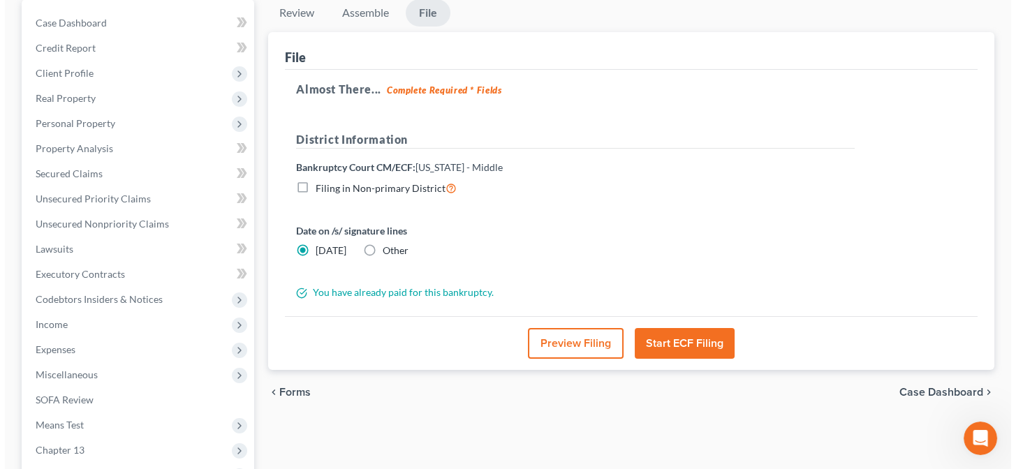
scroll to position [105, 0]
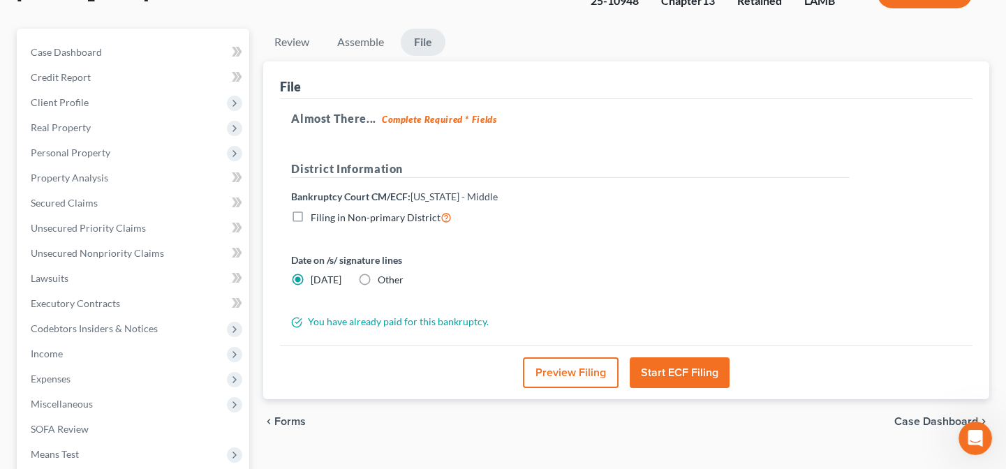
click at [633, 365] on button "Start ECF Filing" at bounding box center [680, 372] width 100 height 31
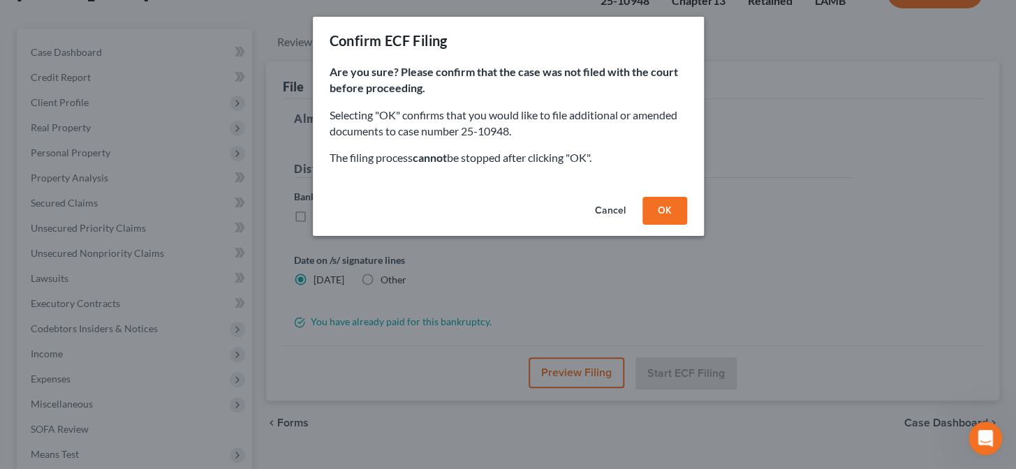
click at [610, 213] on button "Cancel" at bounding box center [610, 211] width 53 height 28
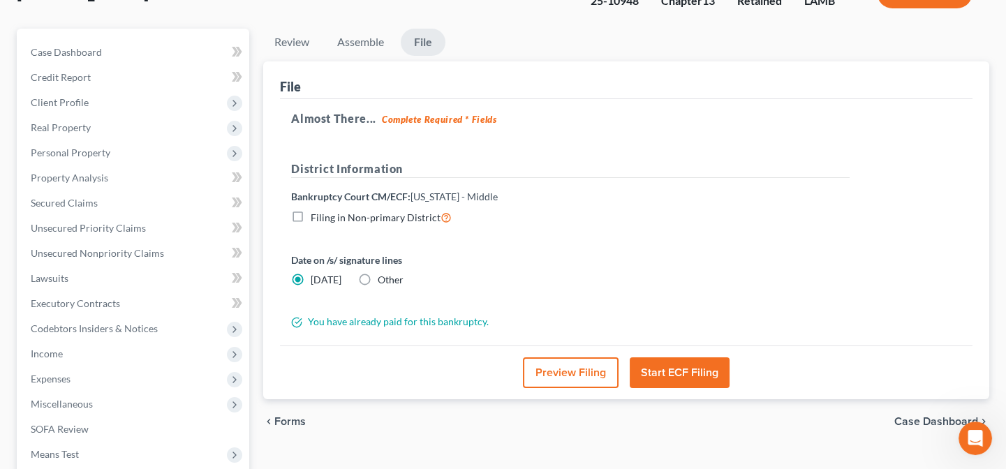
click at [672, 367] on button "Start ECF Filing" at bounding box center [680, 372] width 100 height 31
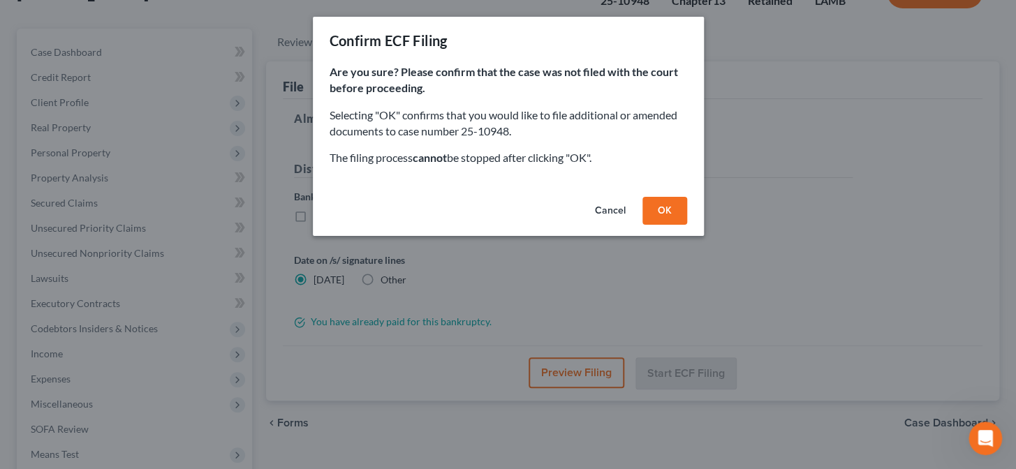
click at [660, 209] on button "OK" at bounding box center [664, 211] width 45 height 28
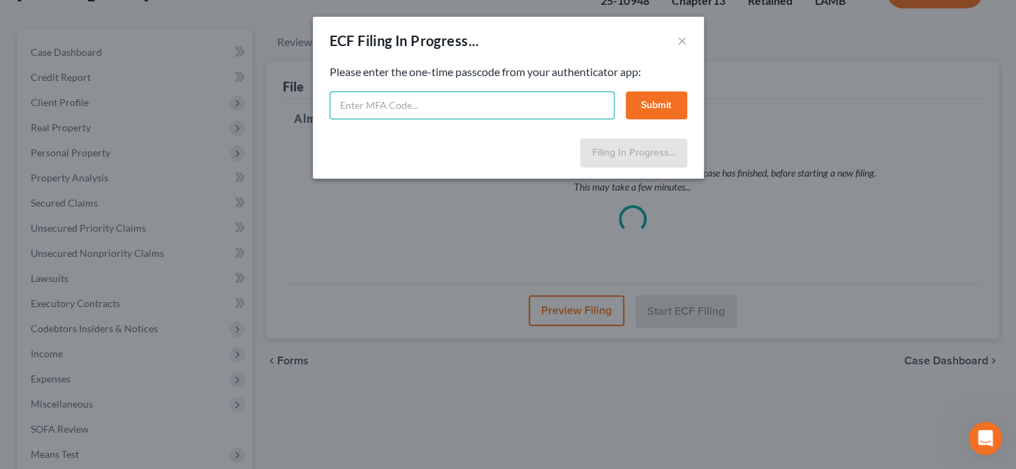
click at [580, 112] on input "text" at bounding box center [471, 105] width 285 height 28
type input "240283"
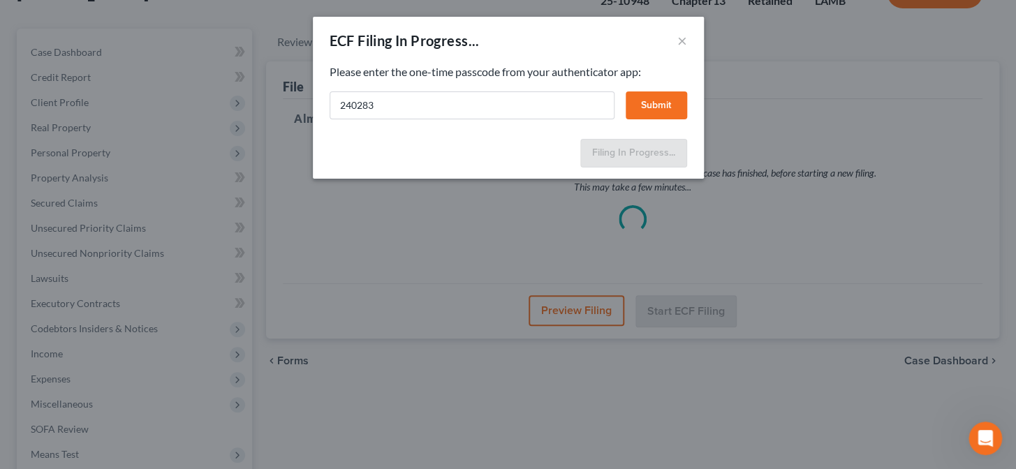
click at [669, 102] on button "Submit" at bounding box center [655, 105] width 61 height 28
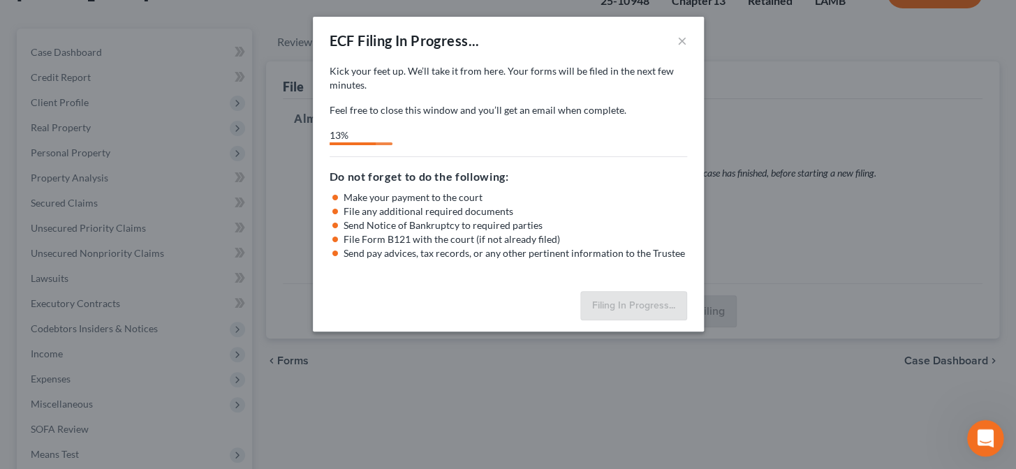
click at [992, 442] on div "Open Intercom Messenger" at bounding box center [983, 436] width 46 height 46
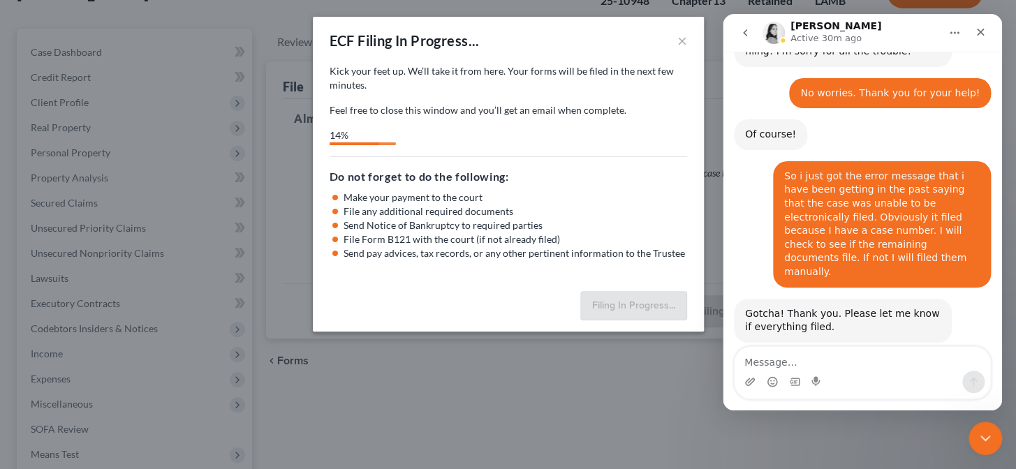
scroll to position [3572, 0]
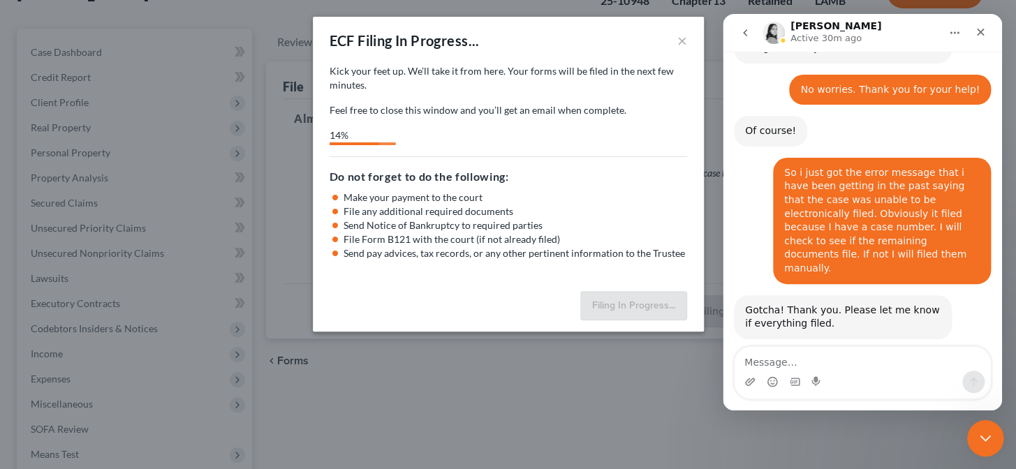
click at [981, 433] on icon "Close Intercom Messenger" at bounding box center [983, 436] width 17 height 17
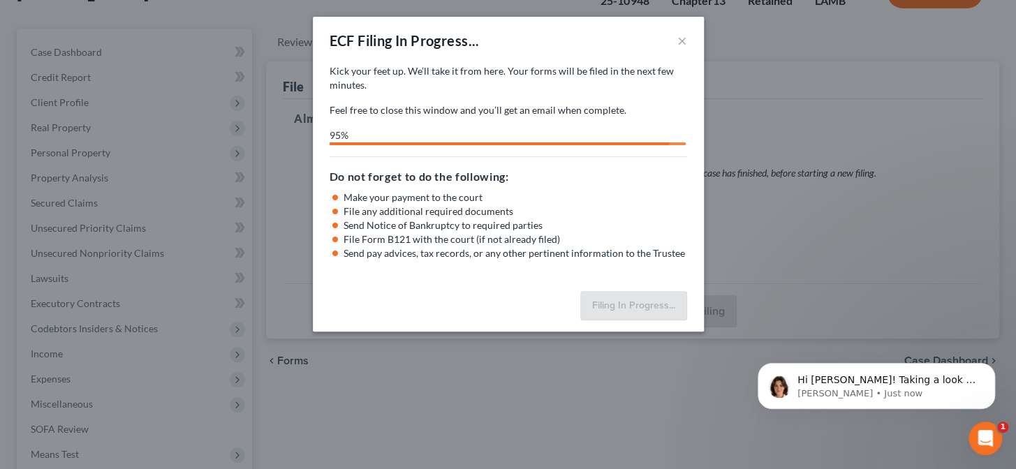
scroll to position [3645, 0]
click at [985, 433] on icon "Open Intercom Messenger" at bounding box center [983, 436] width 23 height 23
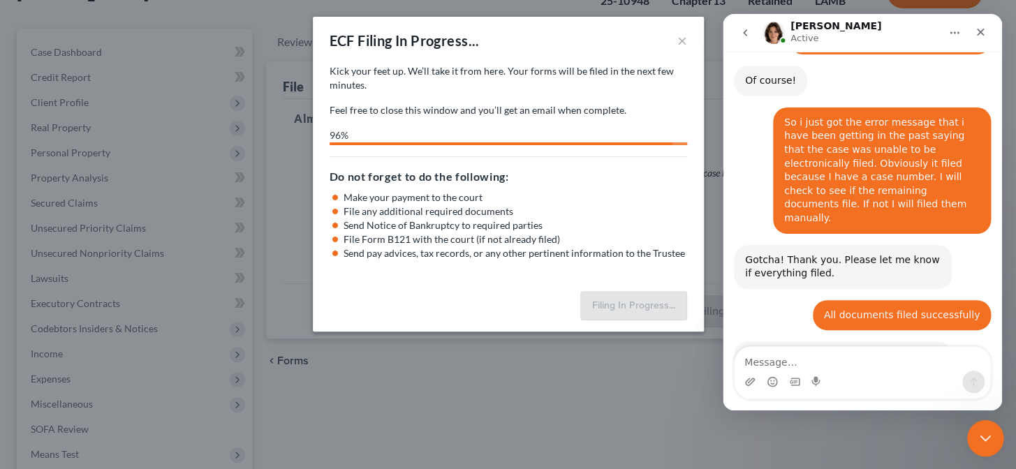
scroll to position [3668, 0]
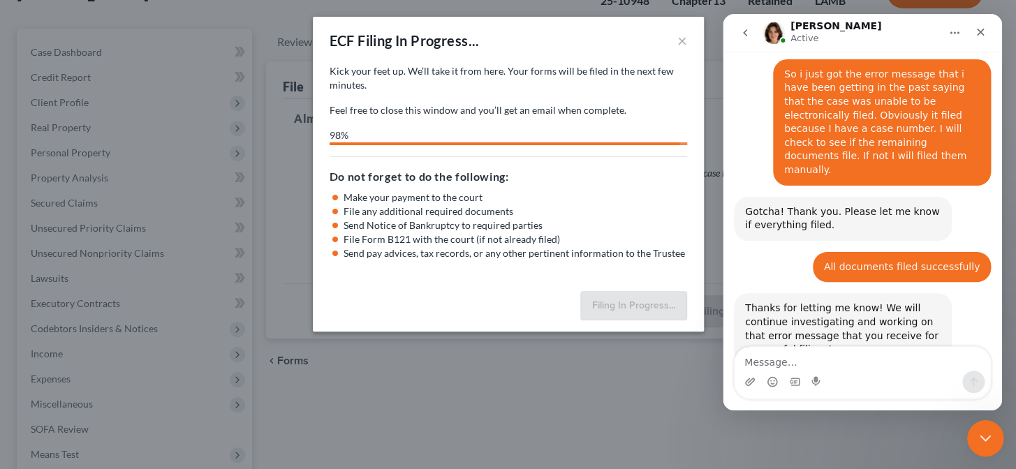
click at [975, 433] on icon "Close Intercom Messenger" at bounding box center [983, 436] width 17 height 17
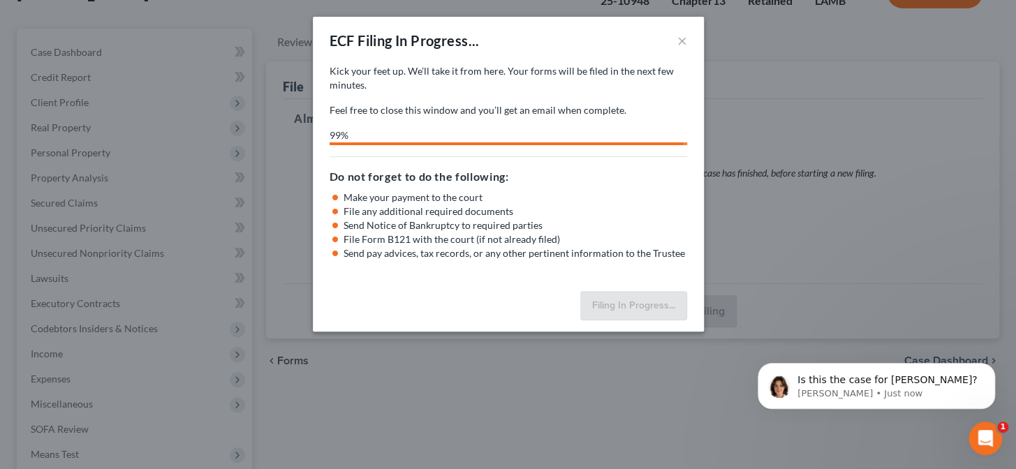
scroll to position [0, 0]
click at [874, 385] on span "Is this the case for Brendia Brown?" at bounding box center [886, 379] width 179 height 11
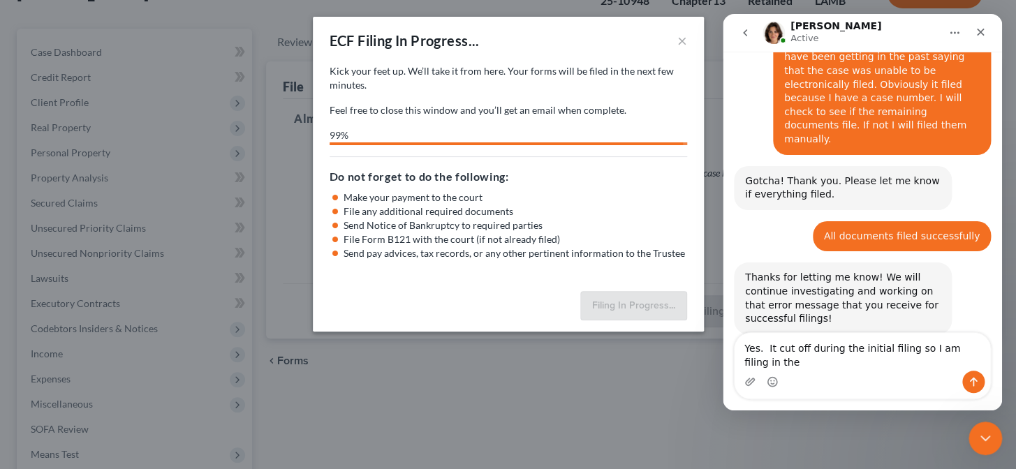
scroll to position [3713, 0]
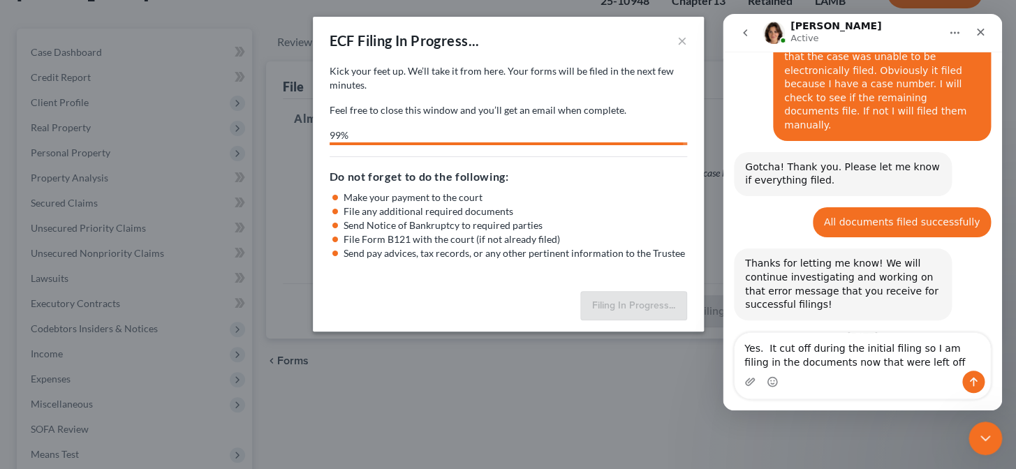
type textarea "Yes. It cut off during the initial filing so I am filing in the documents now t…"
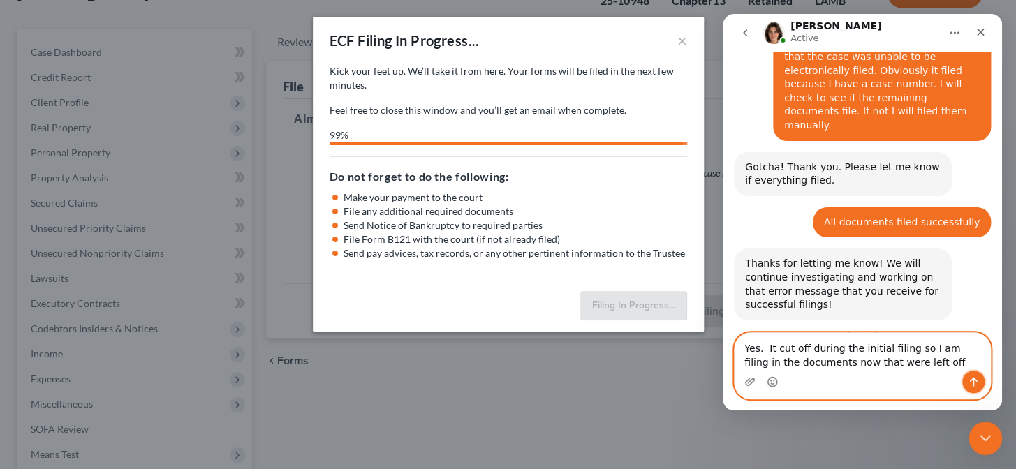
click at [967, 380] on icon "Send a message…" at bounding box center [972, 381] width 11 height 11
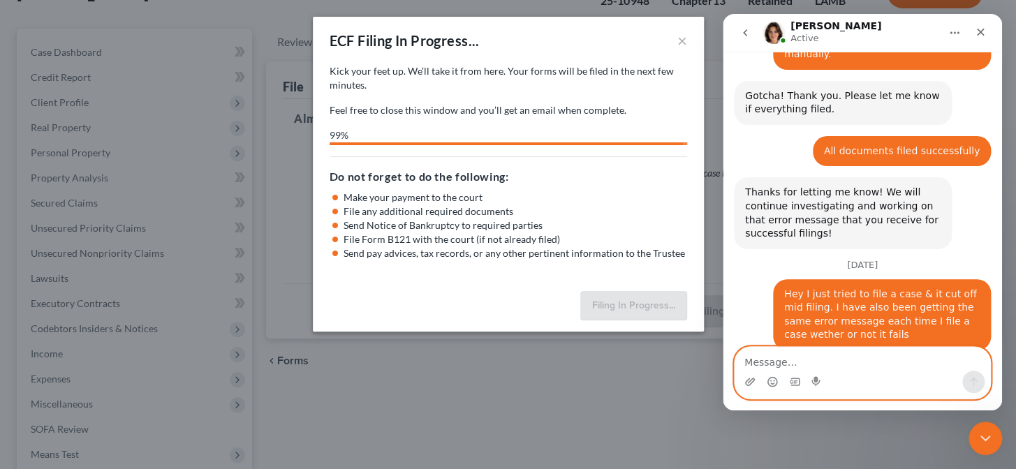
scroll to position [3786, 0]
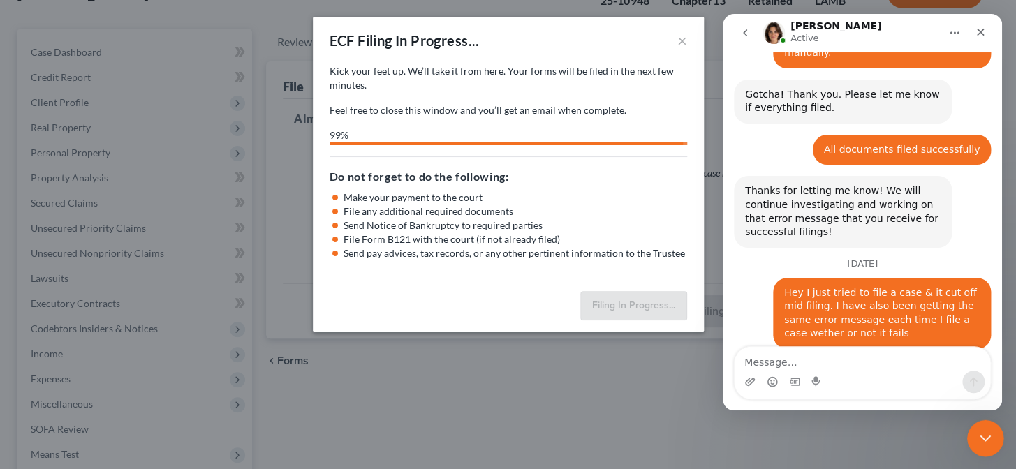
click at [977, 428] on icon "Close Intercom Messenger" at bounding box center [983, 436] width 17 height 17
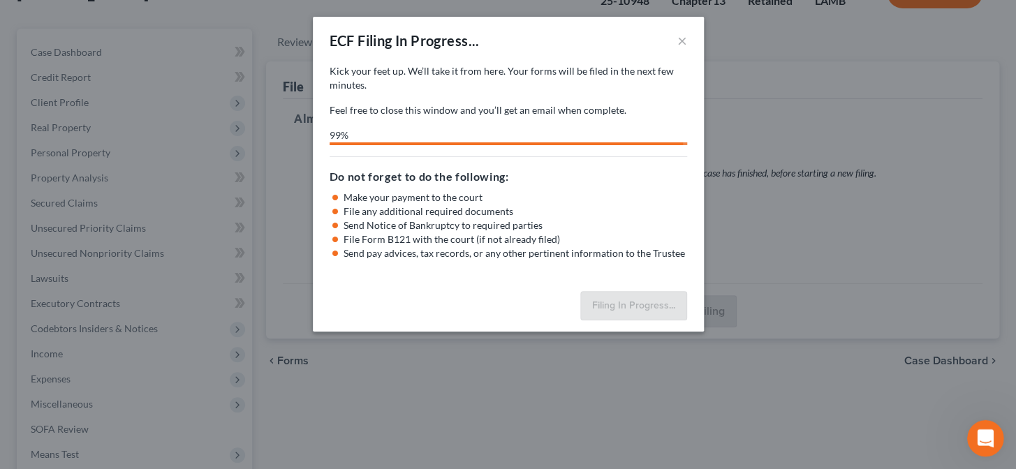
click at [975, 431] on icon "Open Intercom Messenger" at bounding box center [983, 436] width 23 height 23
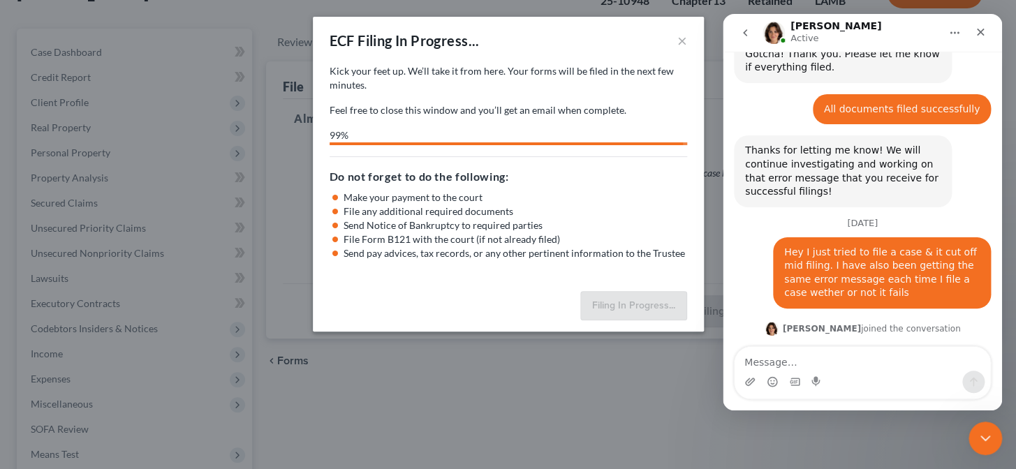
scroll to position [3829, 0]
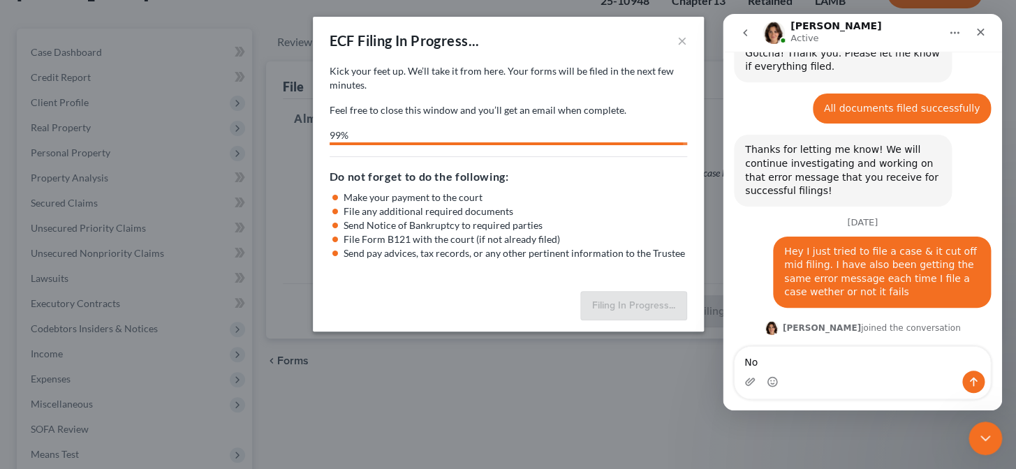
type textarea "N"
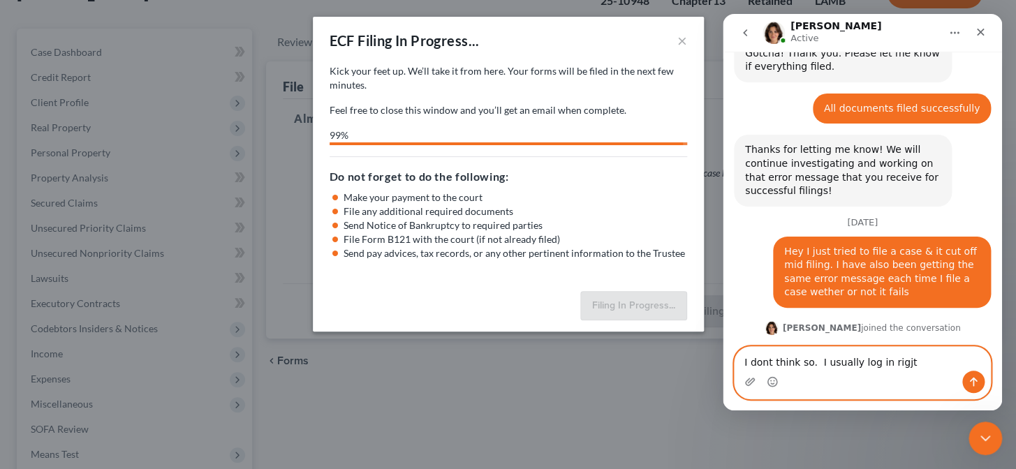
click at [903, 368] on textarea "I dont think so. I usually log in rigjt" at bounding box center [861, 359] width 255 height 24
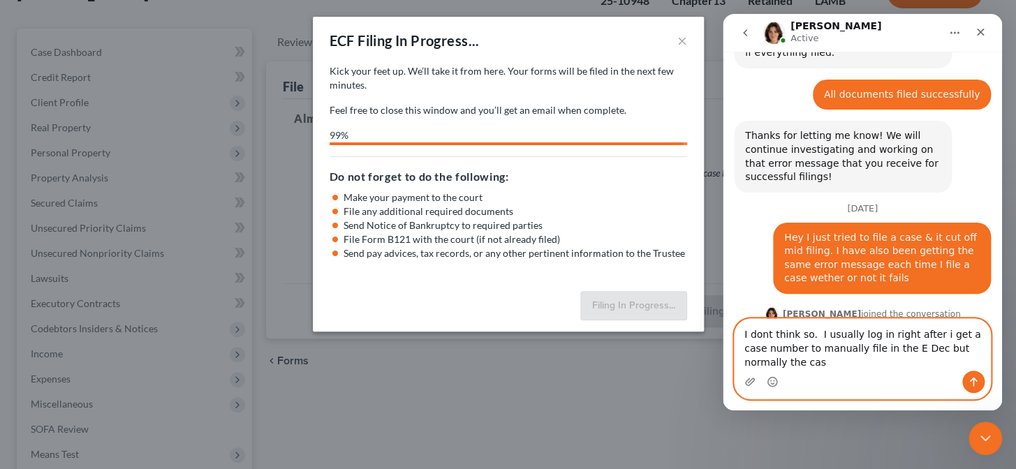
scroll to position [3857, 0]
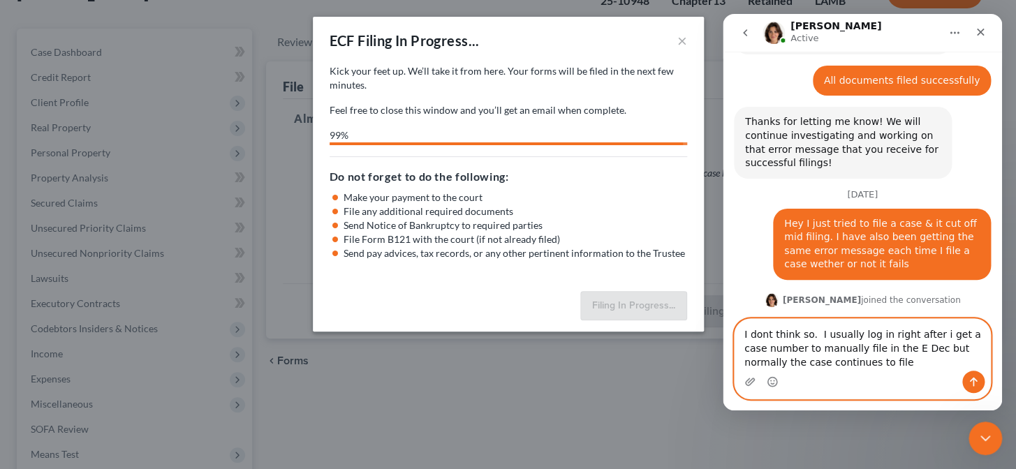
type textarea "I dont think so. I usually log in right after i get a case number to manually f…"
click at [974, 382] on icon "Send a message…" at bounding box center [972, 381] width 11 height 11
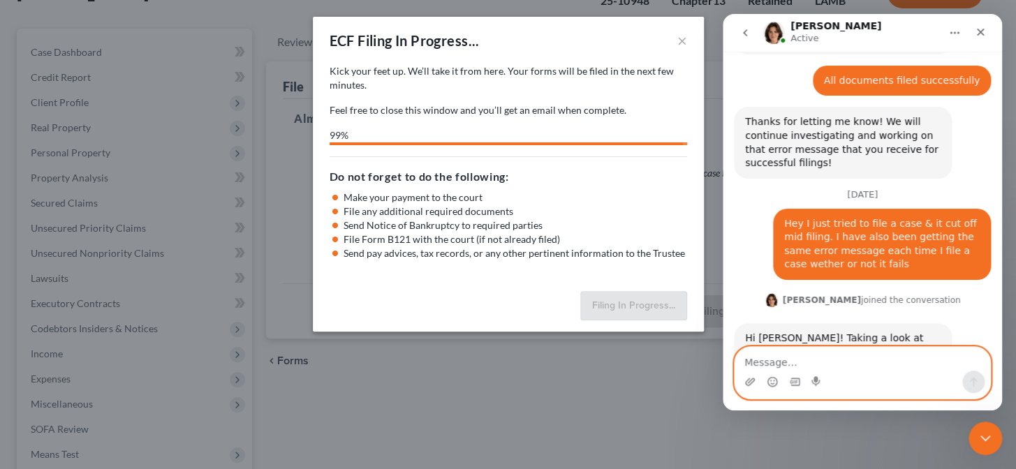
scroll to position [3898, 0]
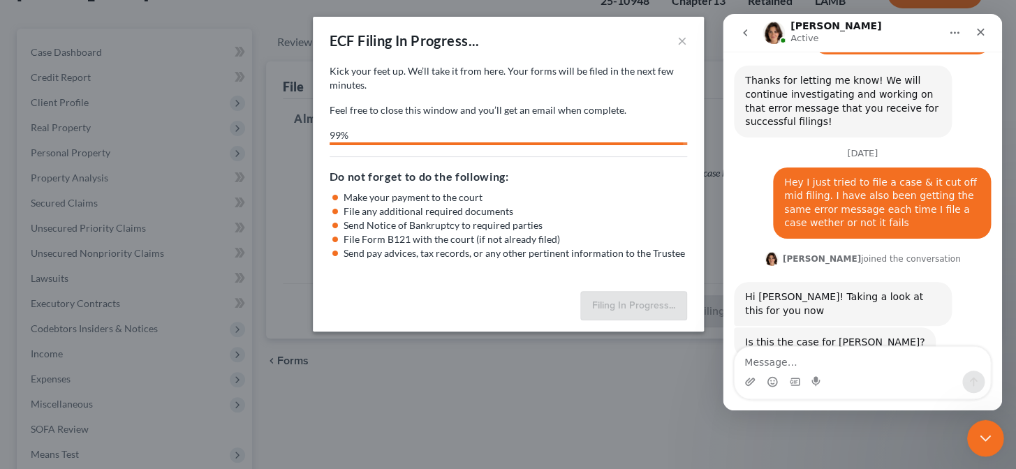
click at [970, 437] on div "Close Intercom Messenger" at bounding box center [984, 437] width 34 height 34
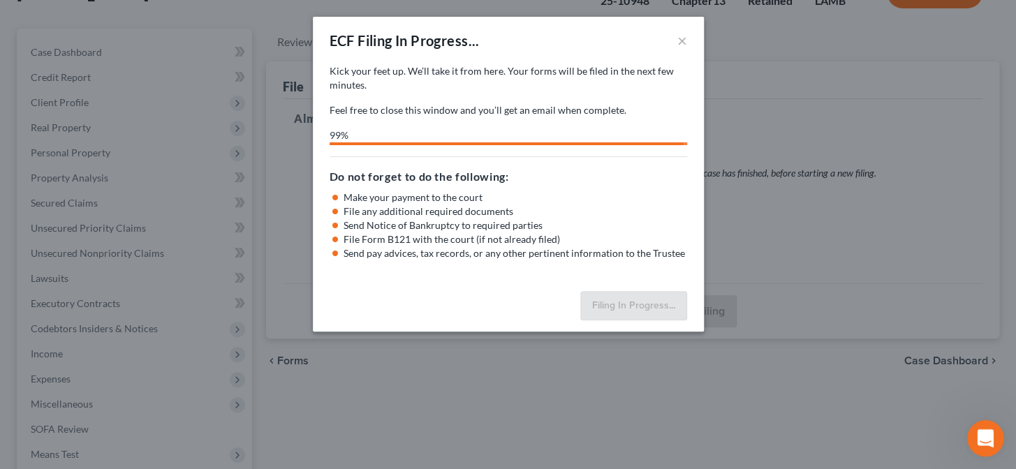
click at [982, 441] on icon "Open Intercom Messenger" at bounding box center [983, 436] width 23 height 23
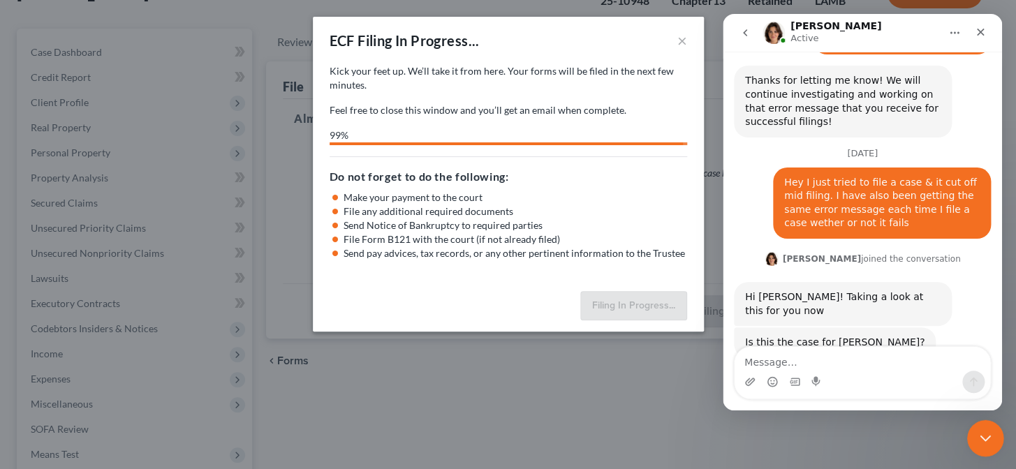
click at [988, 436] on icon "Close Intercom Messenger" at bounding box center [983, 436] width 17 height 17
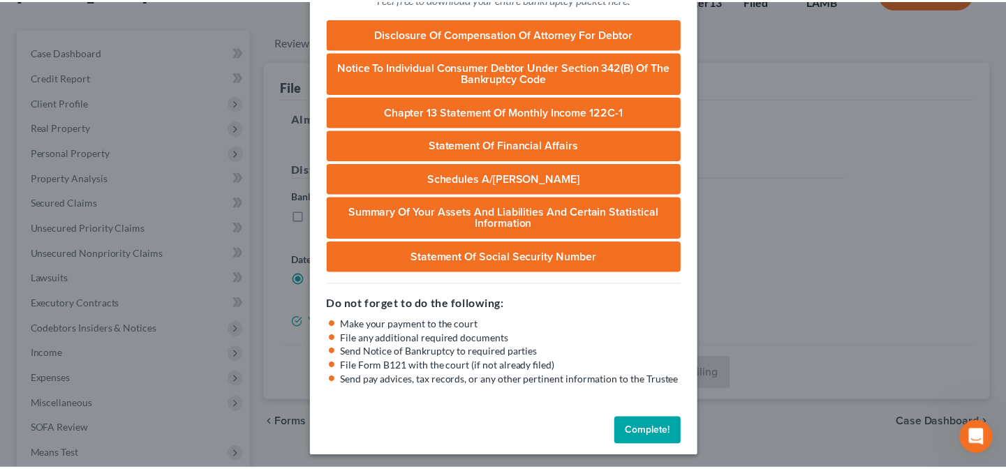
scroll to position [144, 0]
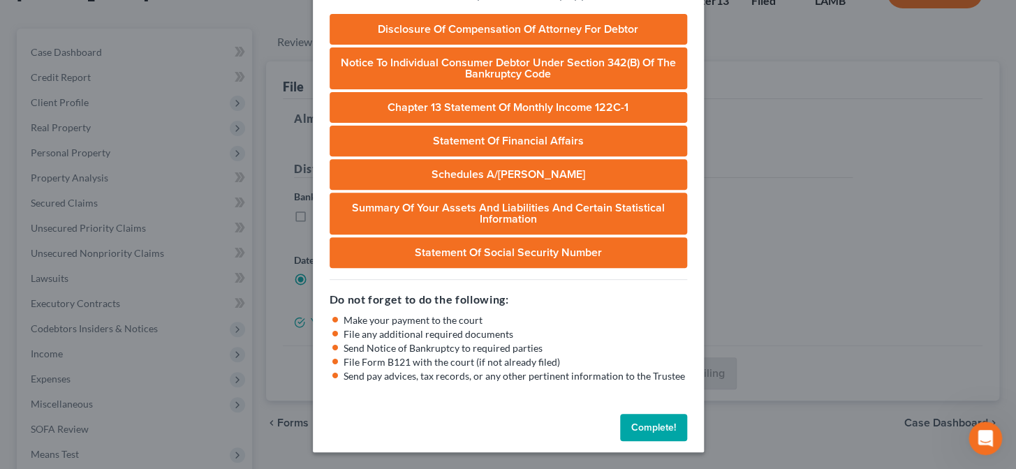
click at [640, 429] on button "Complete!" at bounding box center [653, 428] width 67 height 28
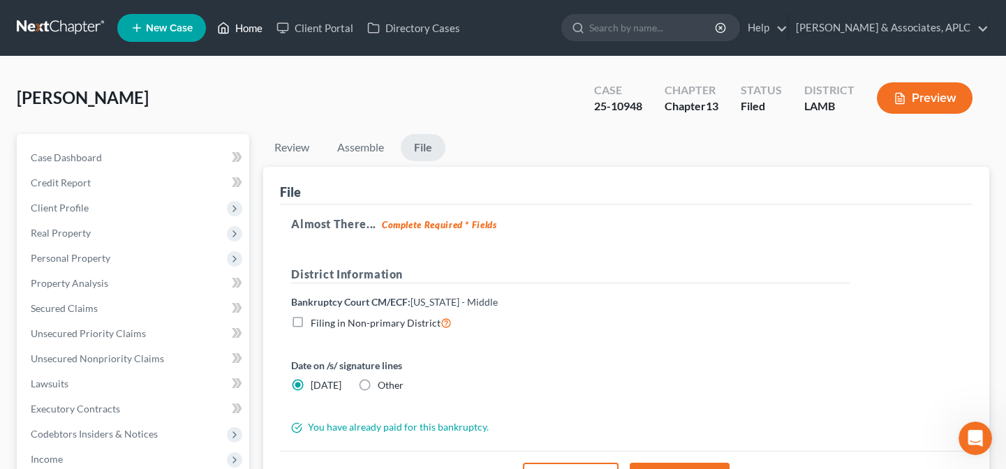
scroll to position [3898, 0]
click at [98, 155] on span "Case Dashboard" at bounding box center [66, 157] width 71 height 12
select select "0"
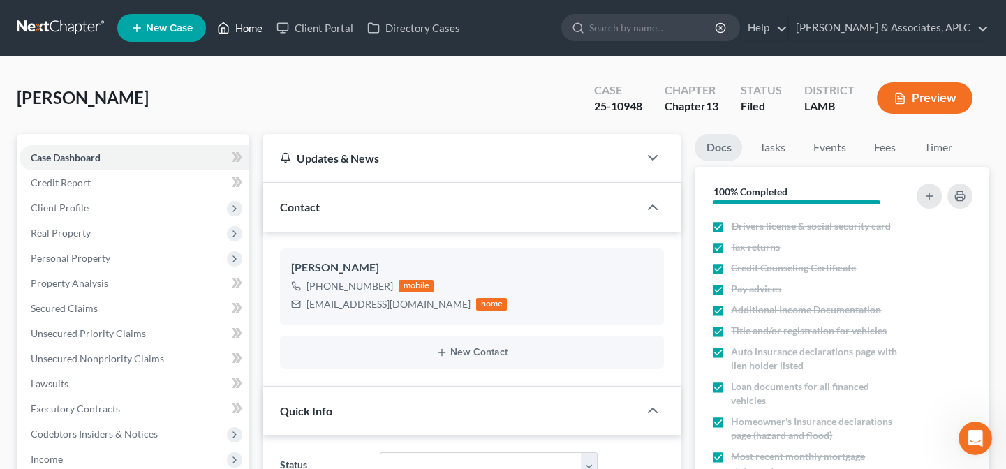
click at [253, 26] on link "Home" at bounding box center [239, 27] width 59 height 25
